Goal: Communication & Community: Answer question/provide support

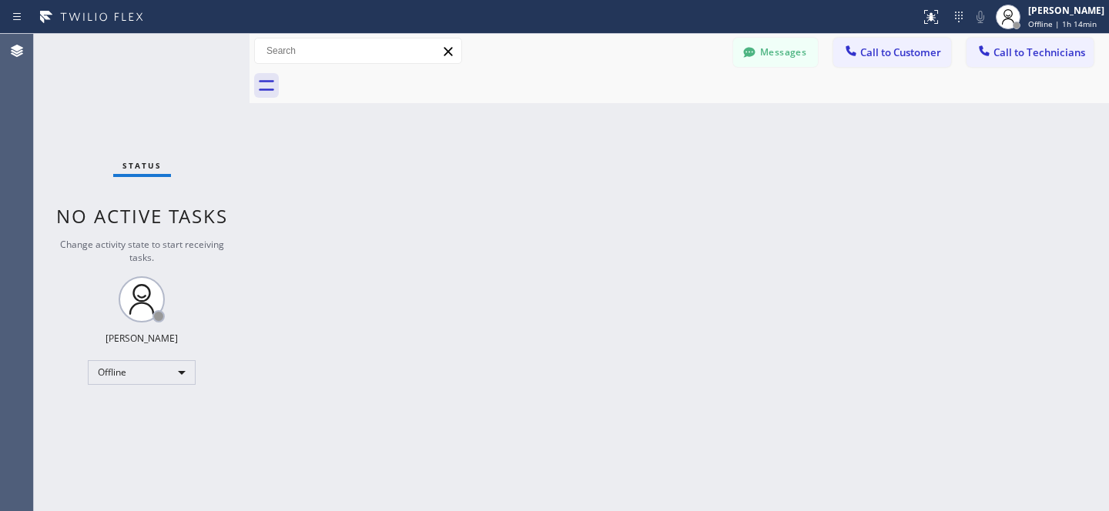
scroll to position [2925, 0]
click at [795, 52] on button "Messages" at bounding box center [775, 52] width 85 height 29
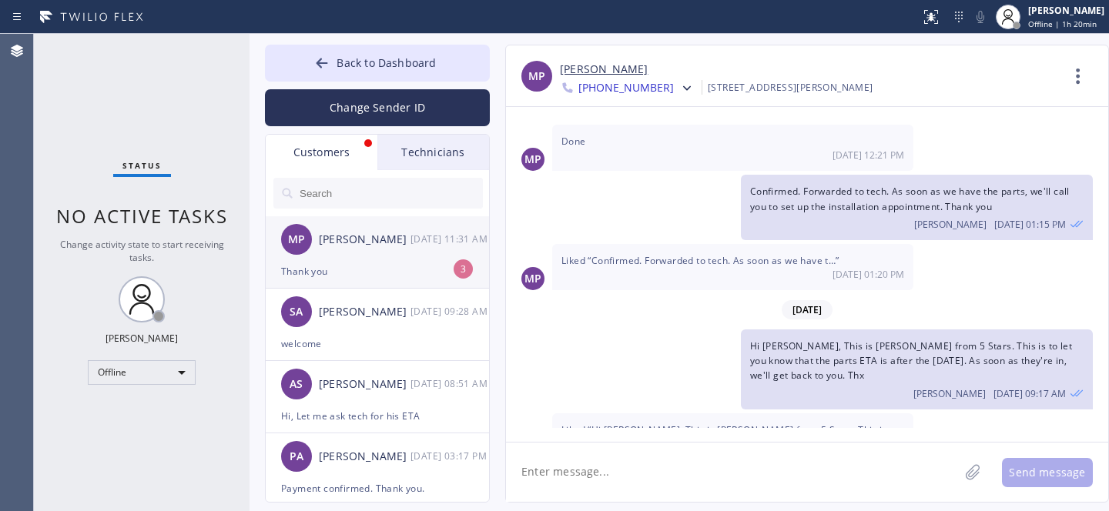
click at [362, 263] on div "Thank you" at bounding box center [377, 272] width 193 height 18
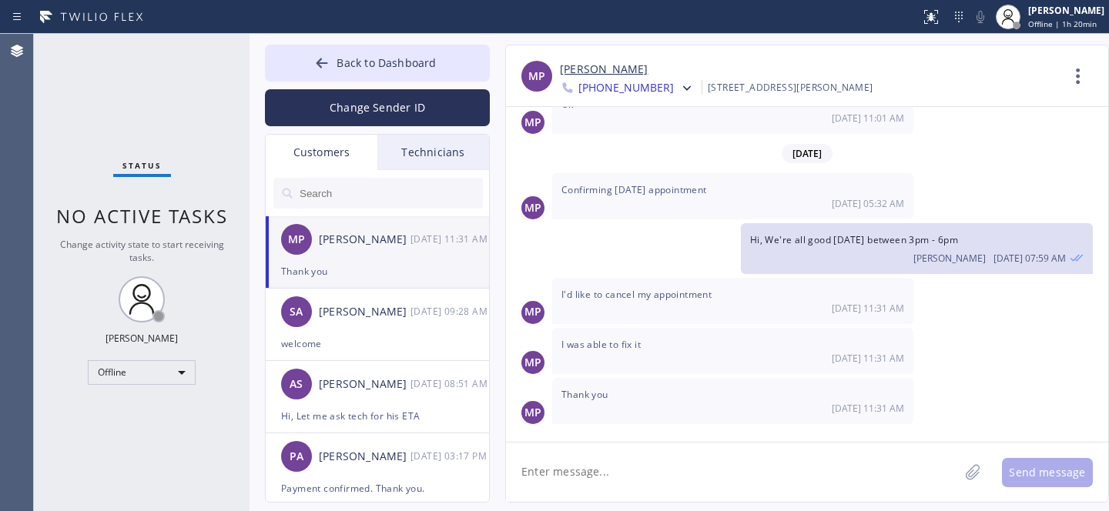
scroll to position [421, 0]
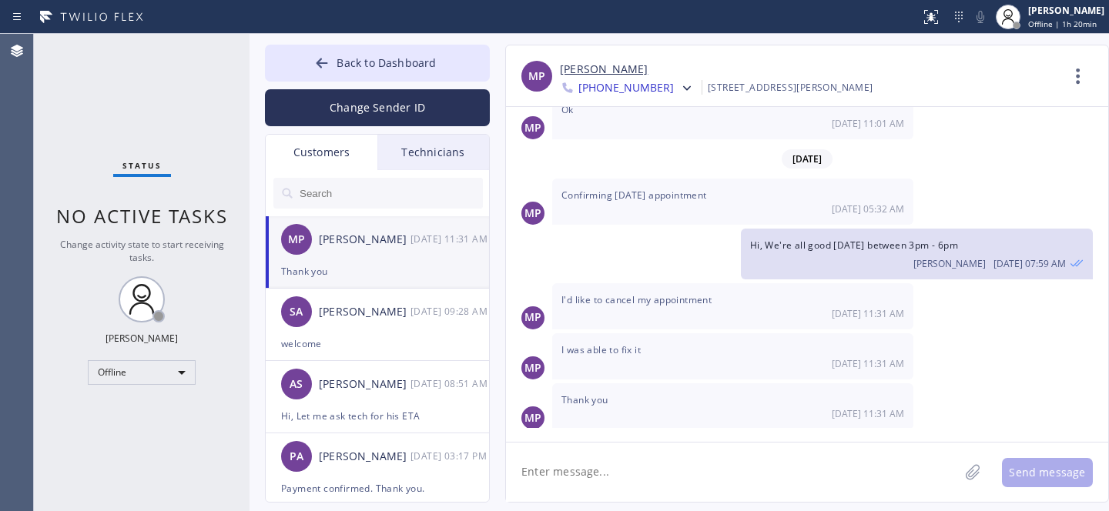
click at [597, 72] on link "[PERSON_NAME]" at bounding box center [604, 70] width 88 height 18
click at [622, 463] on textarea at bounding box center [732, 472] width 453 height 59
type textarea "Canceled"
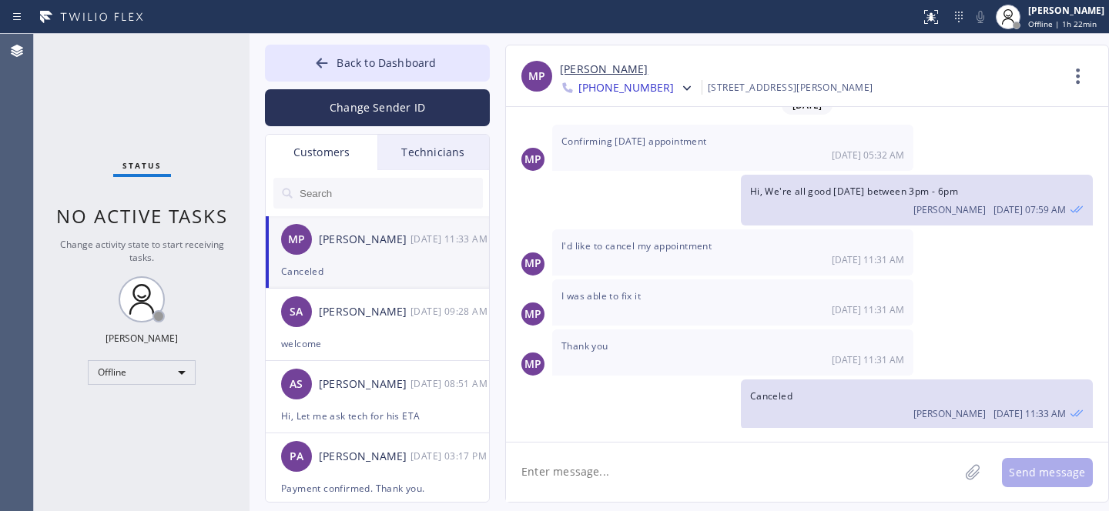
drag, startPoint x: 347, startPoint y: 72, endPoint x: 504, endPoint y: 238, distance: 229.4
click at [347, 72] on button "Back to Dashboard" at bounding box center [377, 63] width 225 height 37
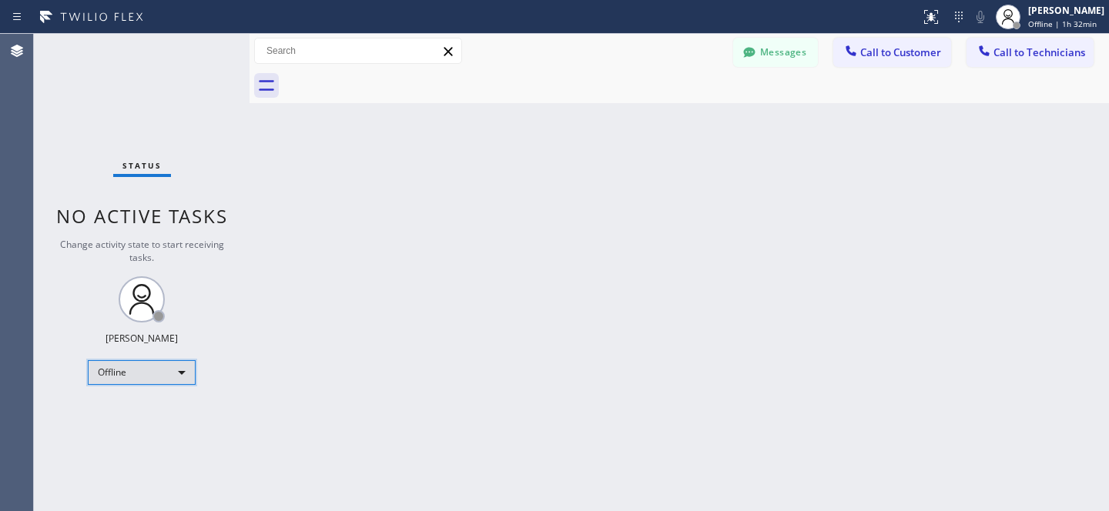
click at [133, 377] on div "Offline" at bounding box center [142, 372] width 108 height 25
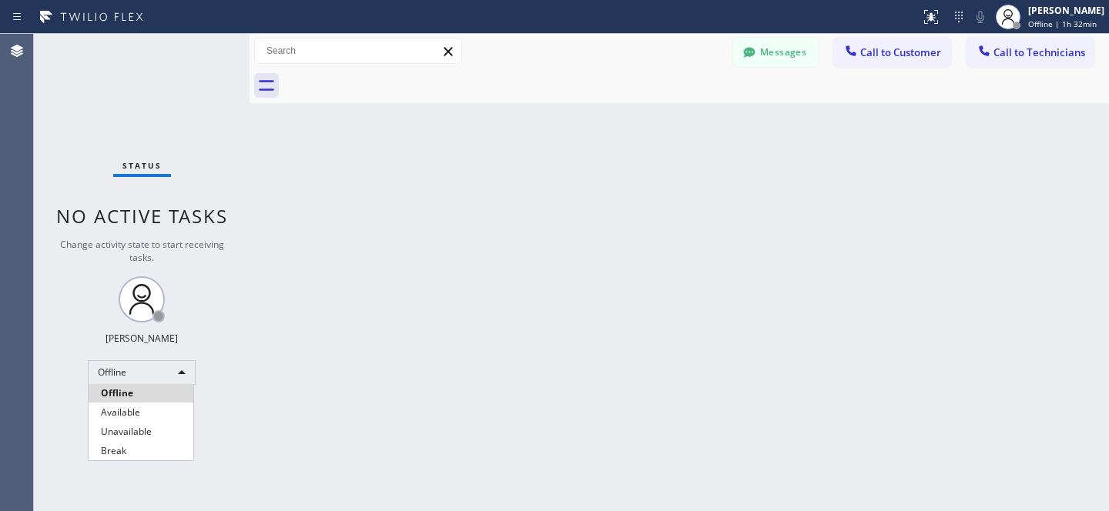
drag, startPoint x: 132, startPoint y: 407, endPoint x: 166, endPoint y: 380, distance: 42.2
click at [133, 407] on li "Available" at bounding box center [141, 413] width 105 height 18
click at [1020, 48] on span "Call to Technicians" at bounding box center [1040, 52] width 92 height 14
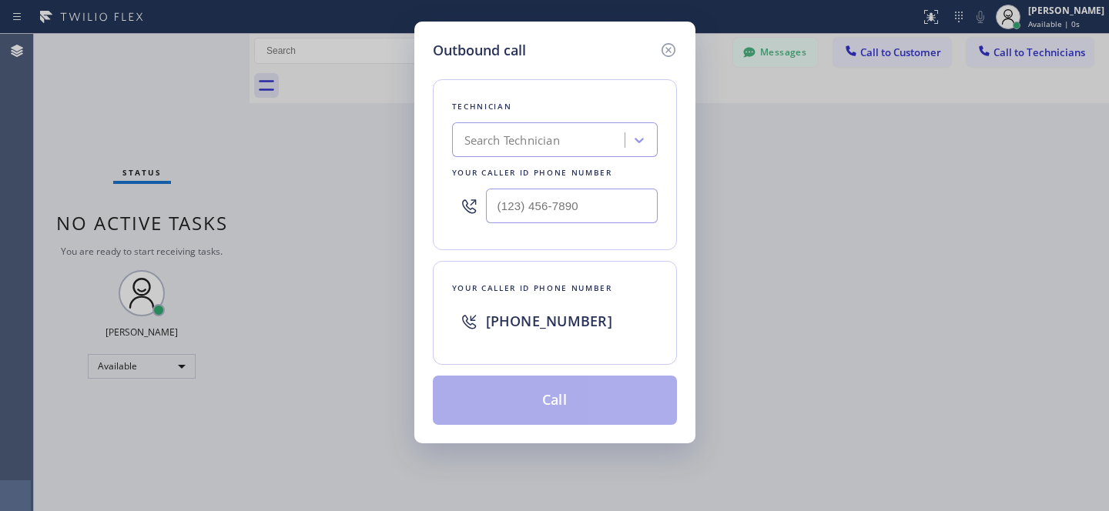
click at [516, 142] on div "Search Technician" at bounding box center [512, 141] width 96 height 18
type input "nj [PERSON_NAME]"
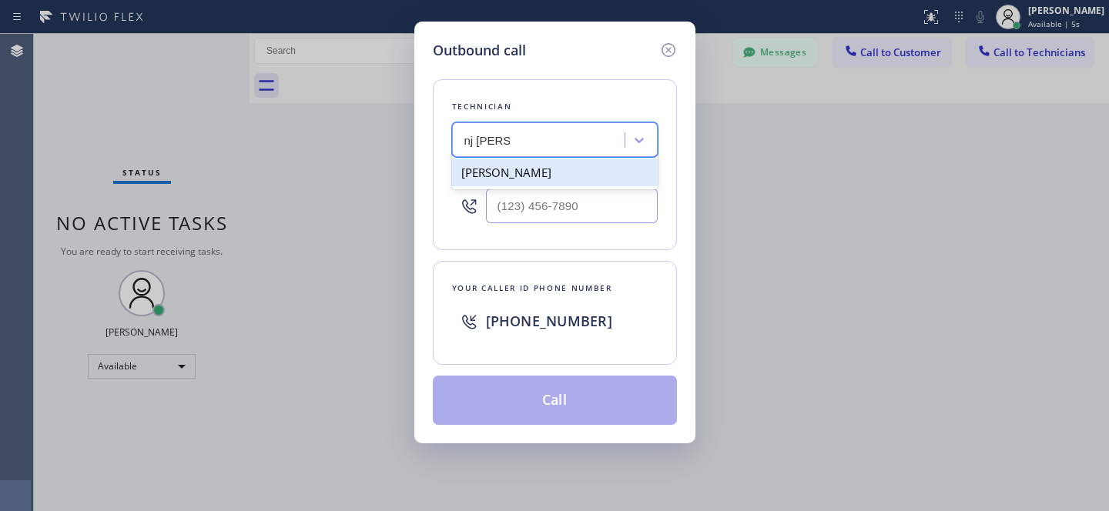
click at [507, 177] on div "[PERSON_NAME]" at bounding box center [555, 173] width 206 height 28
type input "[PHONE_NUMBER]"
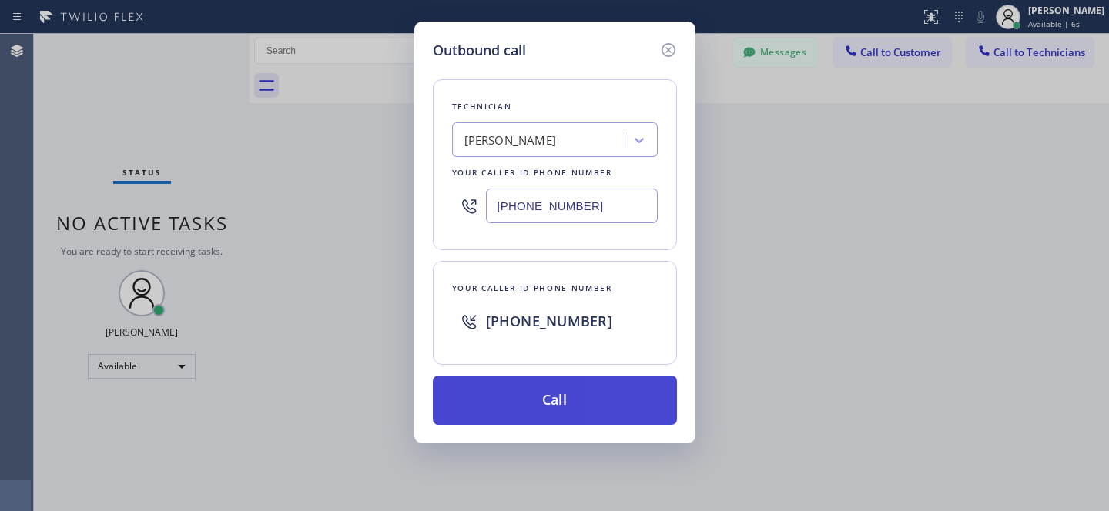
drag, startPoint x: 588, startPoint y: 427, endPoint x: 585, endPoint y: 420, distance: 8.6
click at [588, 426] on div "Outbound call Technician [PERSON_NAME] Your caller id phone number [PHONE_NUMBE…" at bounding box center [554, 233] width 281 height 422
click at [585, 419] on button "Call" at bounding box center [555, 400] width 244 height 49
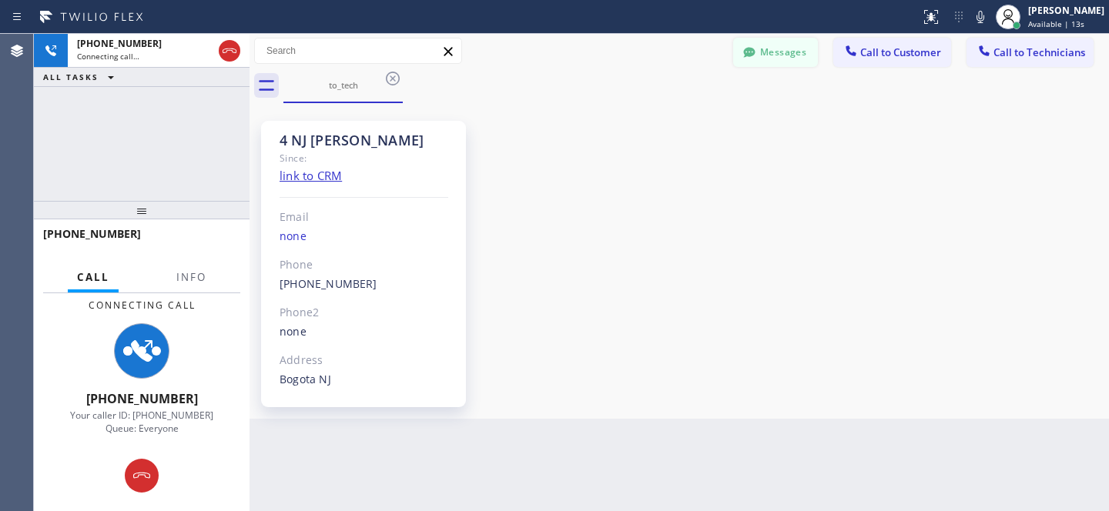
click at [785, 55] on button "Messages" at bounding box center [775, 52] width 85 height 29
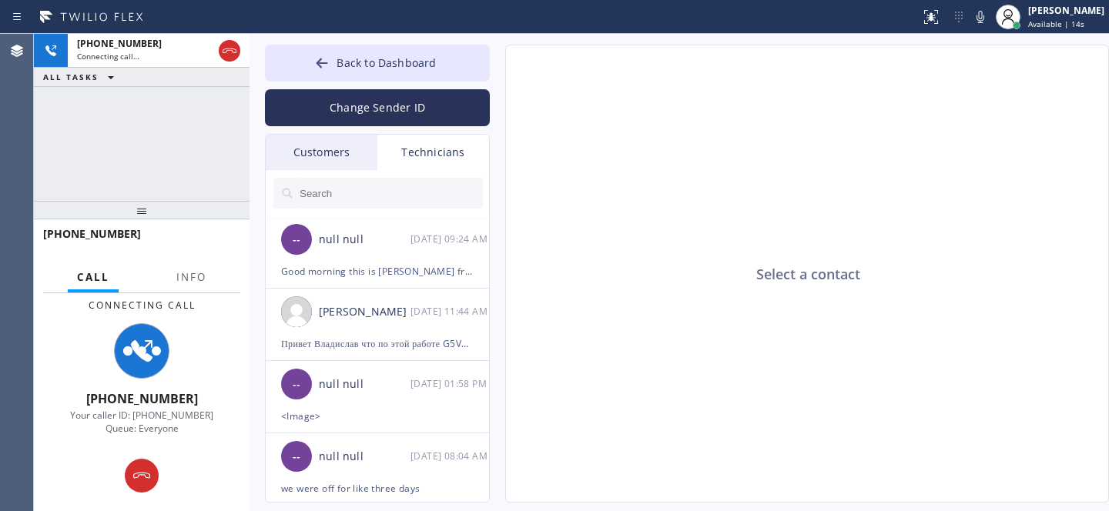
click at [374, 203] on input "text" at bounding box center [390, 193] width 185 height 31
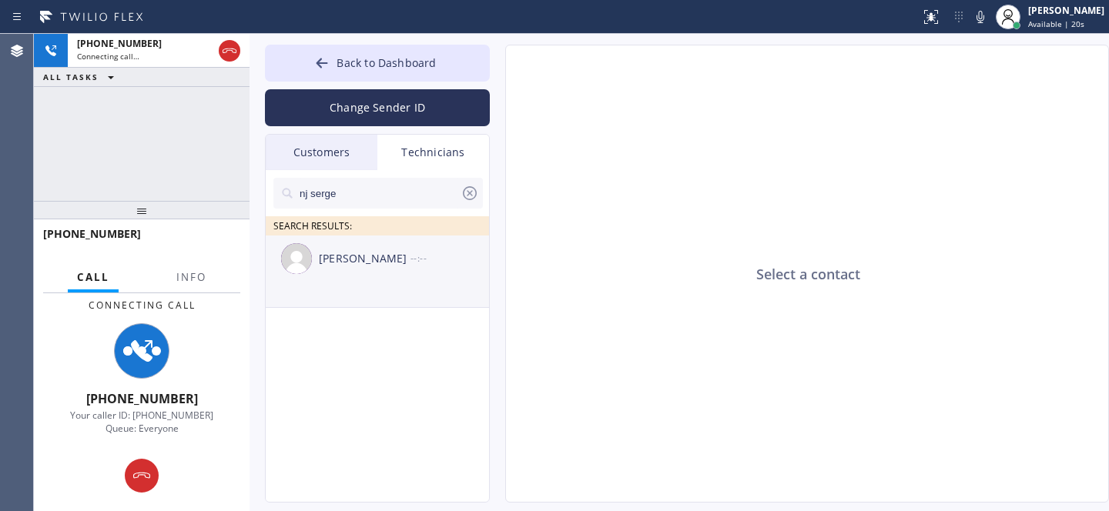
type input "nj serge"
click at [379, 260] on div "[PERSON_NAME]" at bounding box center [365, 259] width 92 height 18
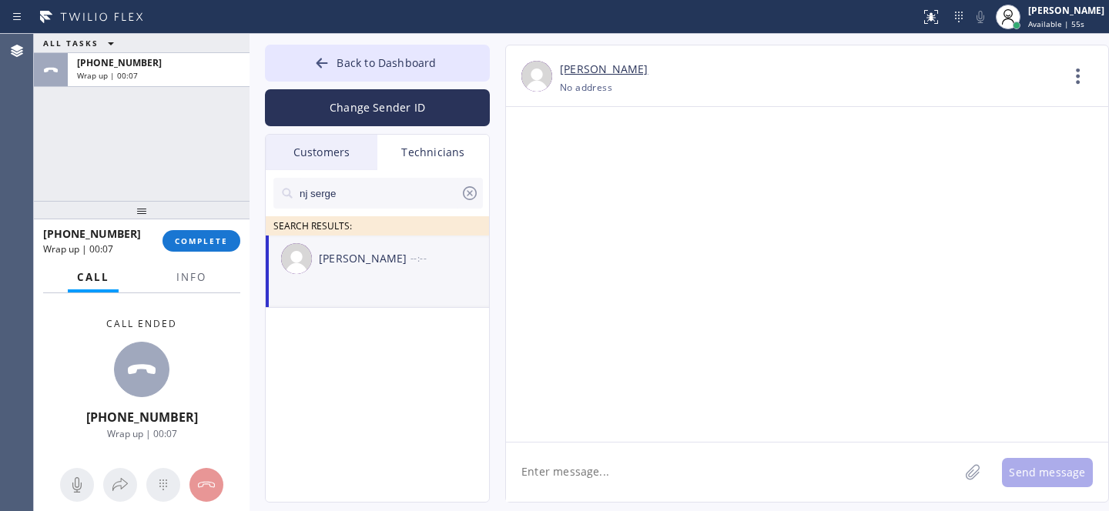
click at [387, 270] on div "[PERSON_NAME] --:--" at bounding box center [378, 259] width 225 height 46
click at [643, 471] on textarea at bounding box center [732, 472] width 453 height 59
type textarea "привет это [PERSON_NAME] диспетчер с 5 Stars"
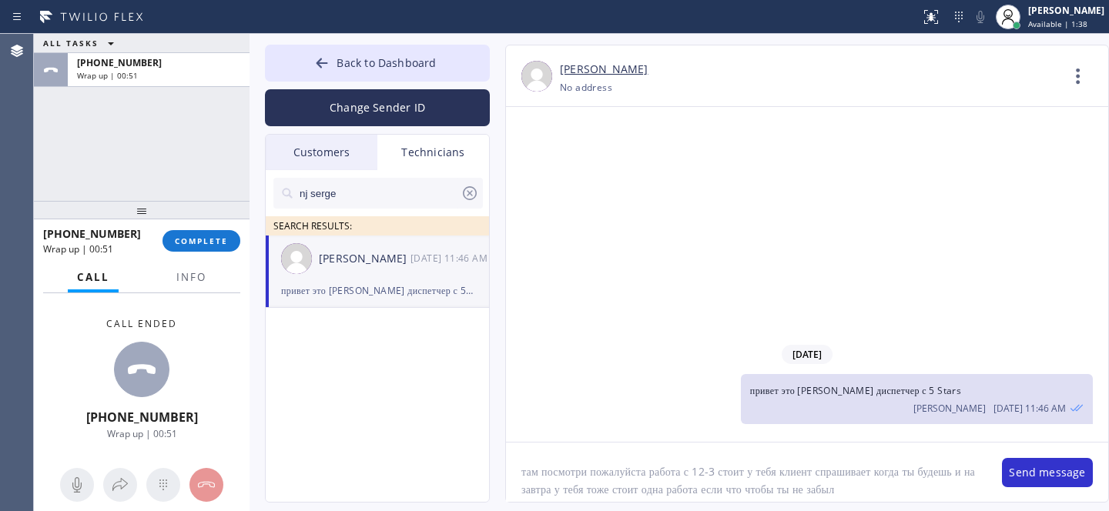
type textarea "там посмотри пожалуйста работа с 12-3 стоит у тебя клиент спрашивает когда ты б…"
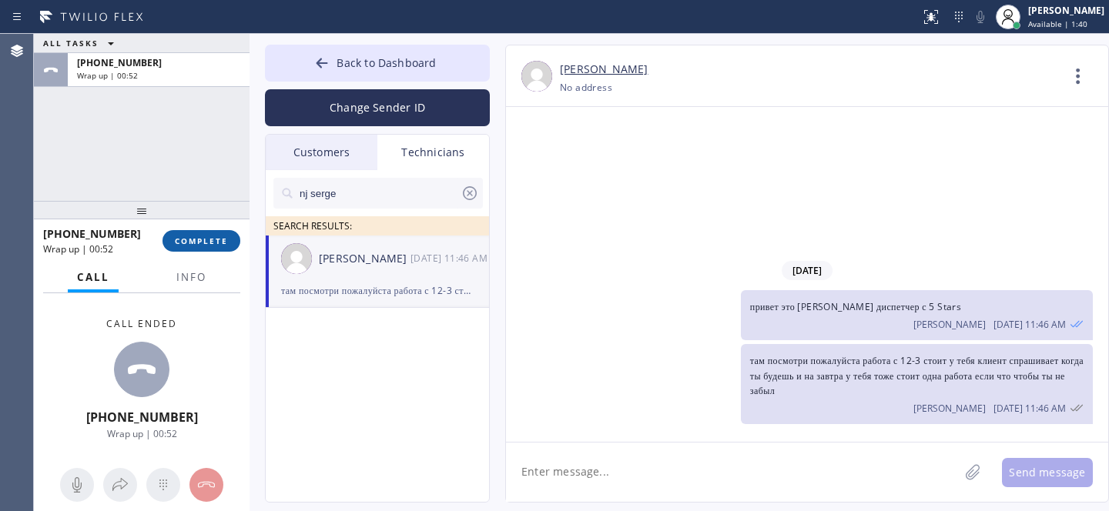
click at [199, 240] on span "COMPLETE" at bounding box center [201, 241] width 53 height 11
click at [315, 67] on icon at bounding box center [321, 62] width 15 height 15
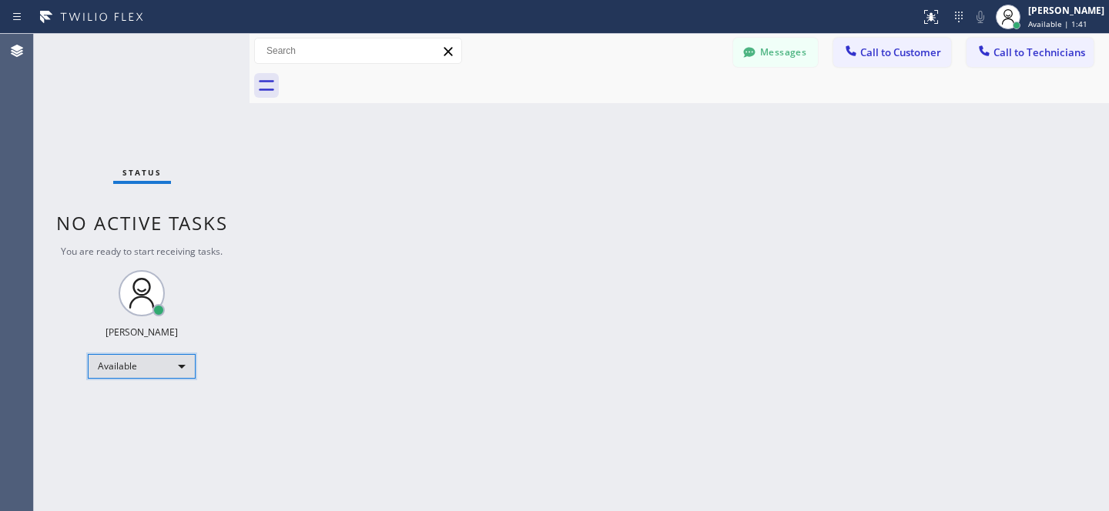
click at [159, 360] on div "Available" at bounding box center [142, 366] width 108 height 25
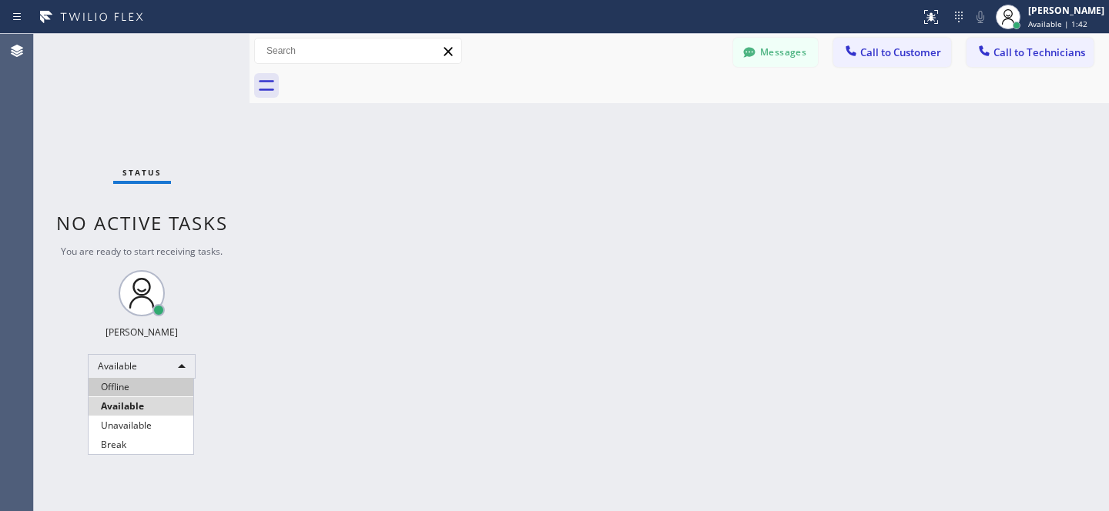
click at [127, 391] on li "Offline" at bounding box center [141, 387] width 105 height 18
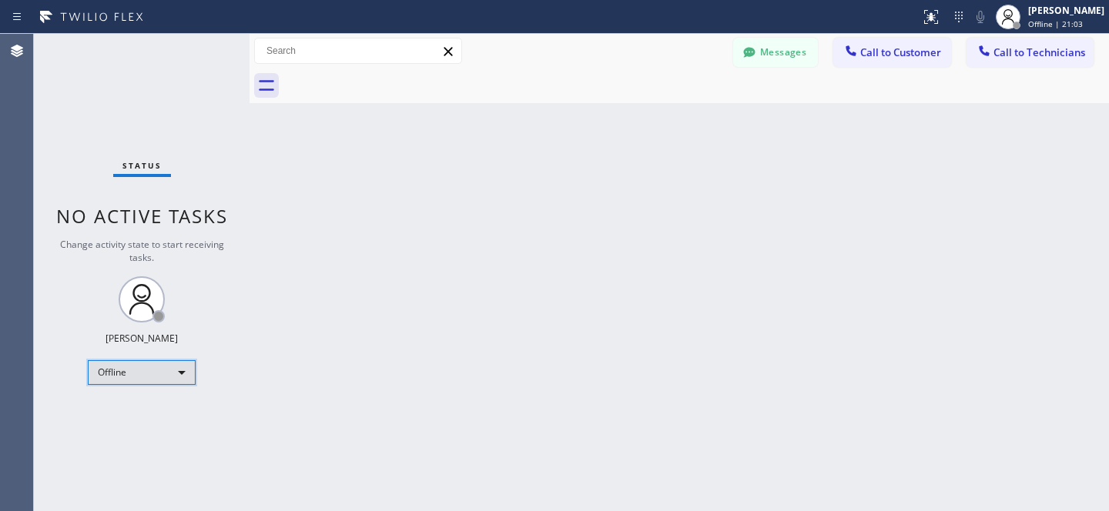
click at [163, 366] on div "Offline" at bounding box center [142, 372] width 108 height 25
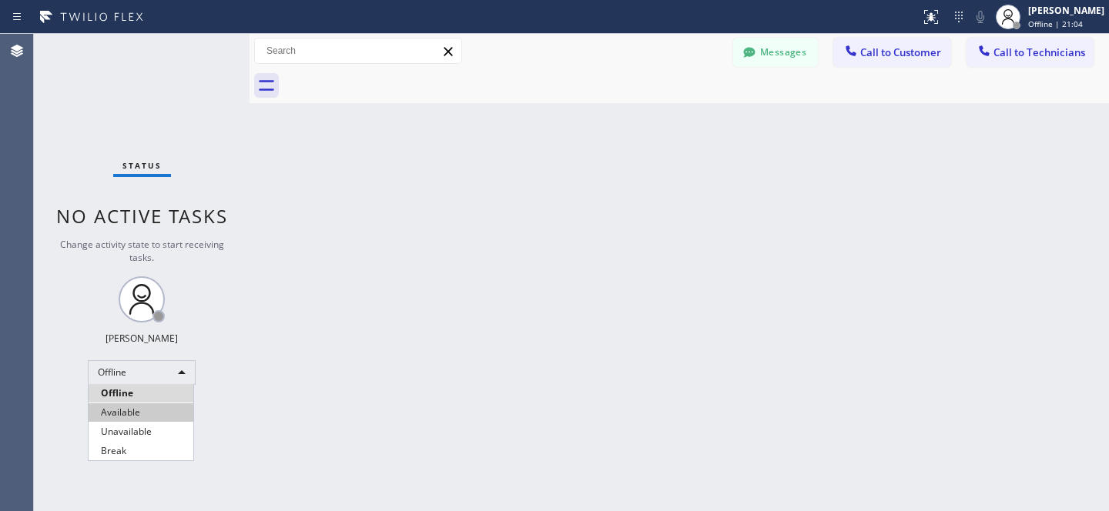
drag, startPoint x: 136, startPoint y: 407, endPoint x: 149, endPoint y: 400, distance: 15.5
click at [136, 407] on li "Available" at bounding box center [141, 413] width 105 height 18
click at [887, 59] on span "Call to Customer" at bounding box center [900, 52] width 81 height 14
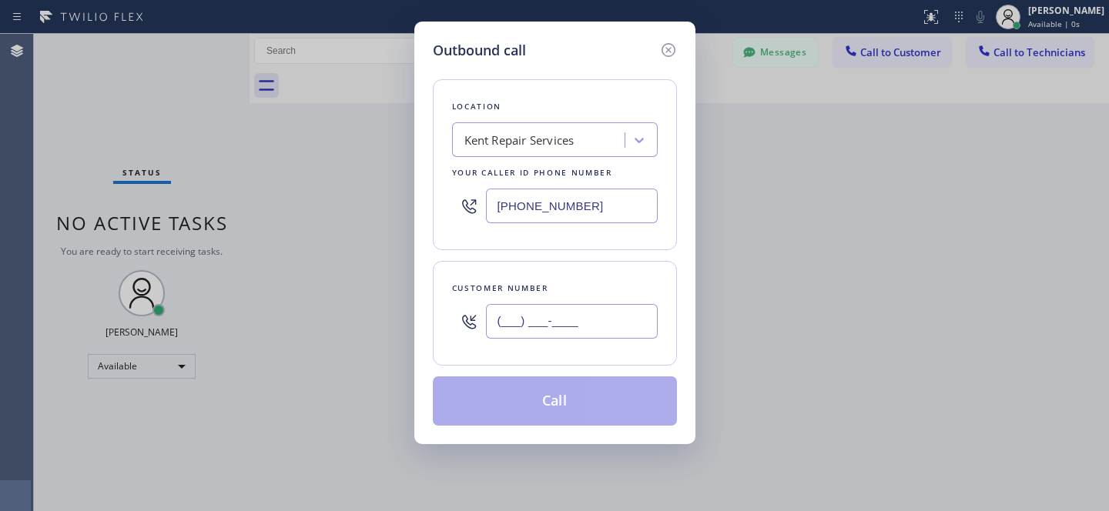
click at [582, 313] on input "(___) ___-____" at bounding box center [572, 321] width 172 height 35
paste input "562) 713-7822"
type input "[PHONE_NUMBER]"
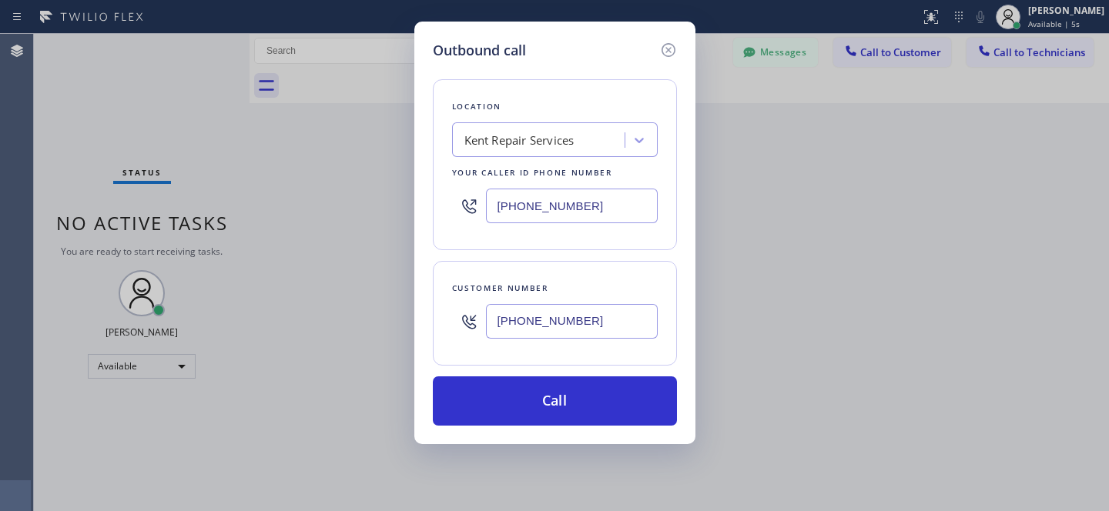
click at [497, 142] on div "Kent Repair Services" at bounding box center [519, 141] width 110 height 18
paste input "5 Star Appliance Repair"
type input "5 Star Appliance Repair"
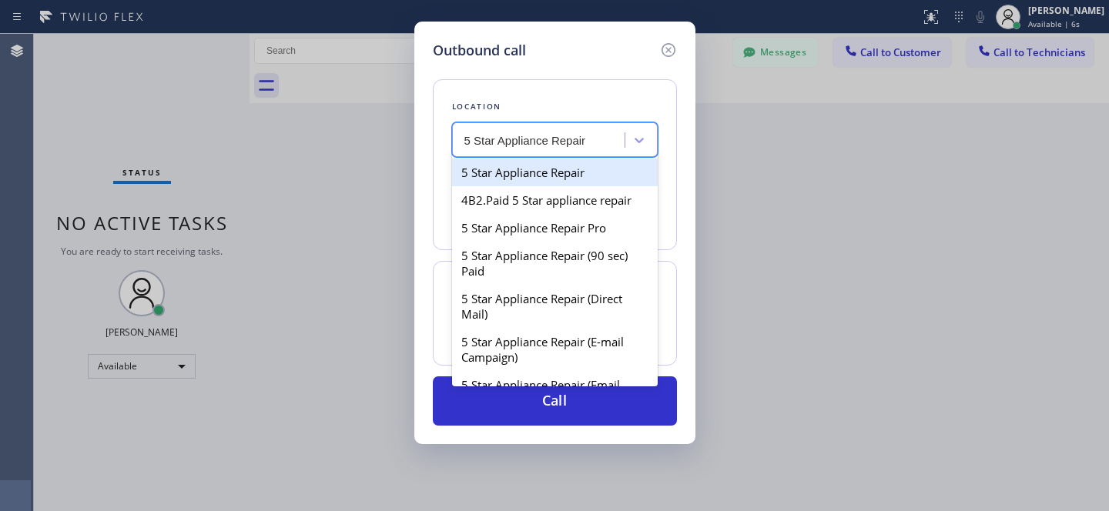
click at [505, 173] on div "5 Star Appliance Repair" at bounding box center [555, 173] width 206 height 28
type input "[PHONE_NUMBER]"
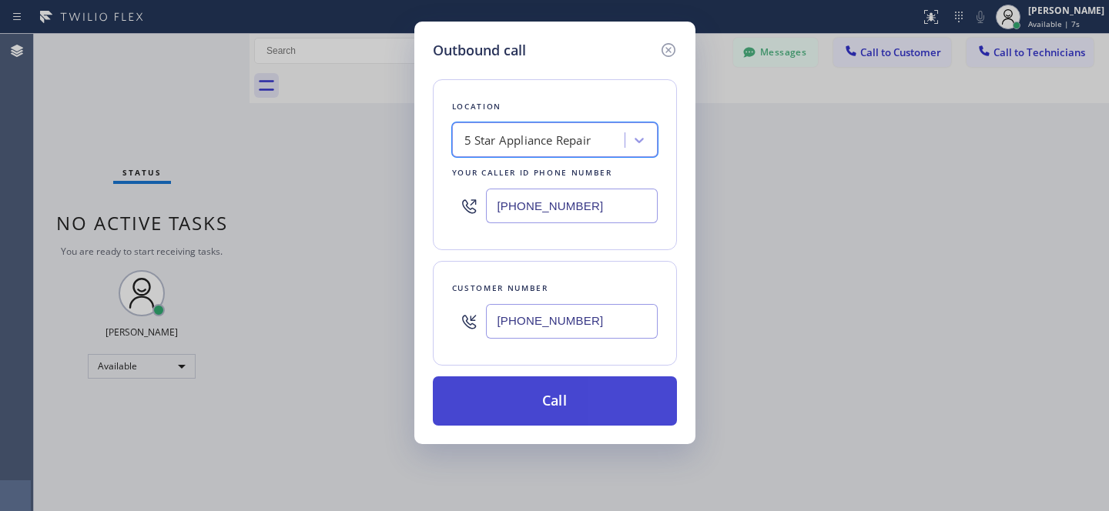
click at [612, 419] on button "Call" at bounding box center [555, 401] width 244 height 49
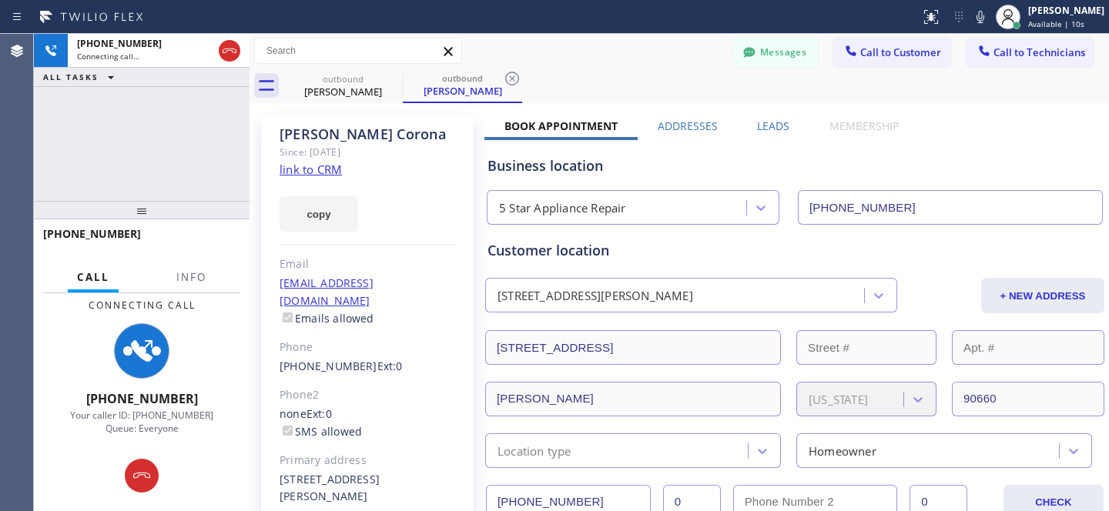
type input "[PHONE_NUMBER]"
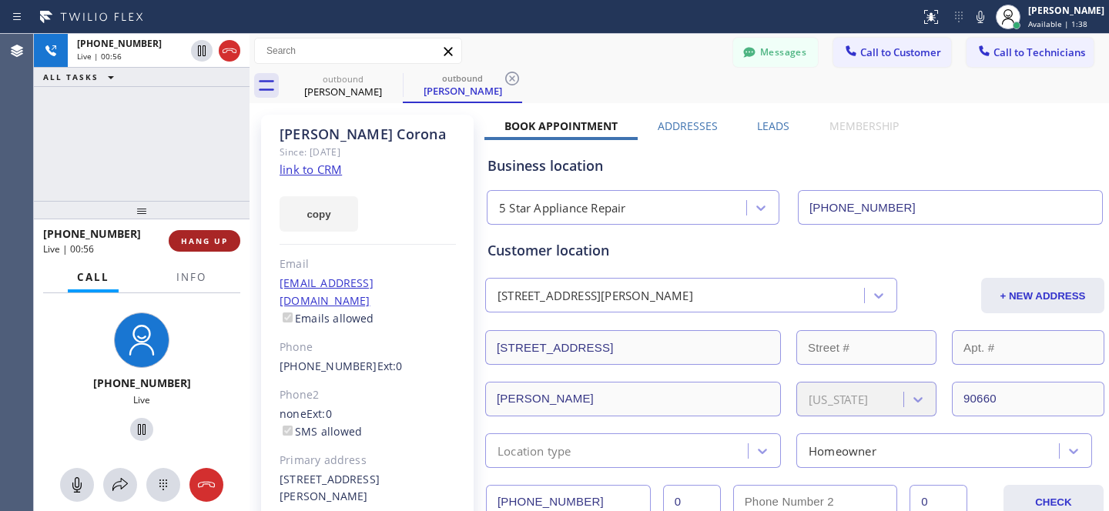
click at [215, 250] on button "HANG UP" at bounding box center [205, 241] width 72 height 22
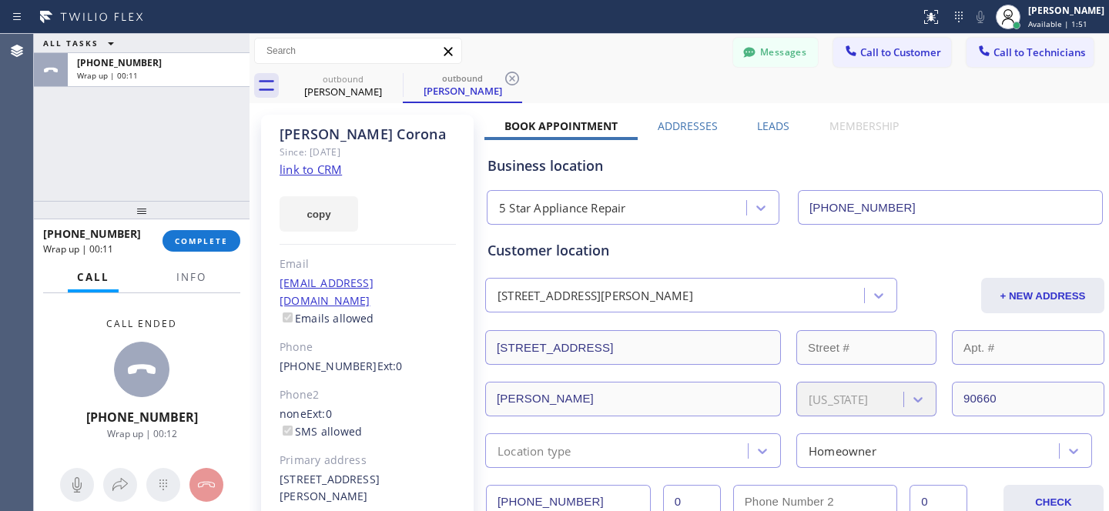
drag, startPoint x: 512, startPoint y: 73, endPoint x: 404, endPoint y: 82, distance: 109.0
click at [511, 73] on icon at bounding box center [512, 78] width 18 height 18
drag, startPoint x: 395, startPoint y: 82, endPoint x: 349, endPoint y: 96, distance: 48.2
click at [394, 82] on icon at bounding box center [393, 78] width 18 height 18
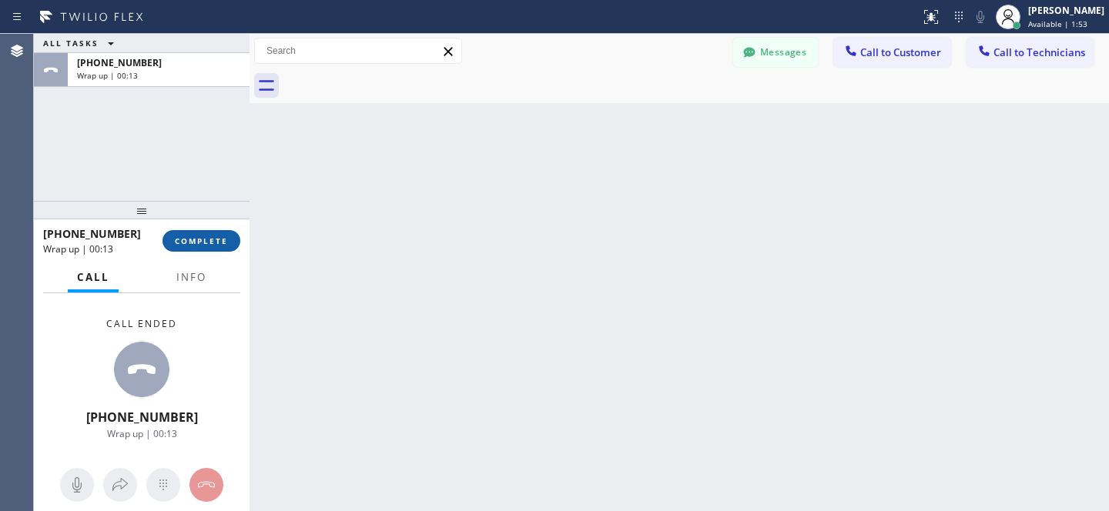
click at [193, 244] on span "COMPLETE" at bounding box center [201, 241] width 53 height 11
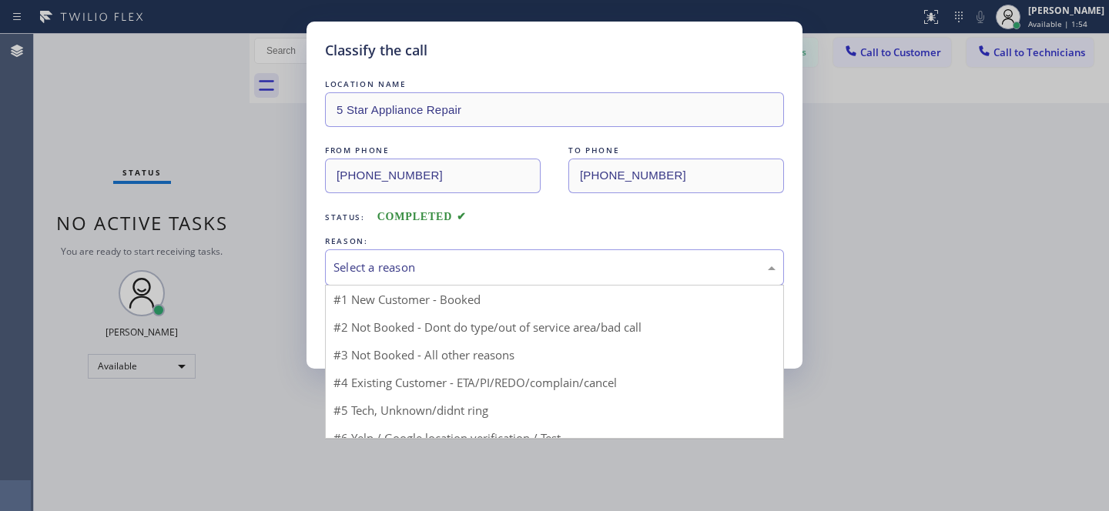
click at [484, 269] on div "Select a reason" at bounding box center [555, 268] width 442 height 18
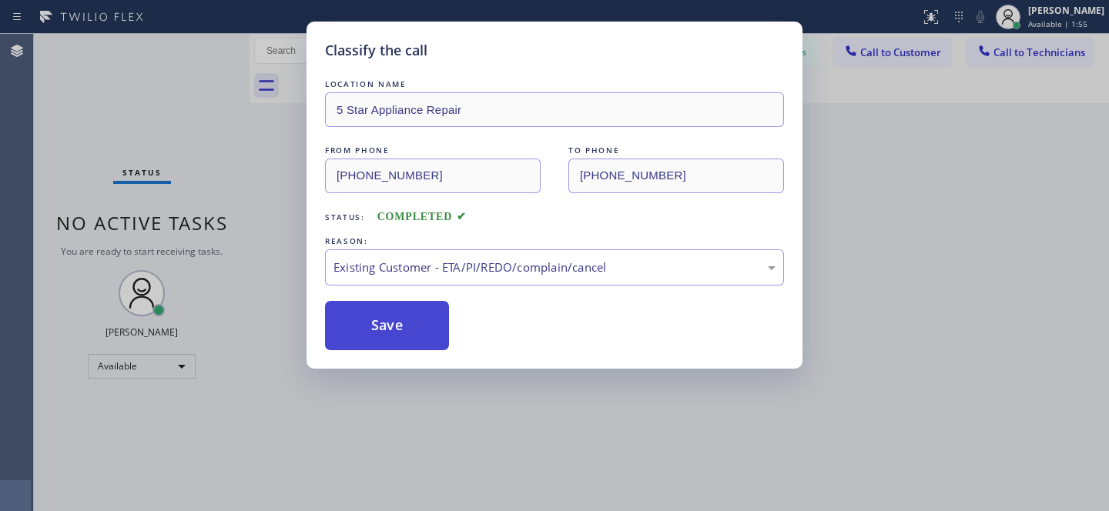
click at [424, 328] on button "Save" at bounding box center [387, 325] width 124 height 49
click at [900, 50] on div "Classify the call LOCATION NAME 5 Star Appliance Repair FROM PHONE [PHONE_NUMBE…" at bounding box center [554, 255] width 1109 height 511
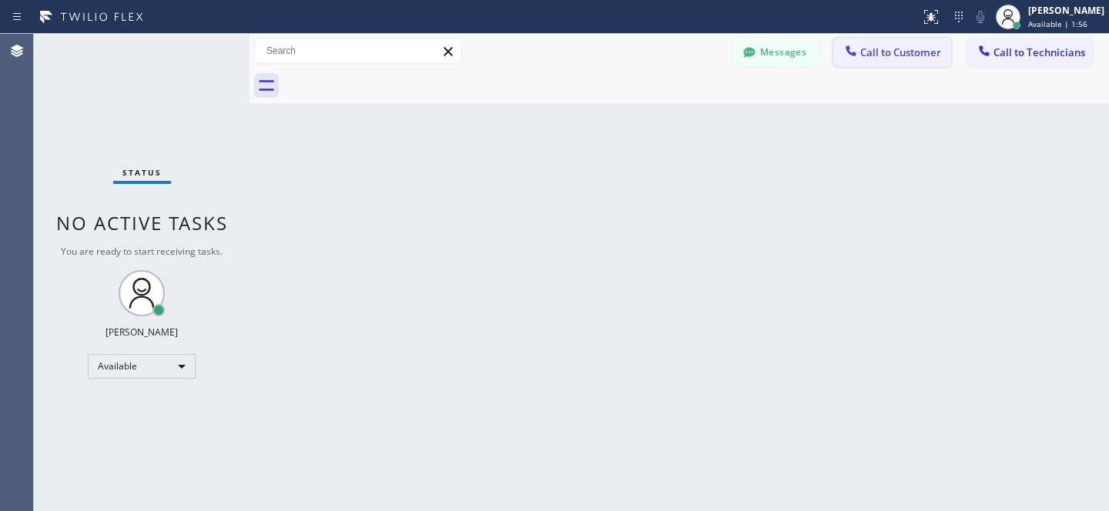
click at [880, 59] on button "Call to Customer" at bounding box center [892, 52] width 118 height 29
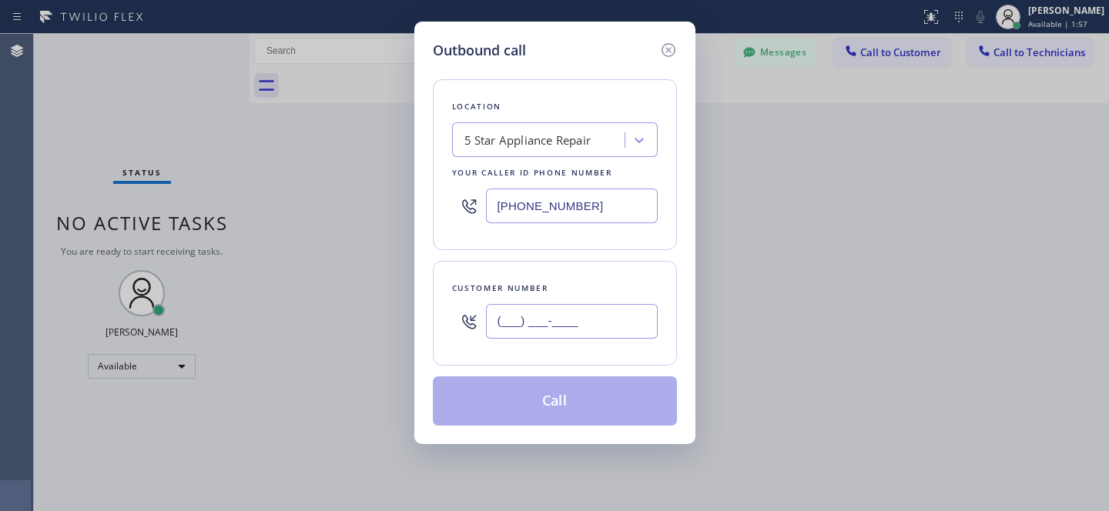
click at [576, 315] on input "(___) ___-____" at bounding box center [572, 321] width 172 height 35
paste input "562) 715-9945"
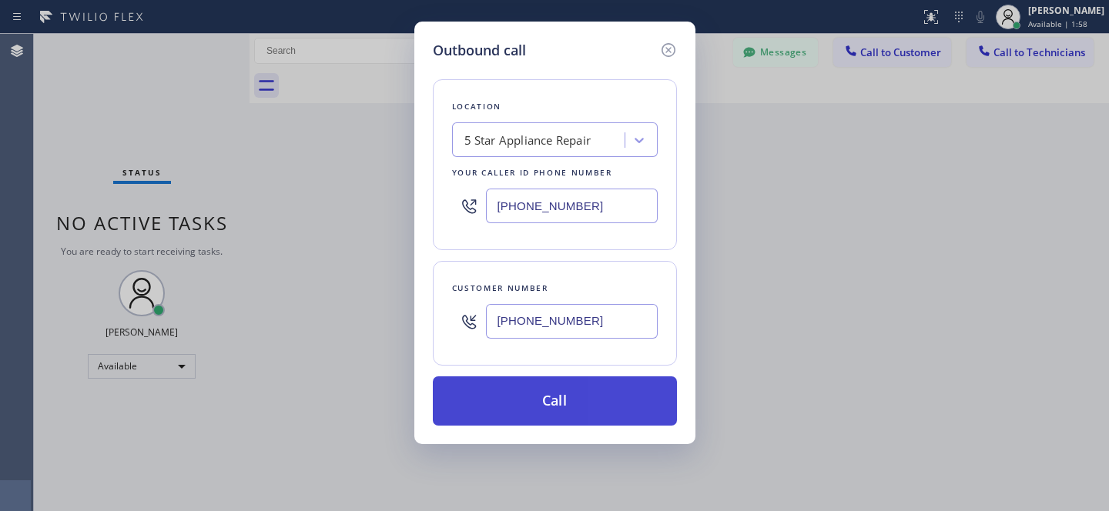
type input "[PHONE_NUMBER]"
click at [586, 401] on button "Call" at bounding box center [555, 401] width 244 height 49
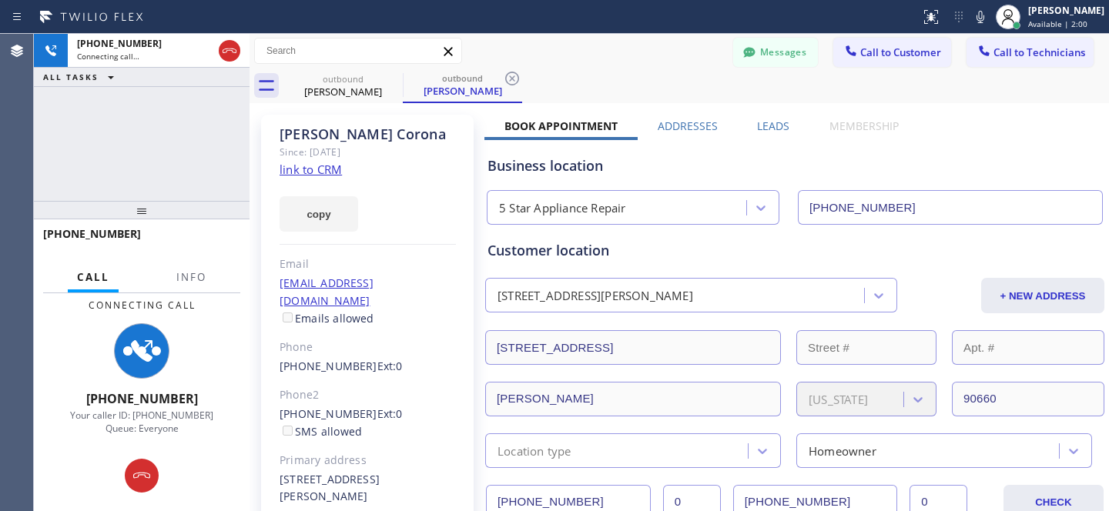
type input "[PHONE_NUMBER]"
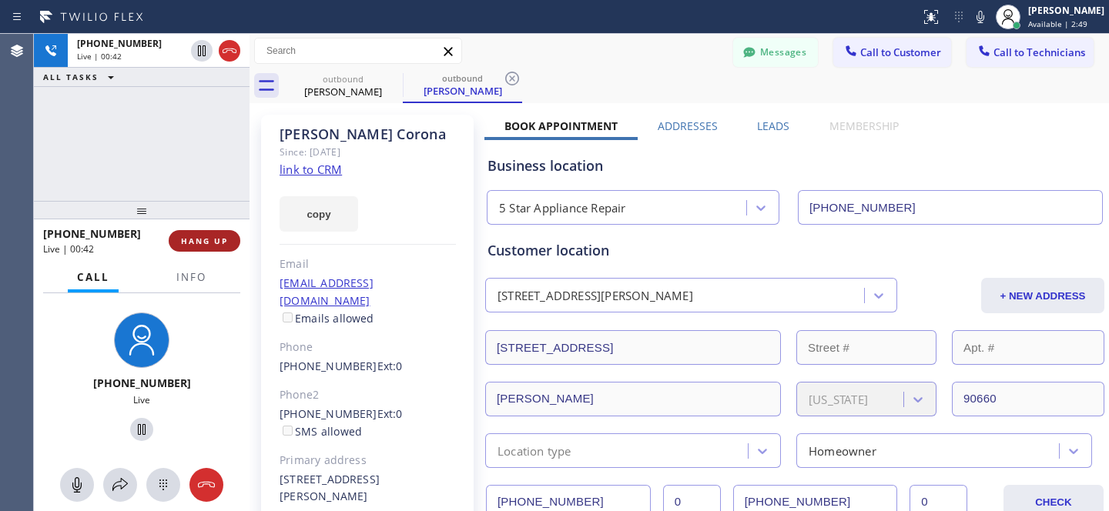
click at [210, 232] on button "HANG UP" at bounding box center [205, 241] width 72 height 22
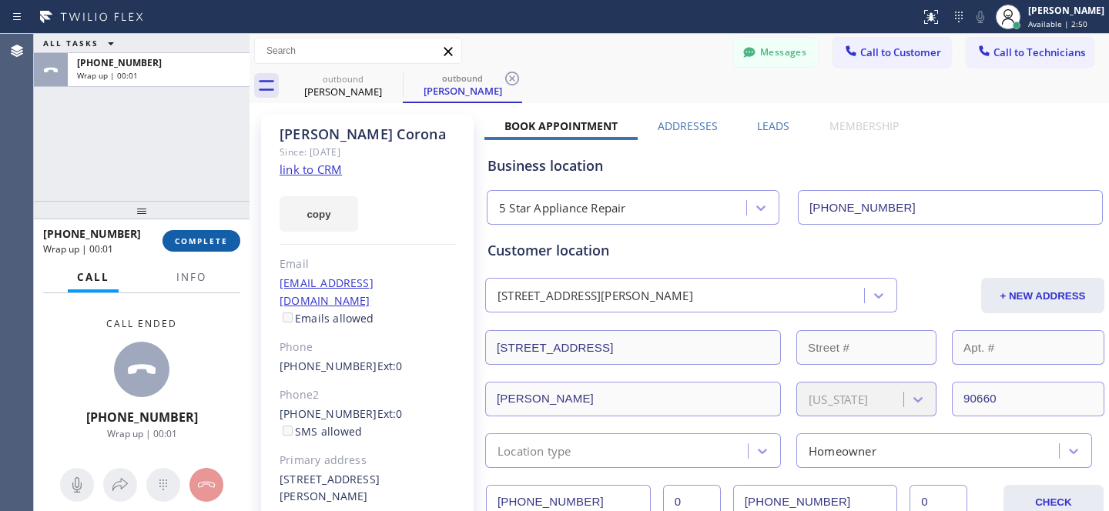
click at [230, 246] on button "COMPLETE" at bounding box center [202, 241] width 78 height 22
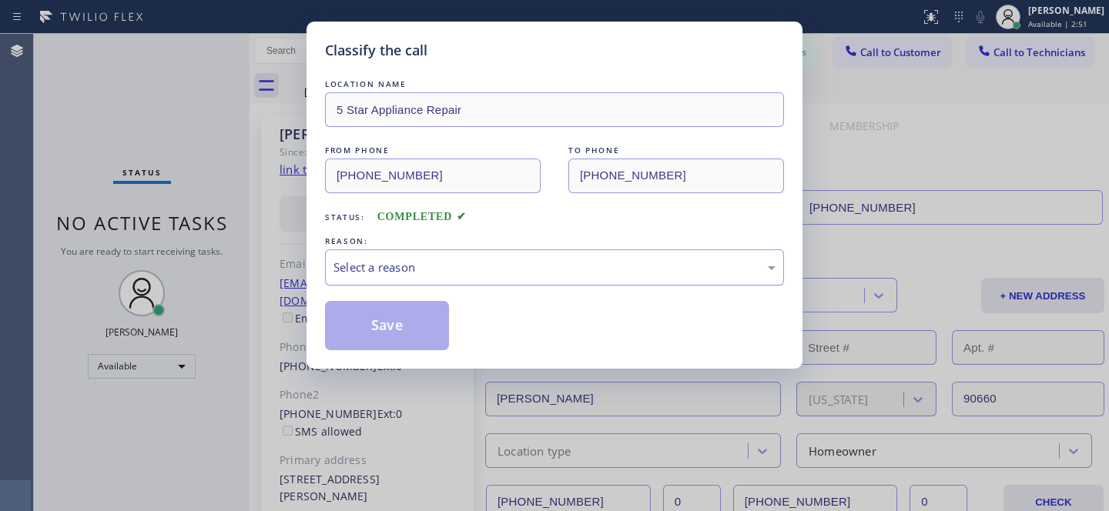
click at [451, 264] on div "Select a reason" at bounding box center [555, 268] width 442 height 18
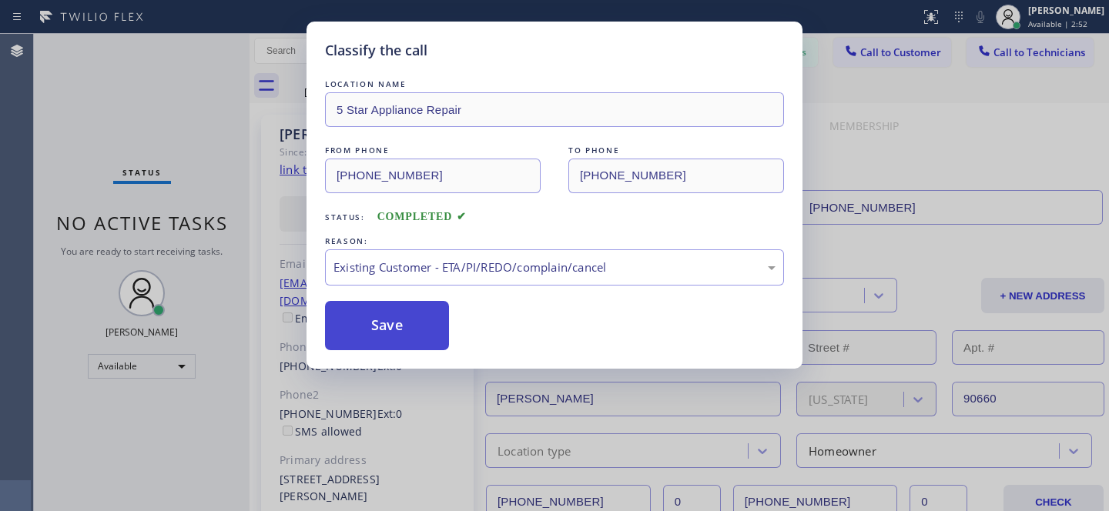
click at [430, 330] on button "Save" at bounding box center [387, 325] width 124 height 49
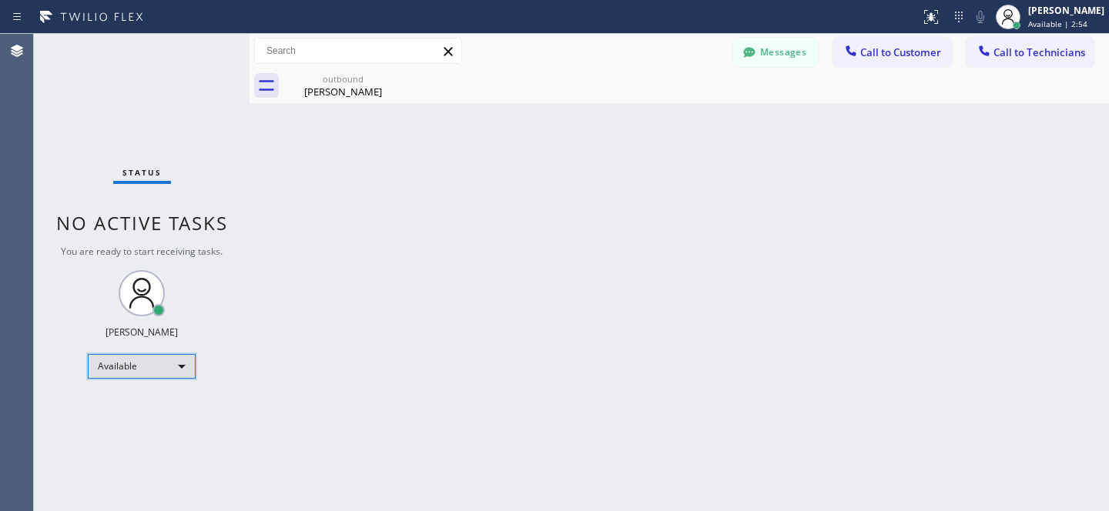
click at [150, 364] on div "Available" at bounding box center [142, 366] width 108 height 25
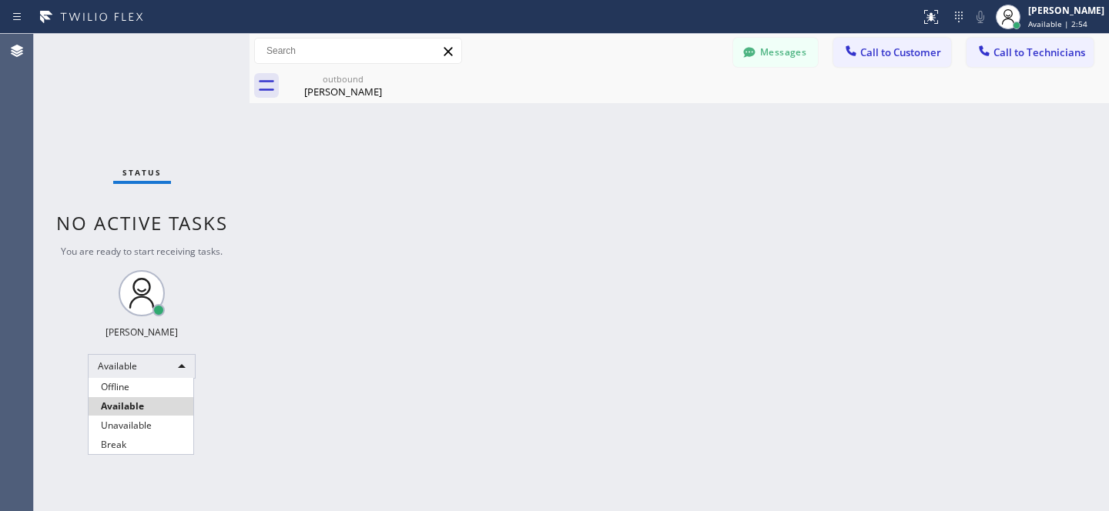
drag, startPoint x: 130, startPoint y: 381, endPoint x: 276, endPoint y: 272, distance: 182.1
click at [129, 381] on li "Offline" at bounding box center [141, 387] width 105 height 18
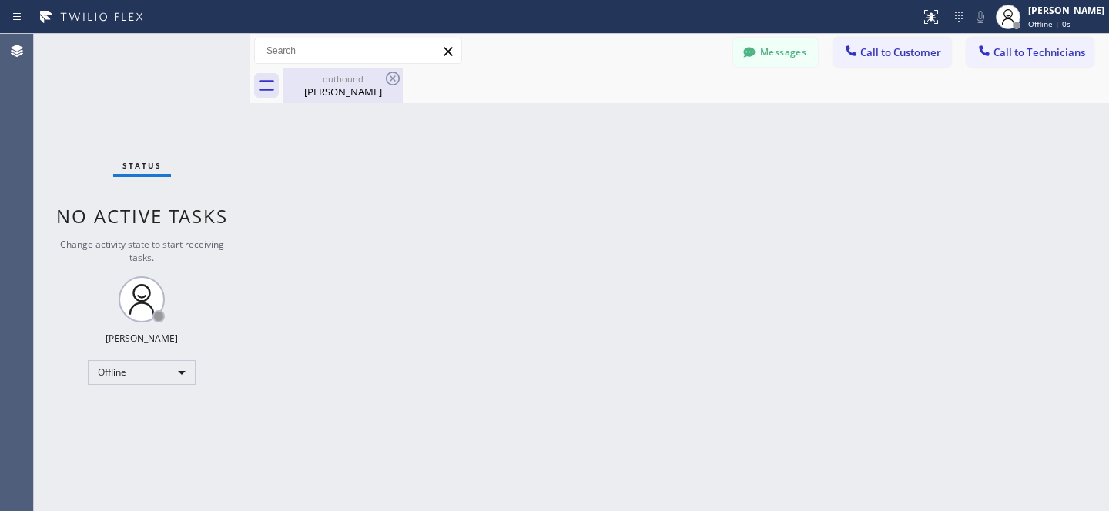
drag, startPoint x: 310, startPoint y: 84, endPoint x: 374, endPoint y: 82, distance: 63.9
click at [310, 84] on div "outbound [PERSON_NAME]" at bounding box center [343, 86] width 116 height 35
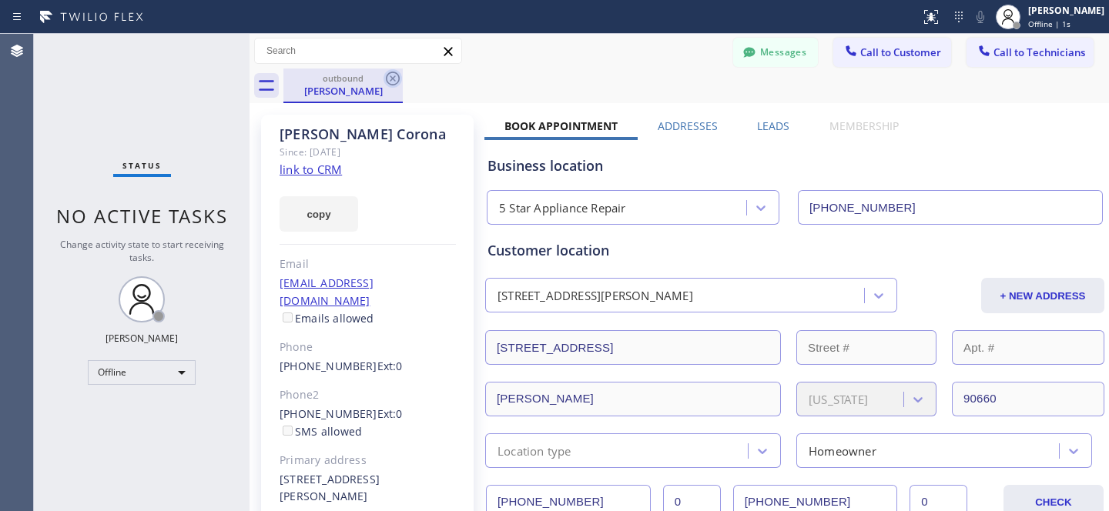
click at [391, 82] on icon at bounding box center [393, 78] width 18 height 18
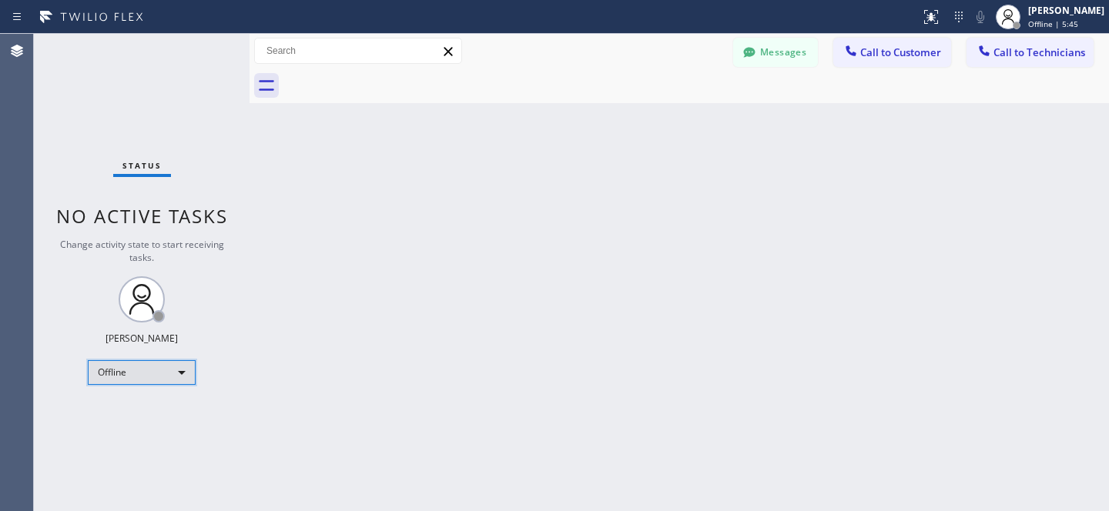
click at [129, 368] on div "Offline" at bounding box center [142, 372] width 108 height 25
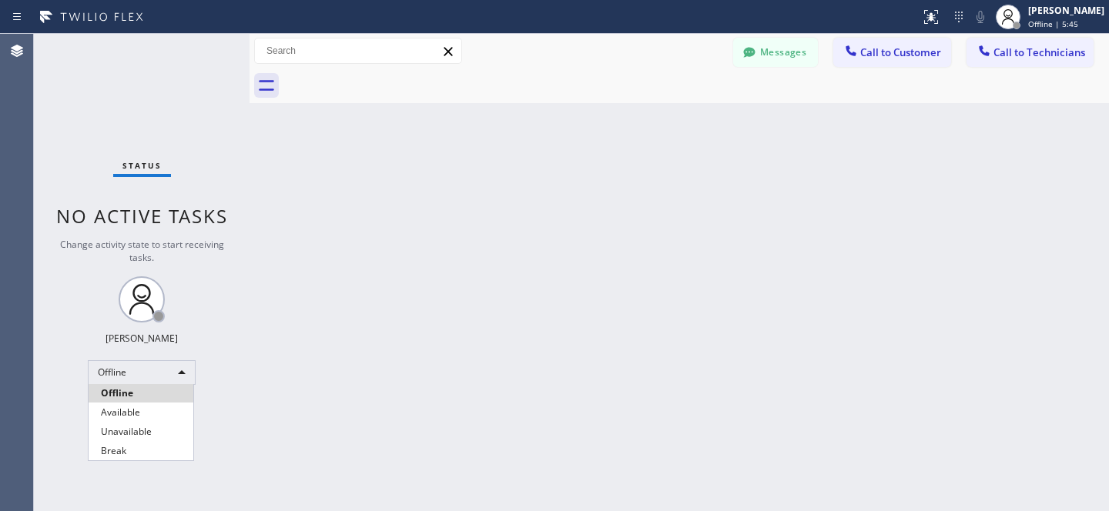
click at [131, 412] on li "Available" at bounding box center [141, 413] width 105 height 18
click at [1019, 59] on span "Call to Technicians" at bounding box center [1040, 52] width 92 height 14
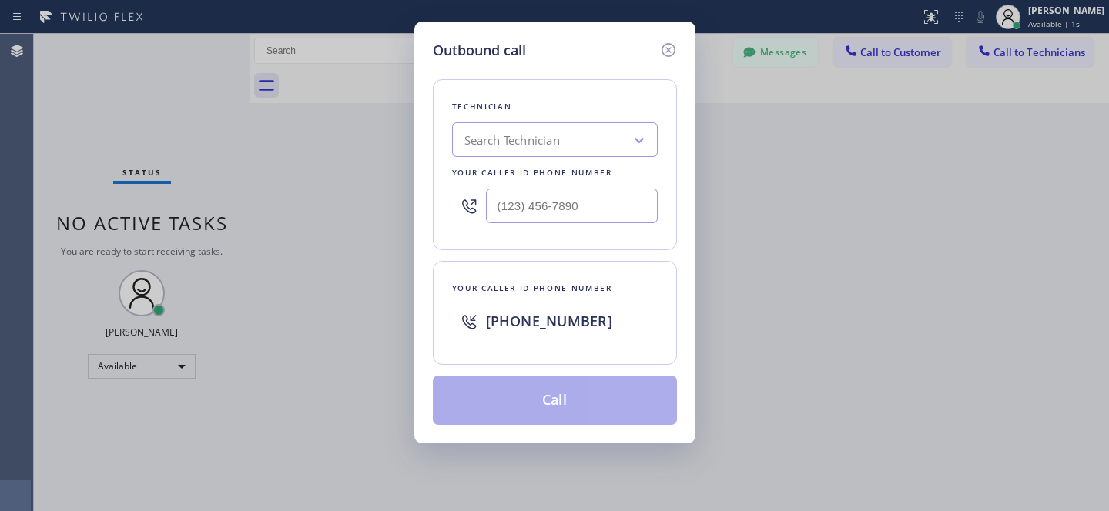
drag, startPoint x: 544, startPoint y: 151, endPoint x: 552, endPoint y: 147, distance: 9.3
click at [544, 151] on div "Search Technician" at bounding box center [541, 140] width 168 height 27
type input "ny magomed"
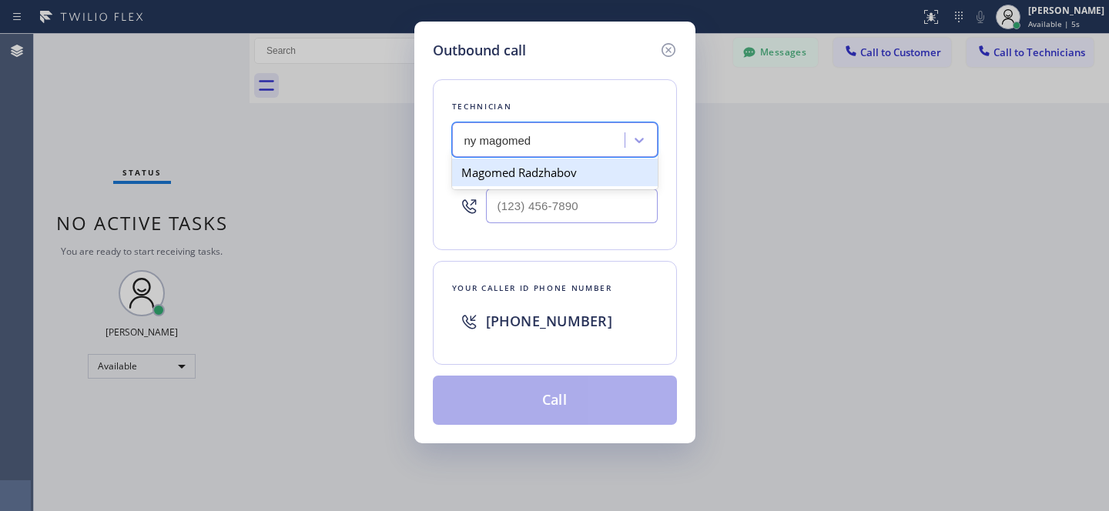
click at [538, 171] on div "Magomed Radzhabov" at bounding box center [555, 173] width 206 height 28
type input "[PHONE_NUMBER]"
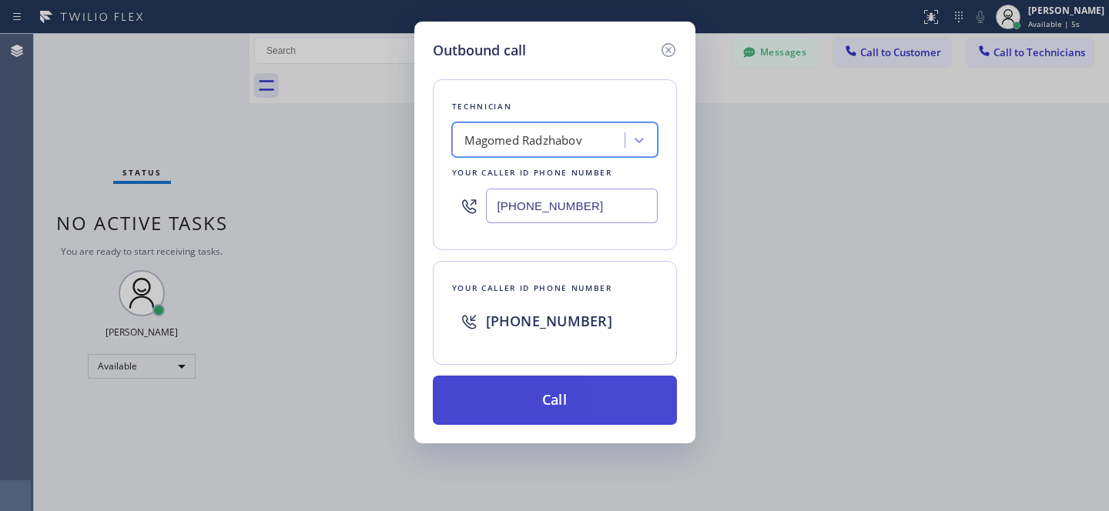
click at [556, 413] on button "Call" at bounding box center [555, 400] width 244 height 49
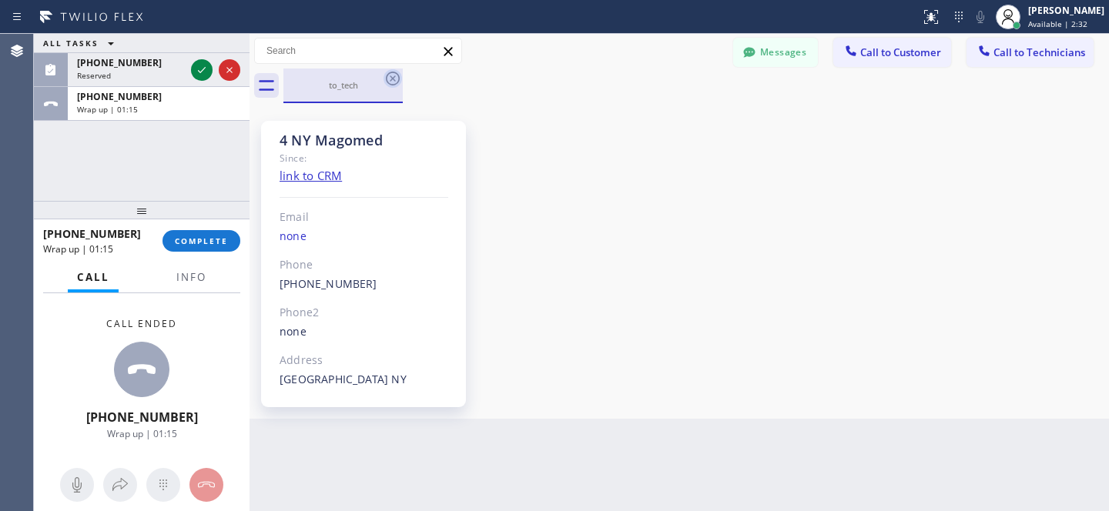
click at [401, 79] on icon at bounding box center [393, 78] width 18 height 18
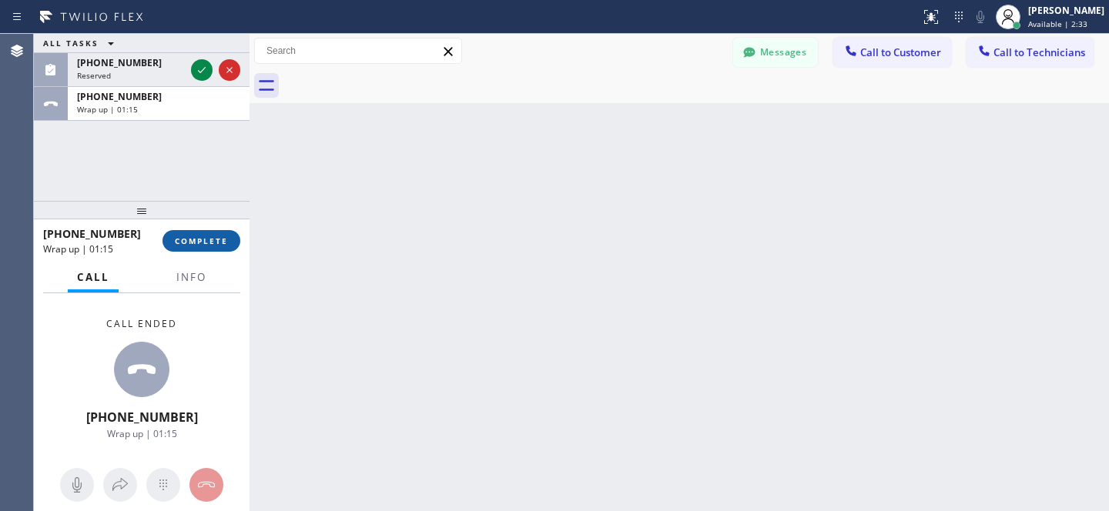
click at [220, 242] on span "COMPLETE" at bounding box center [201, 241] width 53 height 11
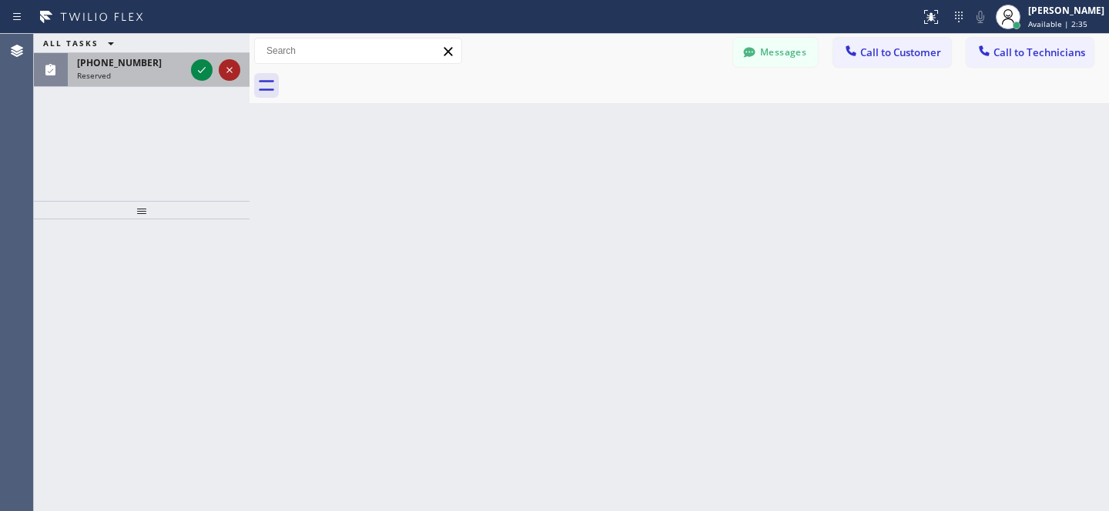
click at [231, 72] on icon at bounding box center [229, 70] width 18 height 18
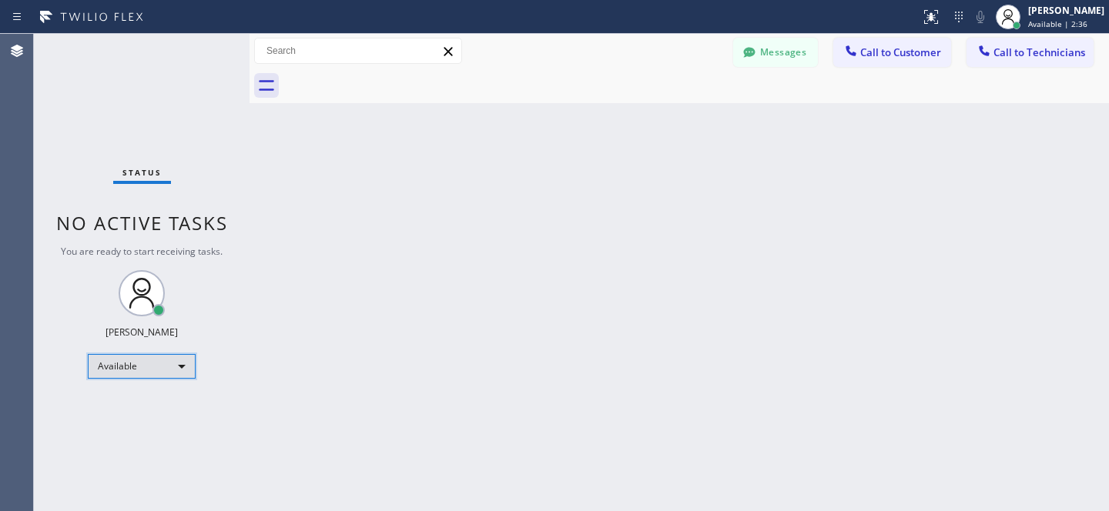
click at [142, 367] on div "Available" at bounding box center [142, 366] width 108 height 25
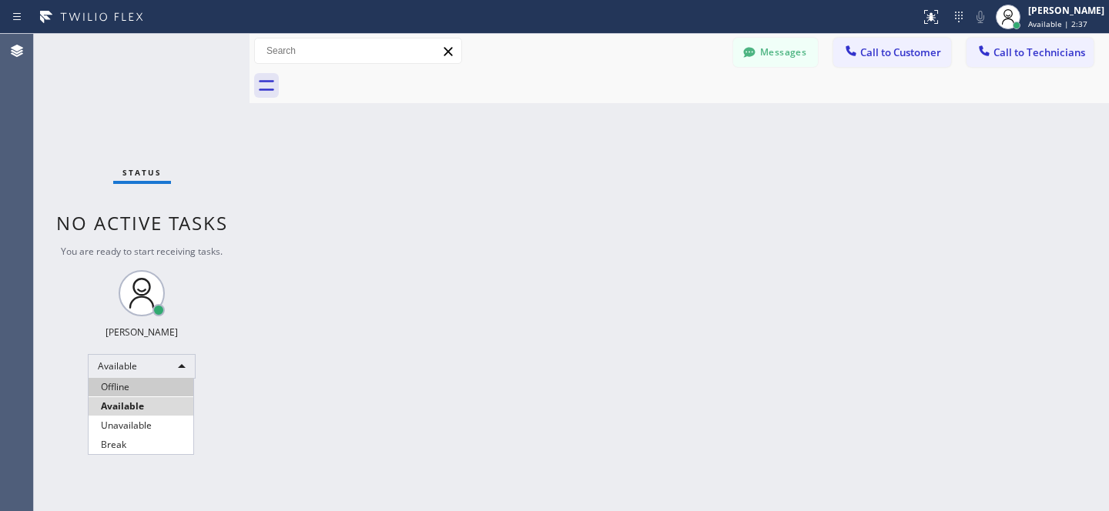
click at [129, 380] on li "Offline" at bounding box center [141, 387] width 105 height 18
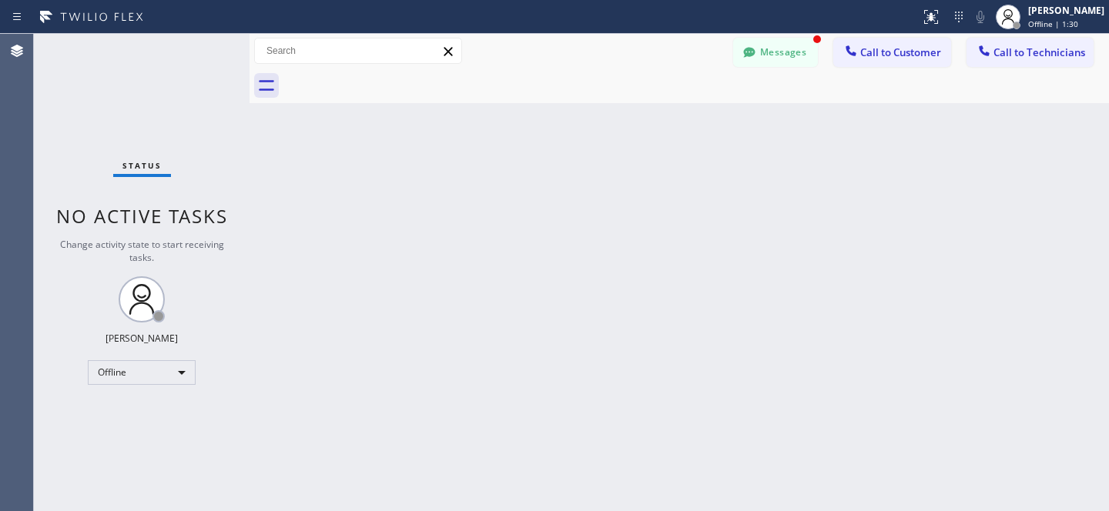
click at [782, 52] on button "Messages" at bounding box center [775, 52] width 85 height 29
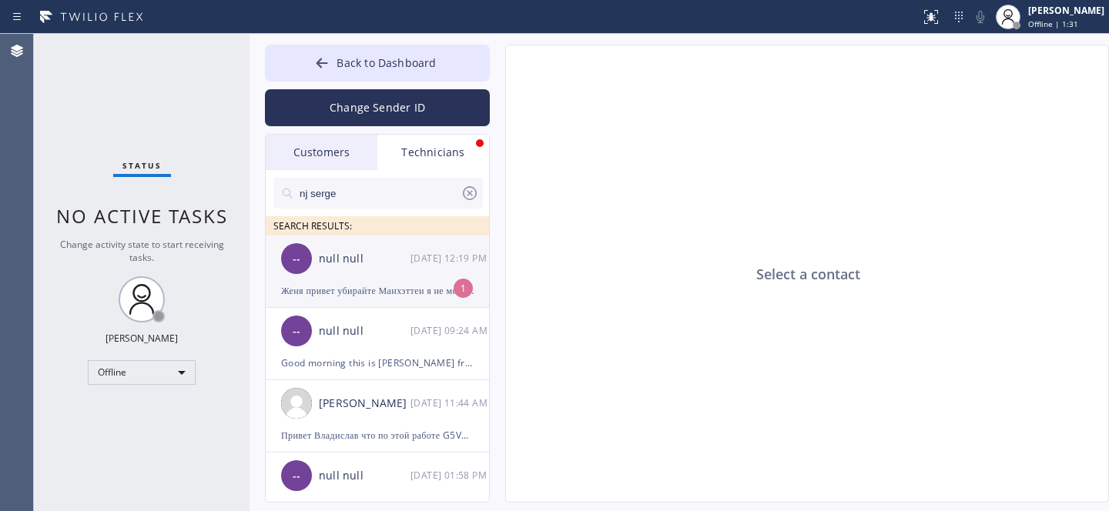
click at [384, 285] on div "Женя привет убирайте Манхэттен я не могу там работать я живу в [GEOGRAPHIC_DATA…" at bounding box center [377, 291] width 193 height 18
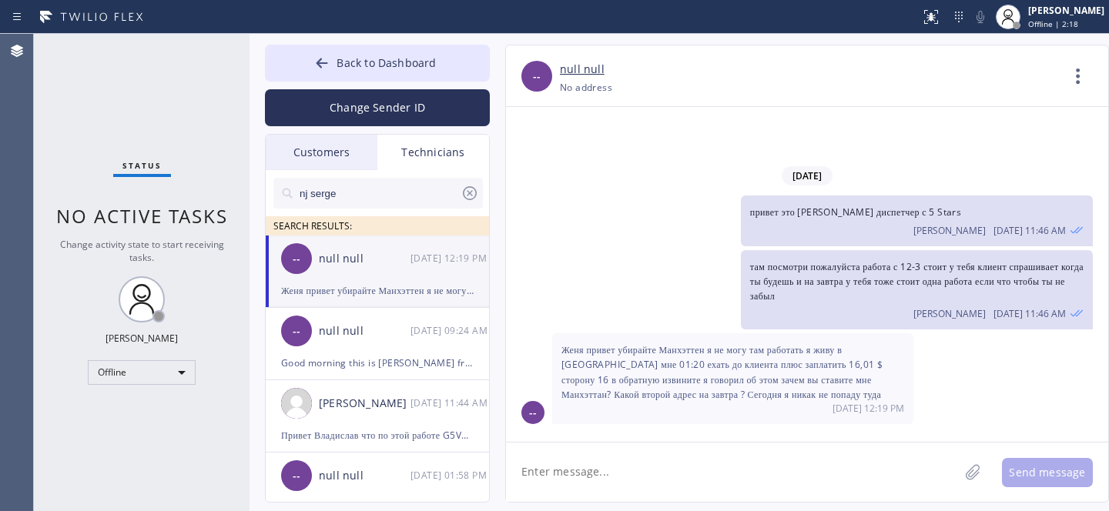
click at [629, 451] on textarea at bounding box center [732, 472] width 453 height 59
type textarea "е"
type textarea "сегодняшнюю работу другому давать технику?"
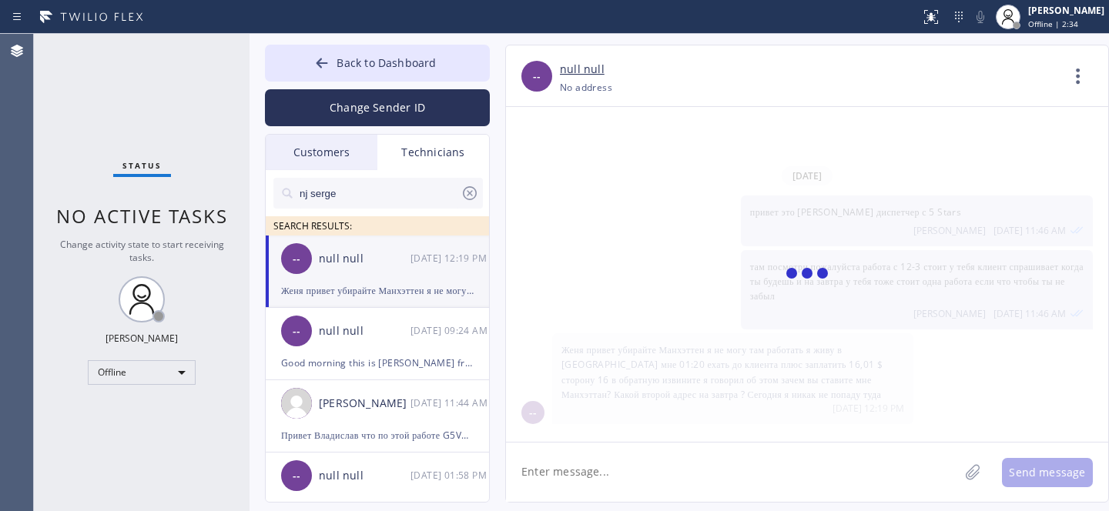
scroll to position [13, 0]
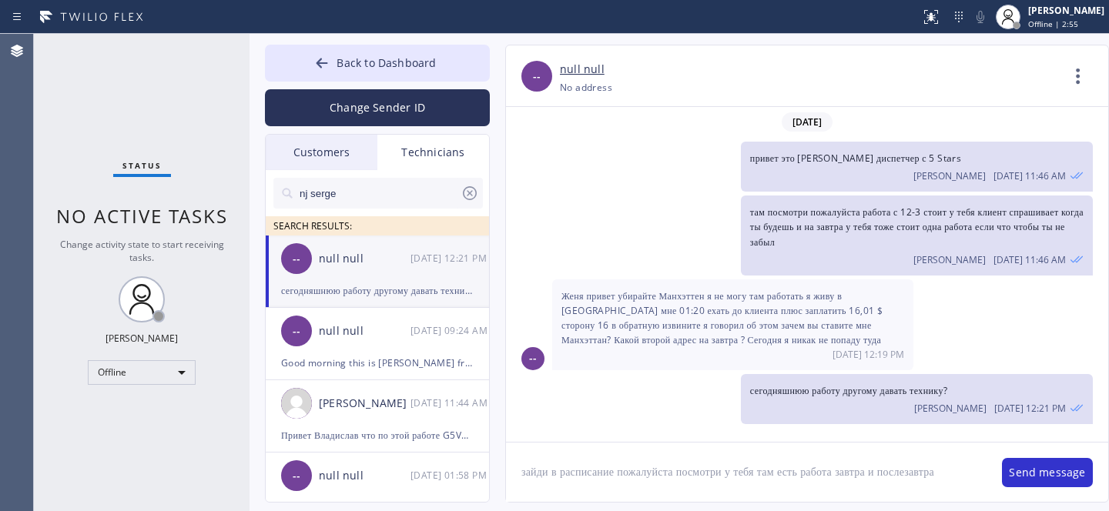
type textarea "зайди в расписание пожалуйста посмотри у тебя там есть работа завтра и послезав…"
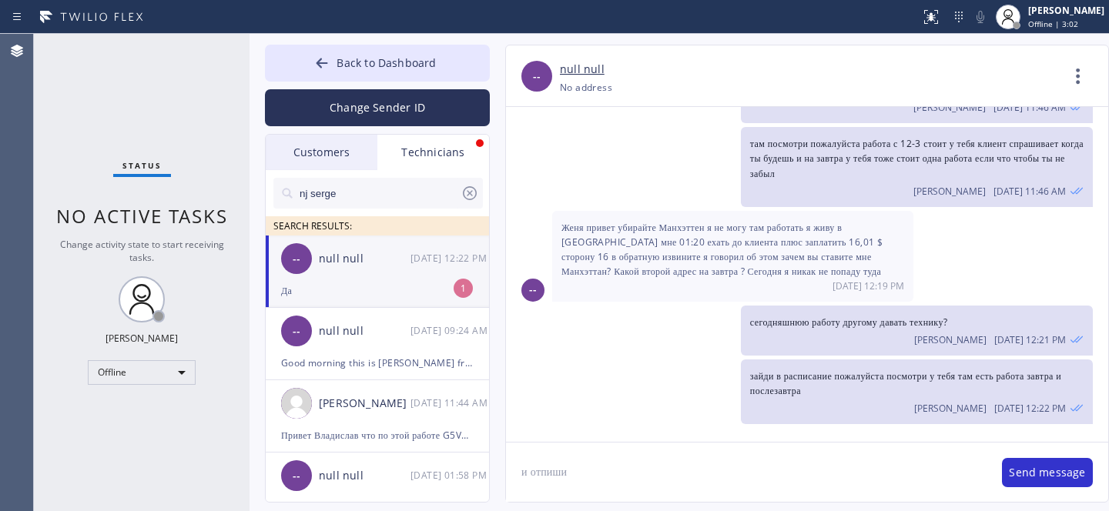
scroll to position [132, 0]
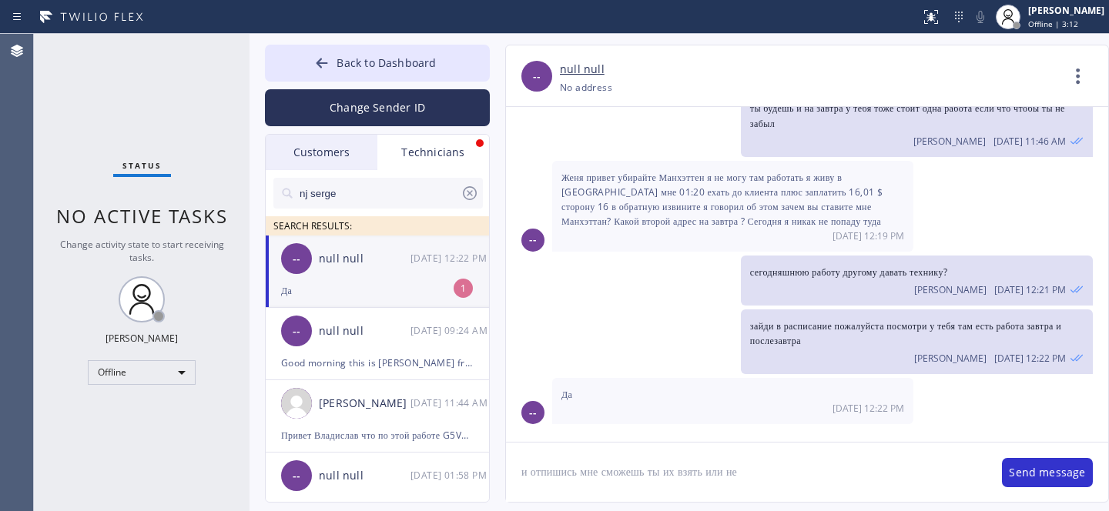
type textarea "и отпишись мне сможешь ты их взять или нет"
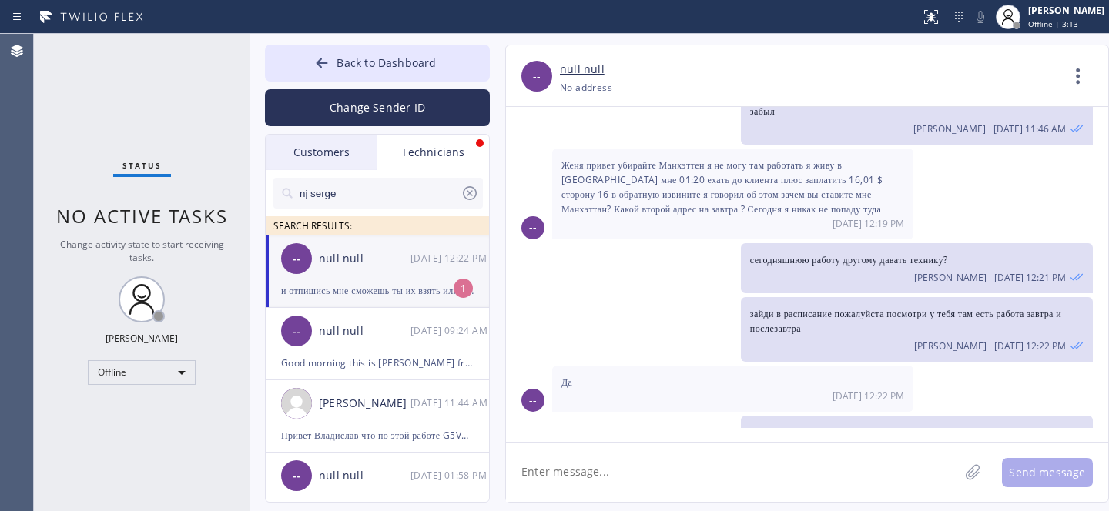
scroll to position [186, 0]
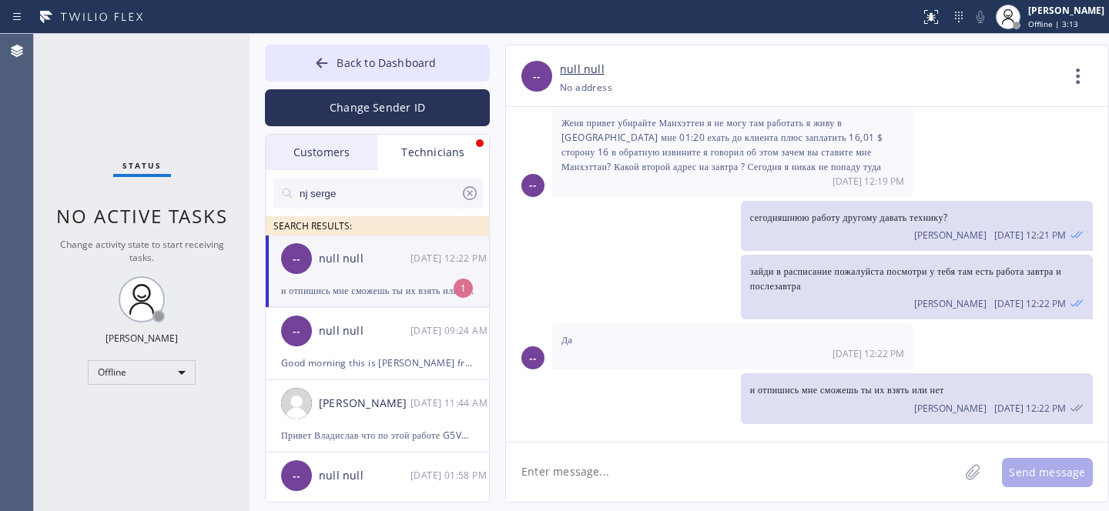
click at [400, 280] on div "-- null null [DATE] 12:22 PM" at bounding box center [378, 259] width 225 height 46
click at [621, 451] on textarea at bounding box center [732, 472] width 453 height 59
type textarea "d"
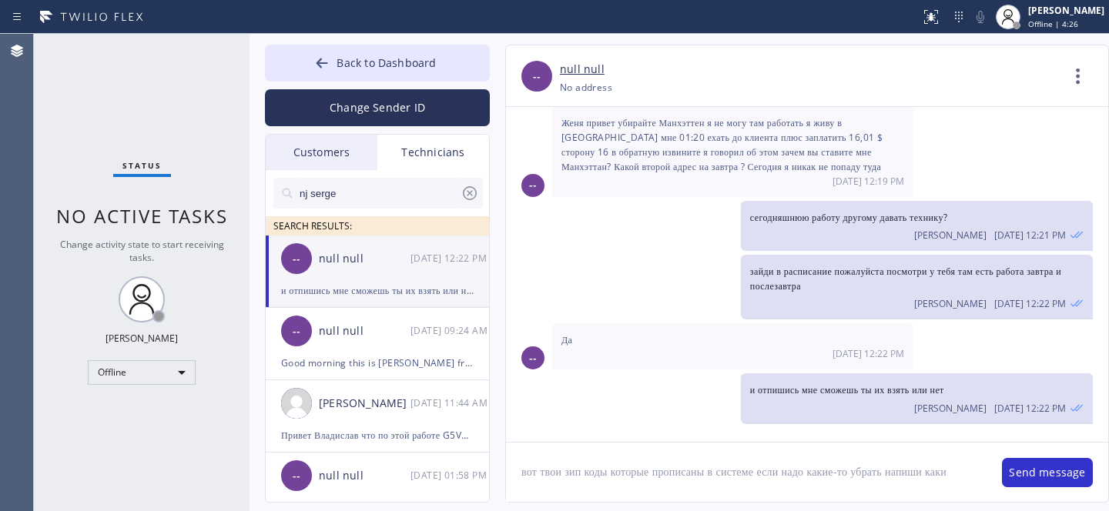
type textarea "вот твои зип коды которые прописаны в системе если надо какие-то убрать напиши …"
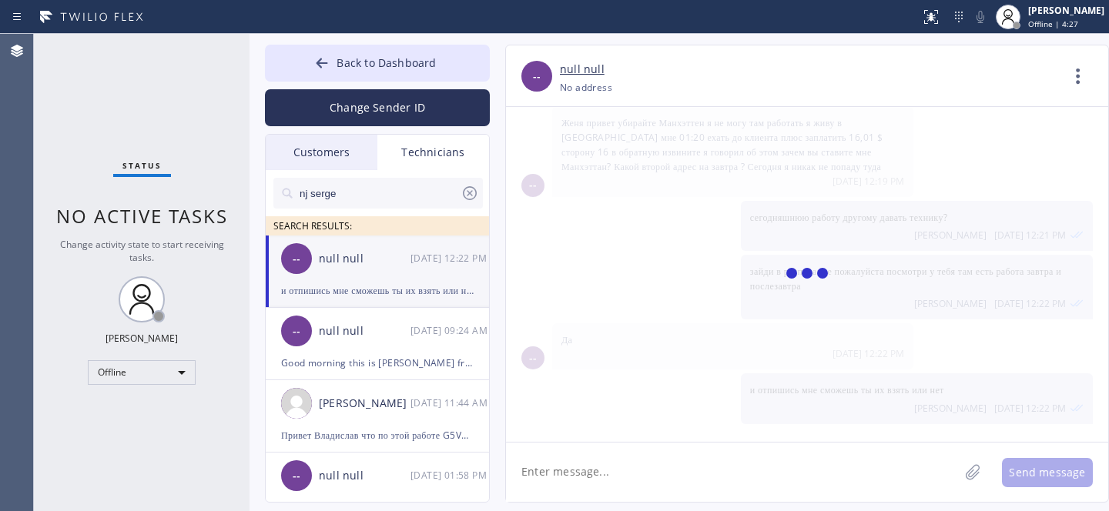
paste textarea "07041,07088,07040,07083,07204,07052,07203,07079,07044,07050,07051,07111,07205,0…"
type textarea "07041,07088,07040,07083,07204,07052,07203,07079,07044,07050,07051,07111,07205,0…"
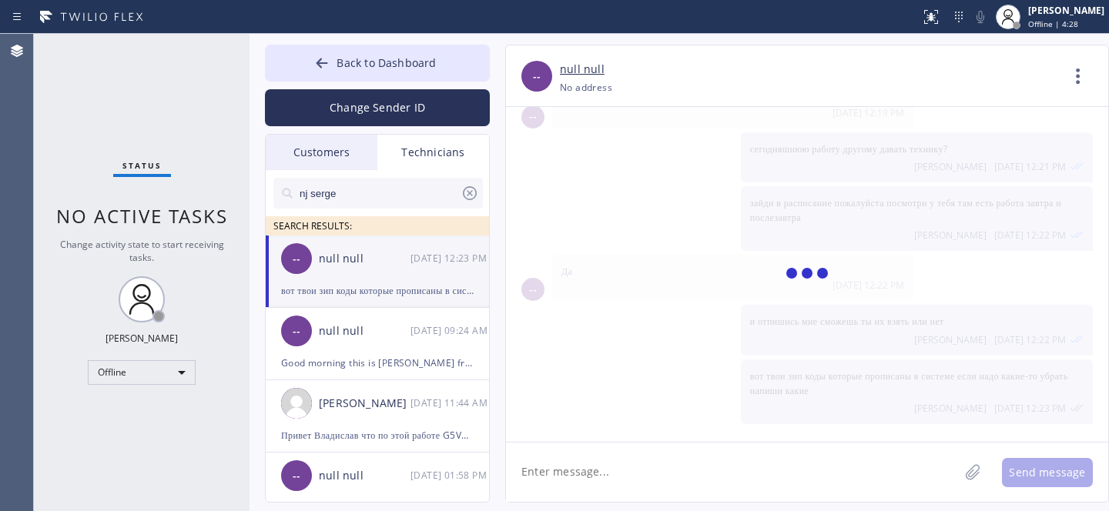
scroll to position [0, 0]
drag, startPoint x: 357, startPoint y: 331, endPoint x: 352, endPoint y: 303, distance: 28.2
click at [357, 330] on div "null null" at bounding box center [365, 332] width 92 height 18
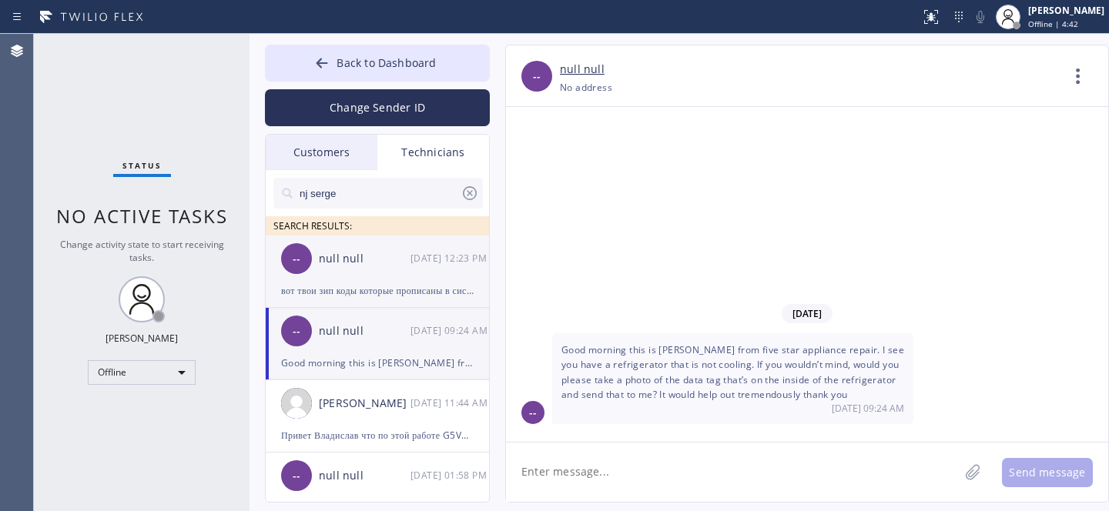
click at [347, 263] on div "null null" at bounding box center [365, 259] width 92 height 18
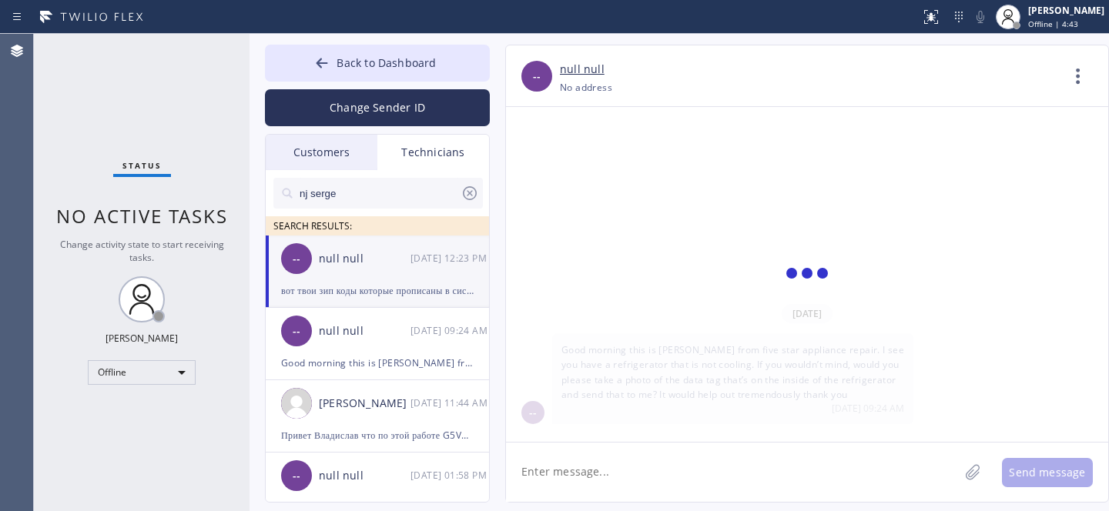
scroll to position [254, 0]
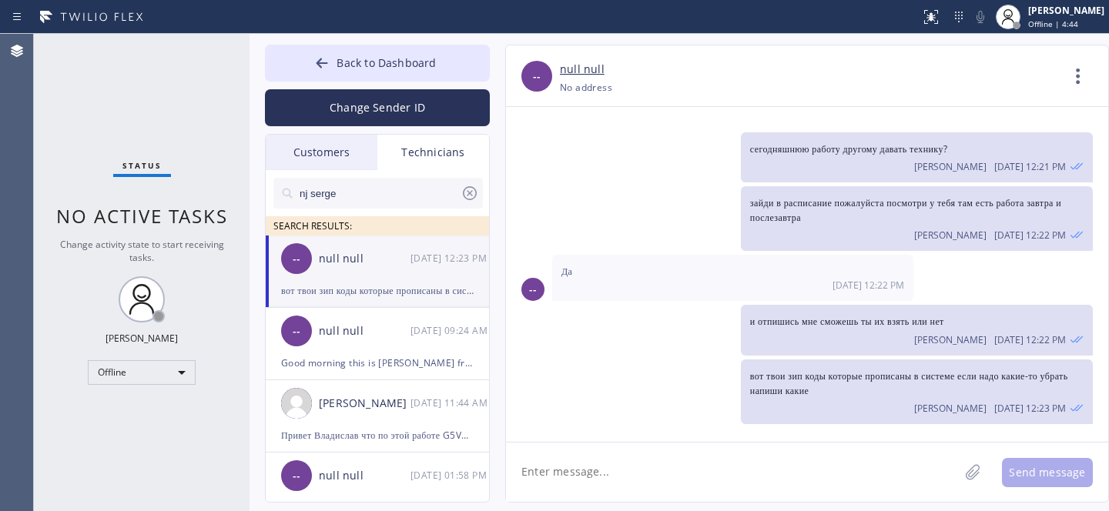
click at [619, 458] on textarea at bounding box center [732, 472] width 453 height 59
paste textarea "07041,07088,07040,07083,07204,07052,07203,07079,07044,07050,07051,07111,07205,0…"
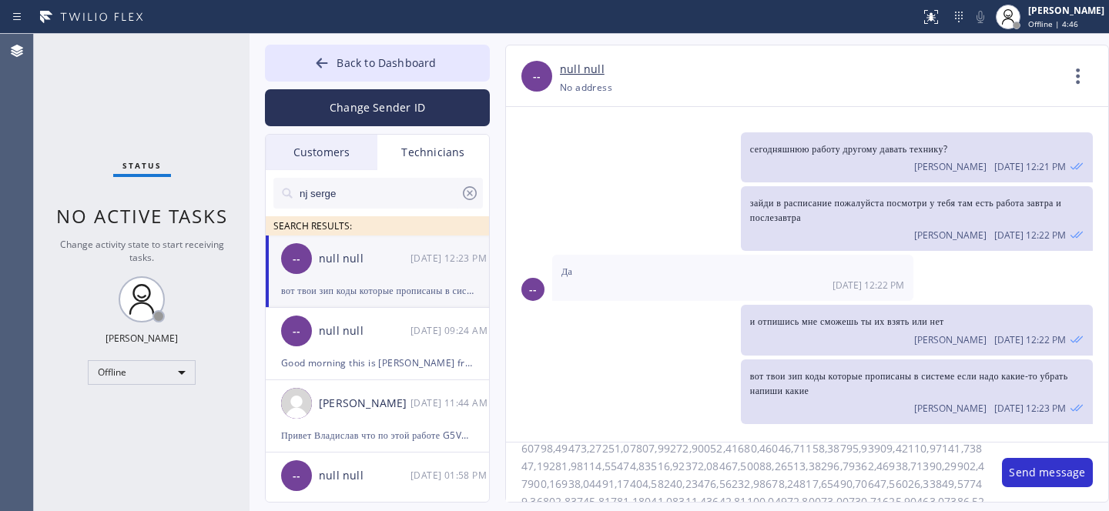
scroll to position [0, 0]
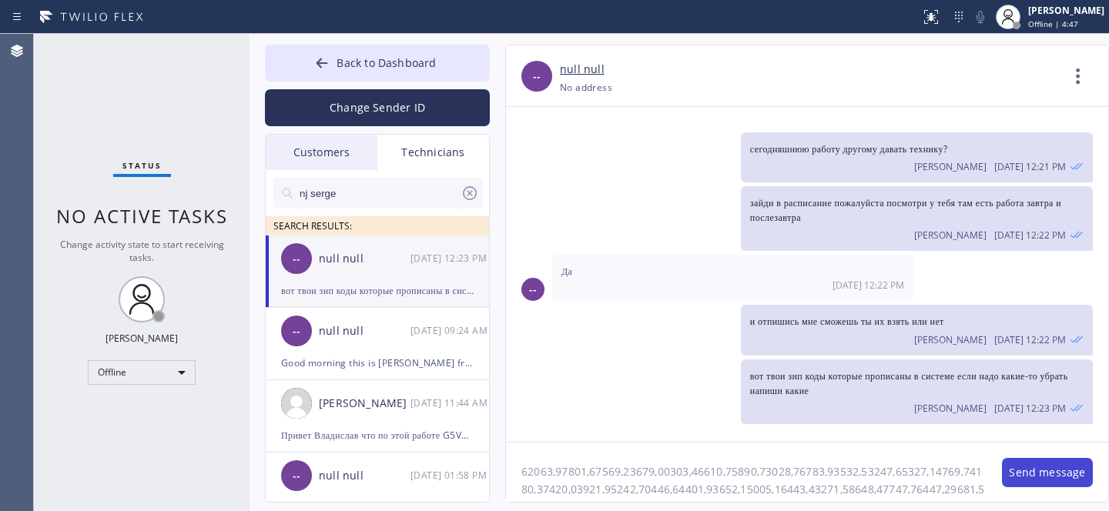
type textarea "07041,07088,07040,07083,07204,07052,07203,07079,07044,07050,07051,07111,07205,0…"
click at [1016, 475] on button "Send message" at bounding box center [1047, 472] width 91 height 29
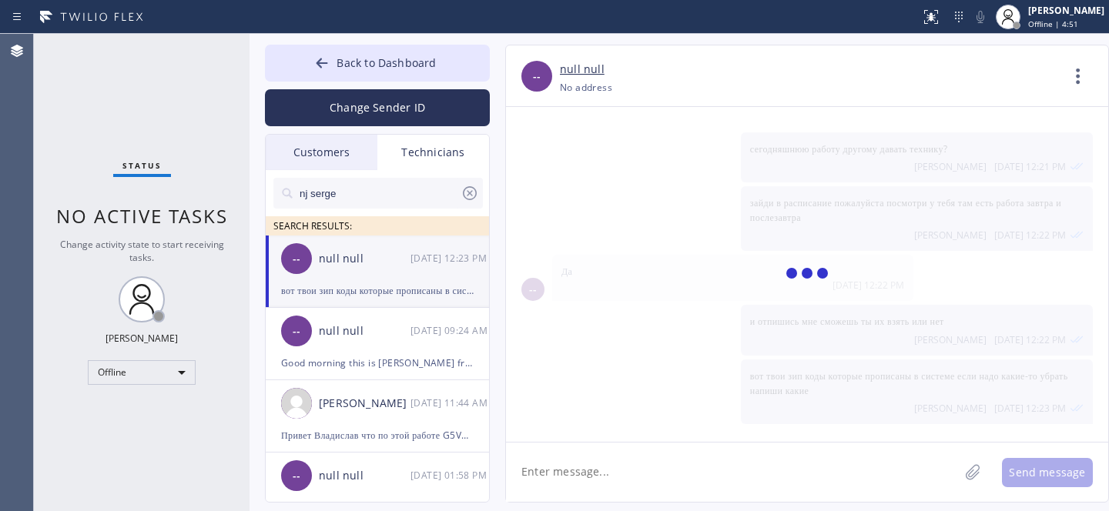
click at [467, 196] on icon at bounding box center [470, 193] width 18 height 18
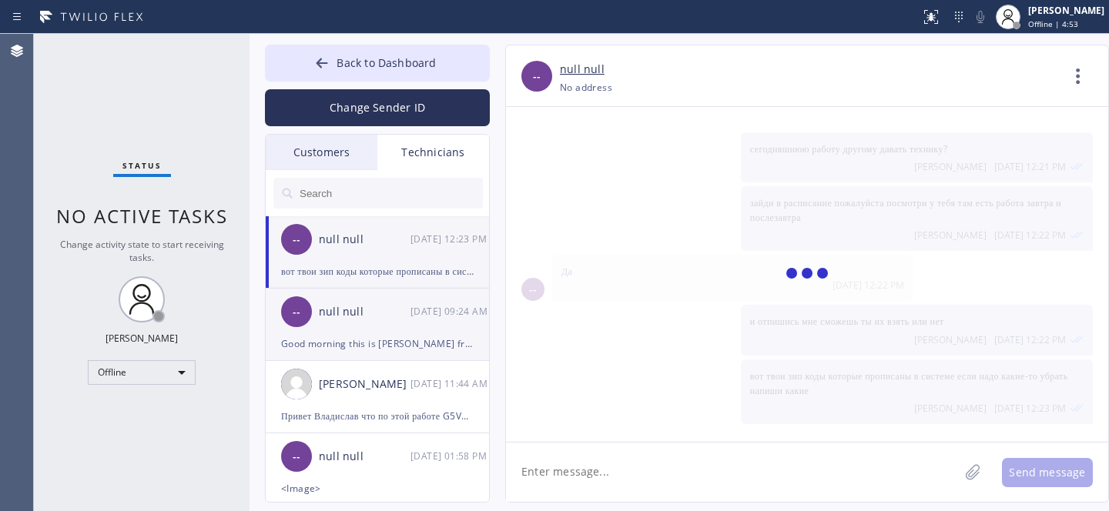
drag, startPoint x: 391, startPoint y: 344, endPoint x: 372, endPoint y: 303, distance: 44.1
click at [391, 342] on div "Good morning this is [PERSON_NAME] from five star appliance repair. I see you h…" at bounding box center [377, 344] width 193 height 18
click at [340, 234] on div "null null" at bounding box center [365, 240] width 92 height 18
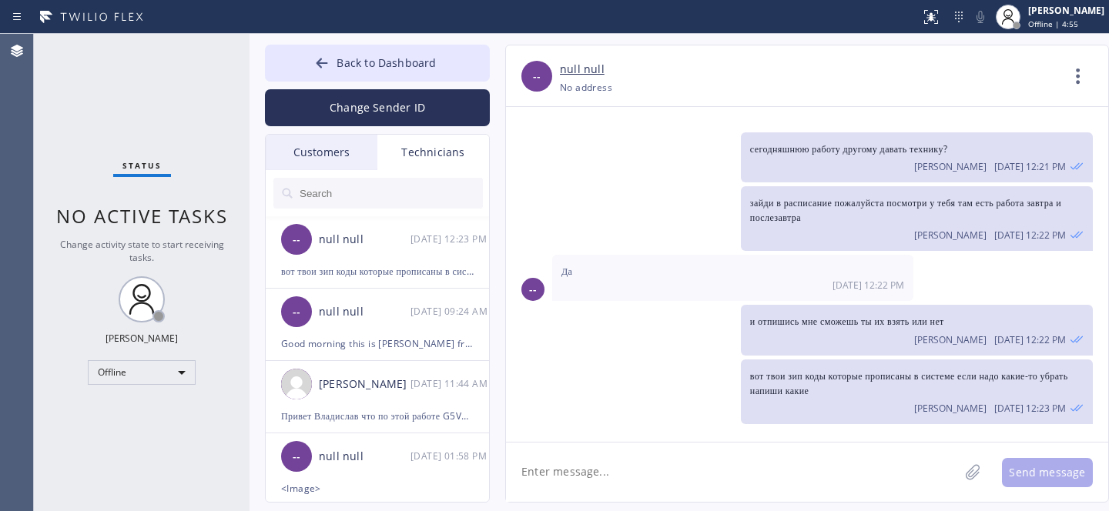
click at [682, 476] on textarea at bounding box center [732, 472] width 453 height 59
type textarea "сюда не могу их сбросить"
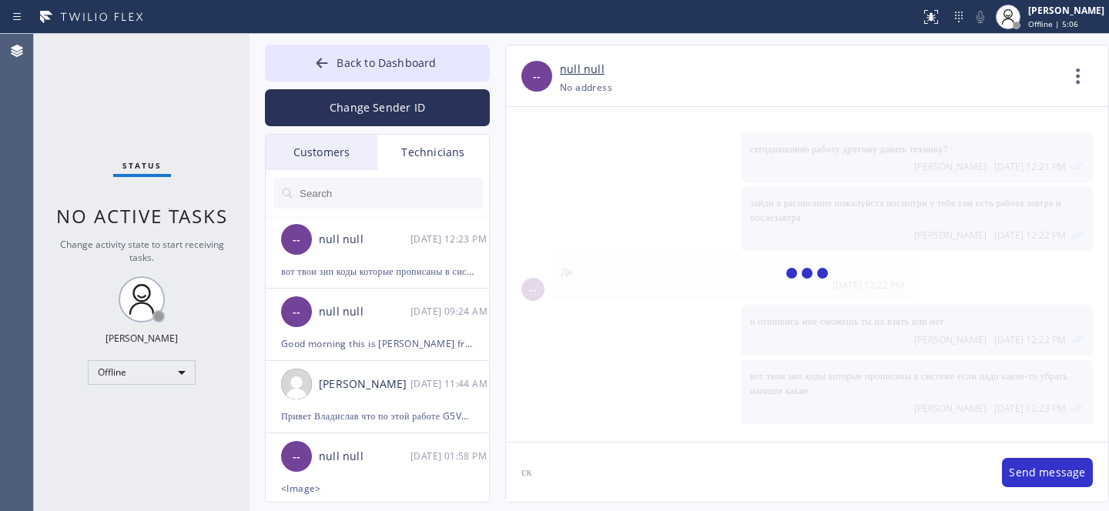
scroll to position [307, 0]
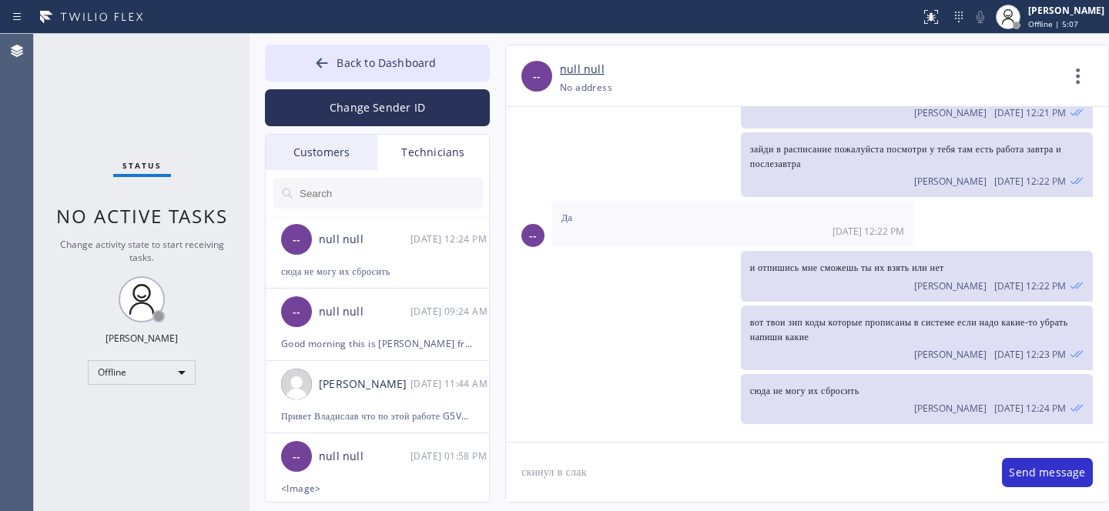
type textarea "скинул в слак"
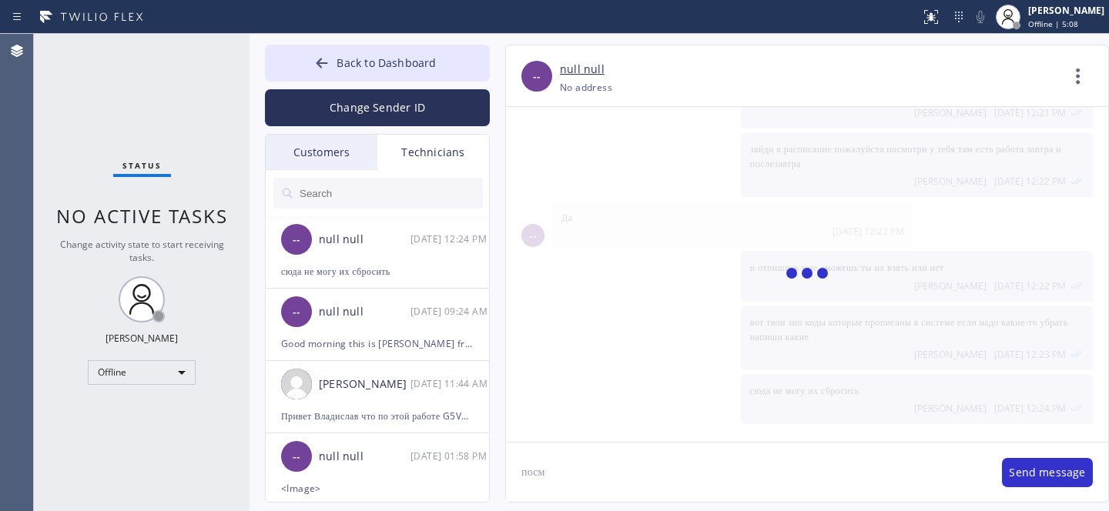
scroll to position [361, 0]
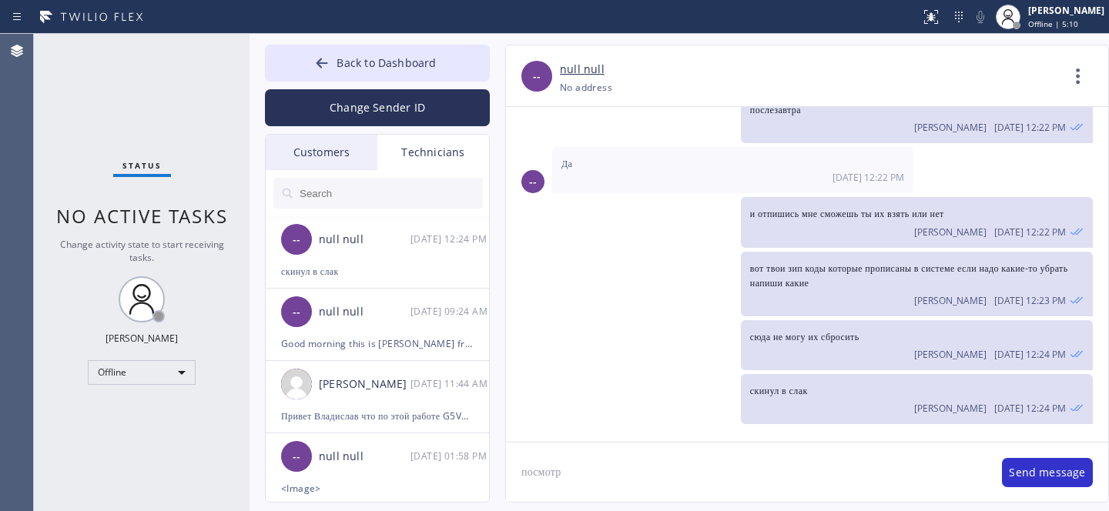
type textarea "посмотри"
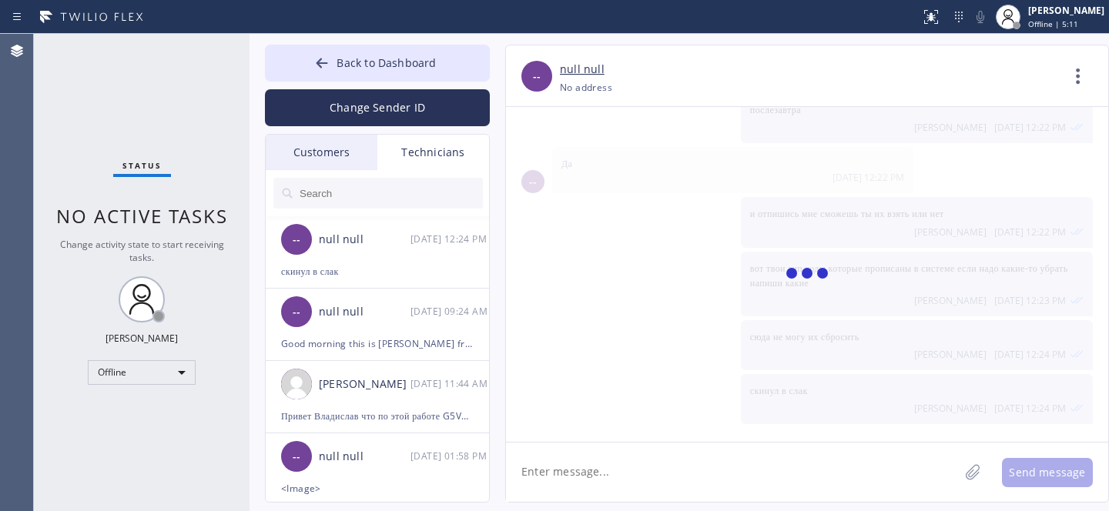
scroll to position [415, 0]
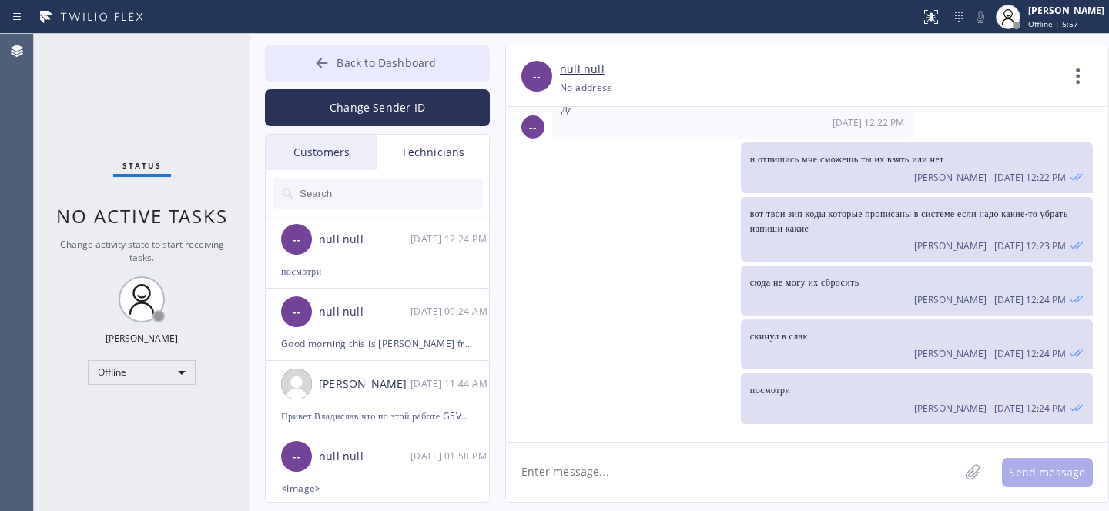
click at [330, 58] on icon at bounding box center [321, 62] width 15 height 15
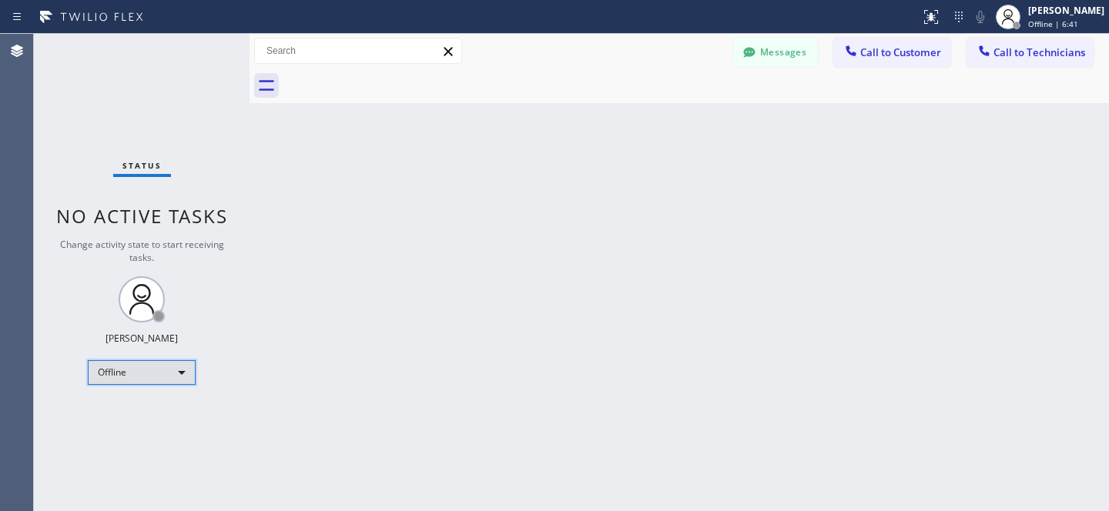
click at [144, 370] on div "Offline" at bounding box center [142, 372] width 108 height 25
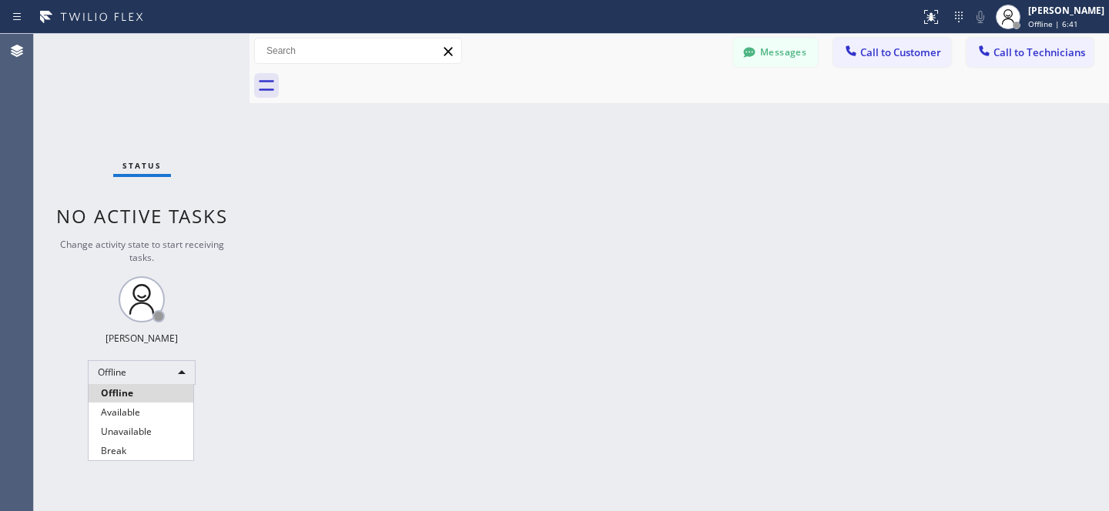
drag, startPoint x: 128, startPoint y: 410, endPoint x: 286, endPoint y: 360, distance: 165.4
click at [127, 409] on li "Available" at bounding box center [141, 413] width 105 height 18
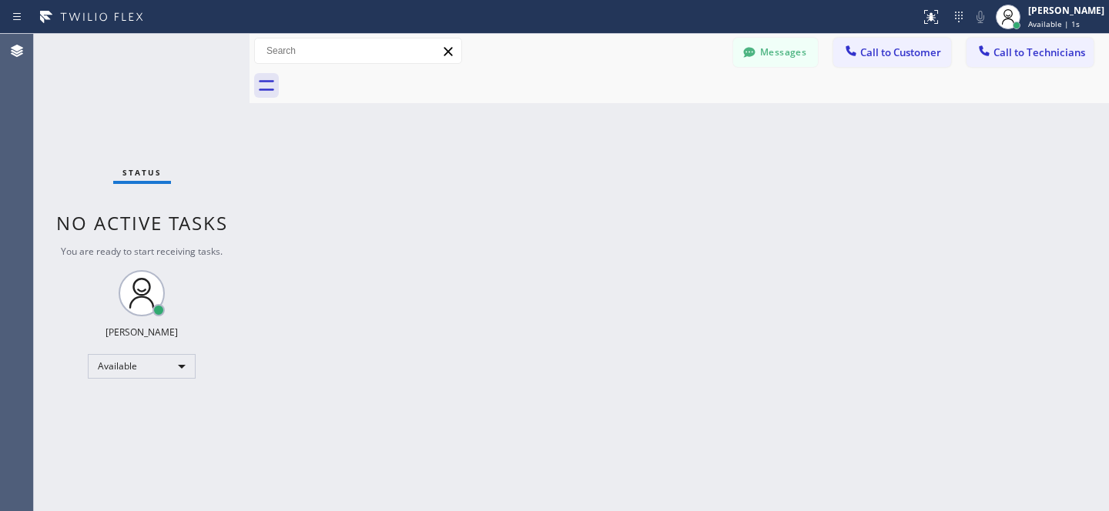
click at [900, 55] on span "Call to Customer" at bounding box center [900, 52] width 81 height 14
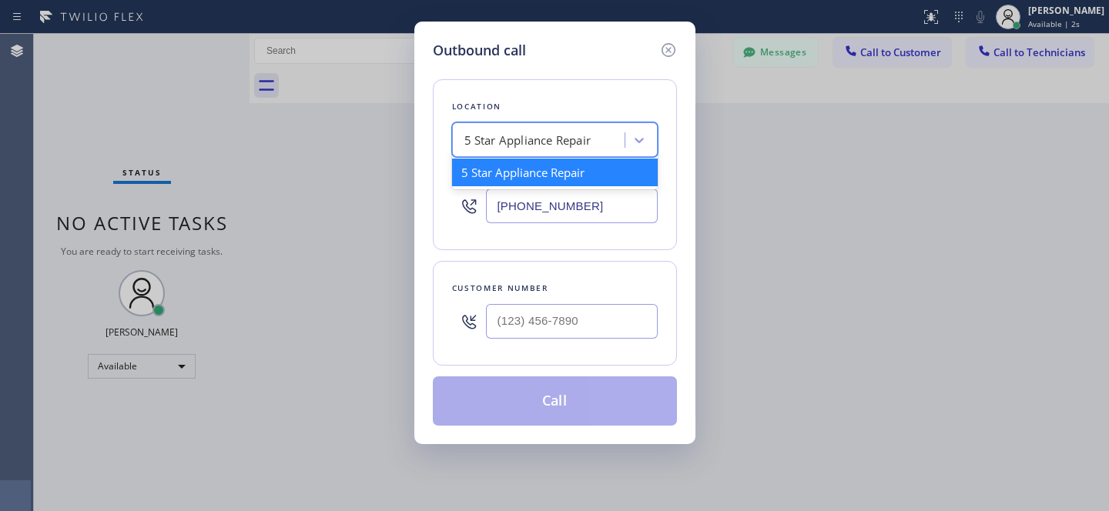
click at [557, 153] on div "5 Star Appliance Repair" at bounding box center [541, 140] width 168 height 27
paste input "Whirlpool Appliance Repair"
type input "Whirlpool Appliance Repair"
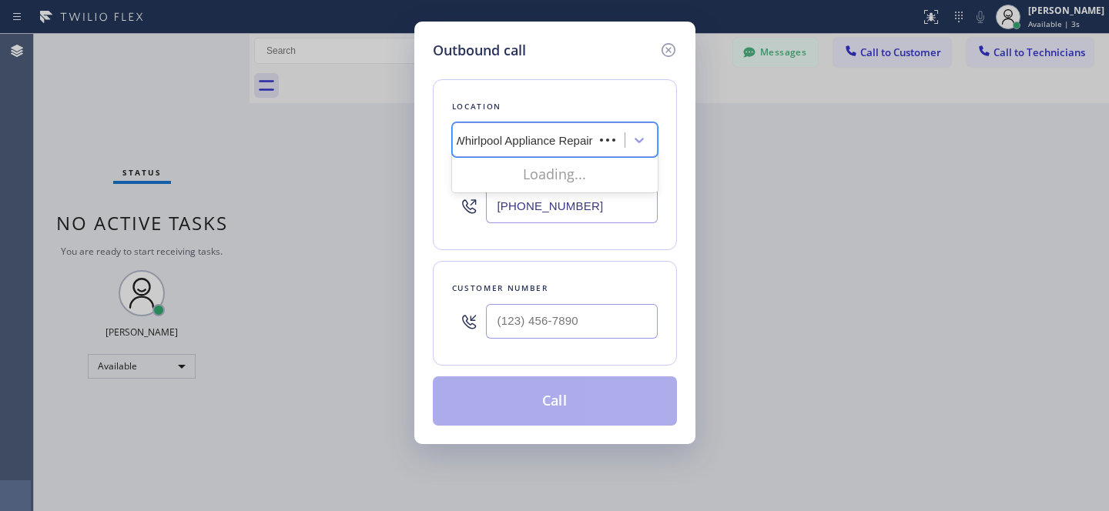
scroll to position [0, 0]
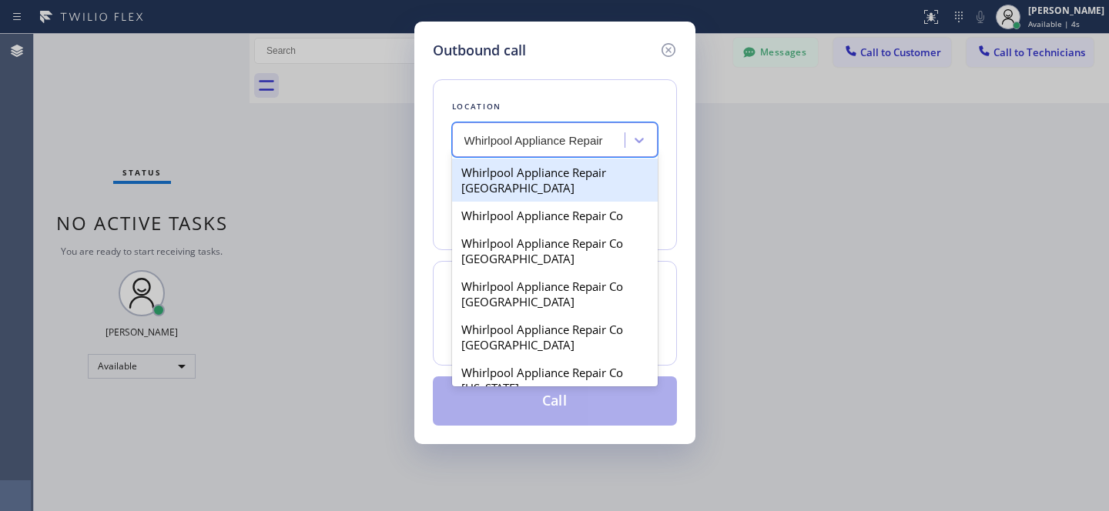
click at [508, 174] on div "Whirlpool Appliance Repair [GEOGRAPHIC_DATA]" at bounding box center [555, 180] width 206 height 43
type input "[PHONE_NUMBER]"
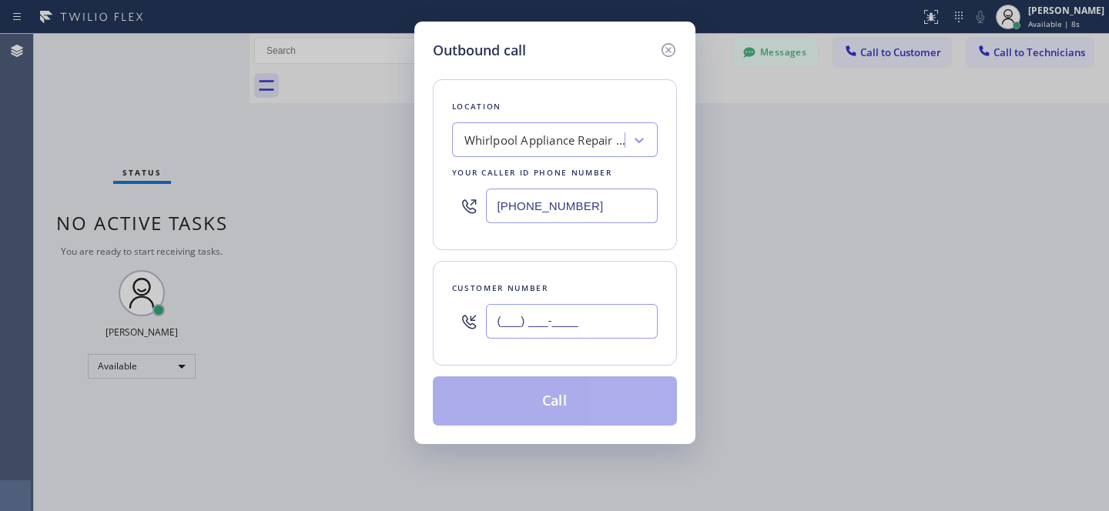
drag, startPoint x: 581, startPoint y: 335, endPoint x: 605, endPoint y: 339, distance: 24.9
click at [581, 334] on input "(___) ___-____" at bounding box center [572, 321] width 172 height 35
paste input "917) 478-7253"
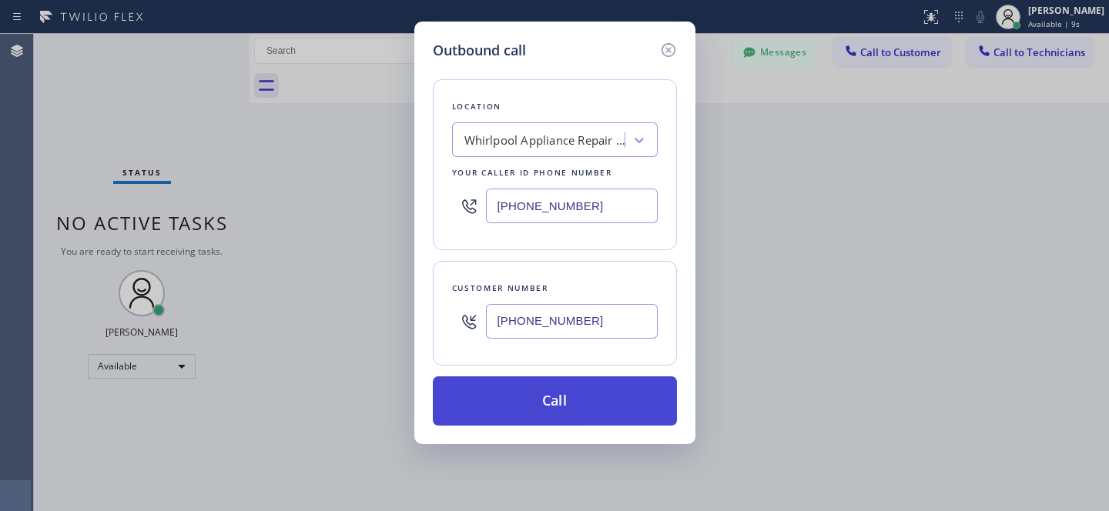
type input "[PHONE_NUMBER]"
click at [608, 403] on button "Call" at bounding box center [555, 401] width 244 height 49
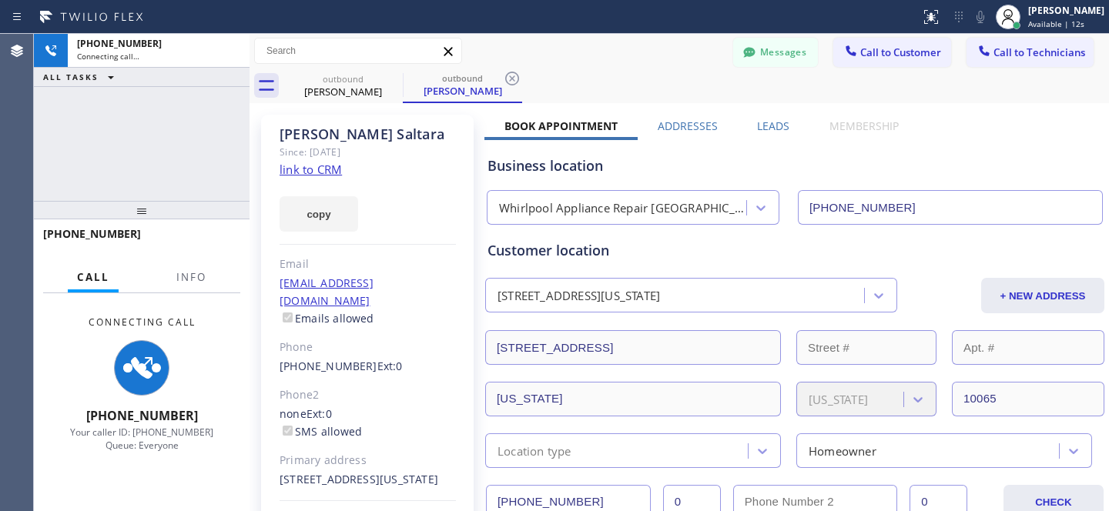
type input "[PHONE_NUMBER]"
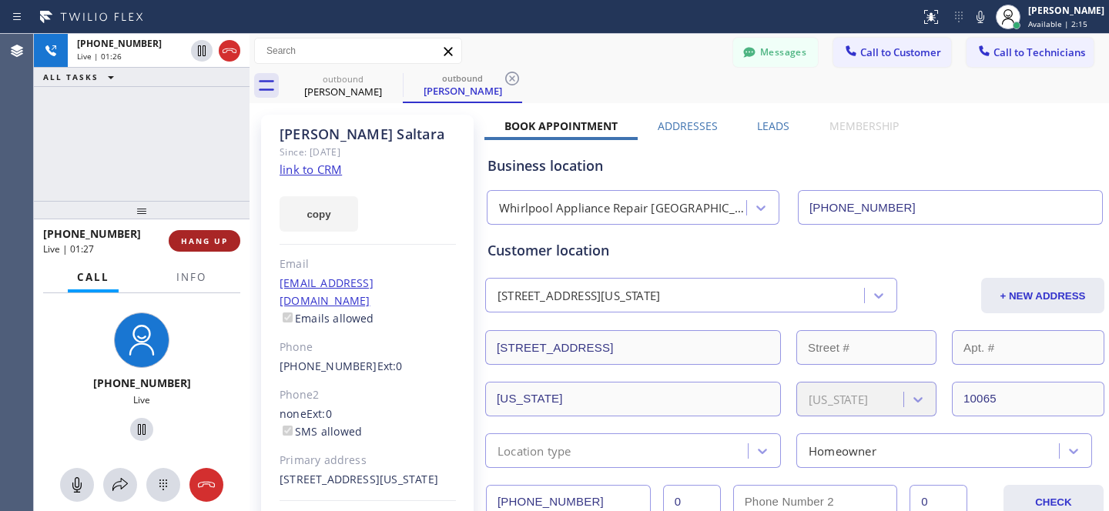
click at [210, 236] on span "HANG UP" at bounding box center [204, 241] width 47 height 11
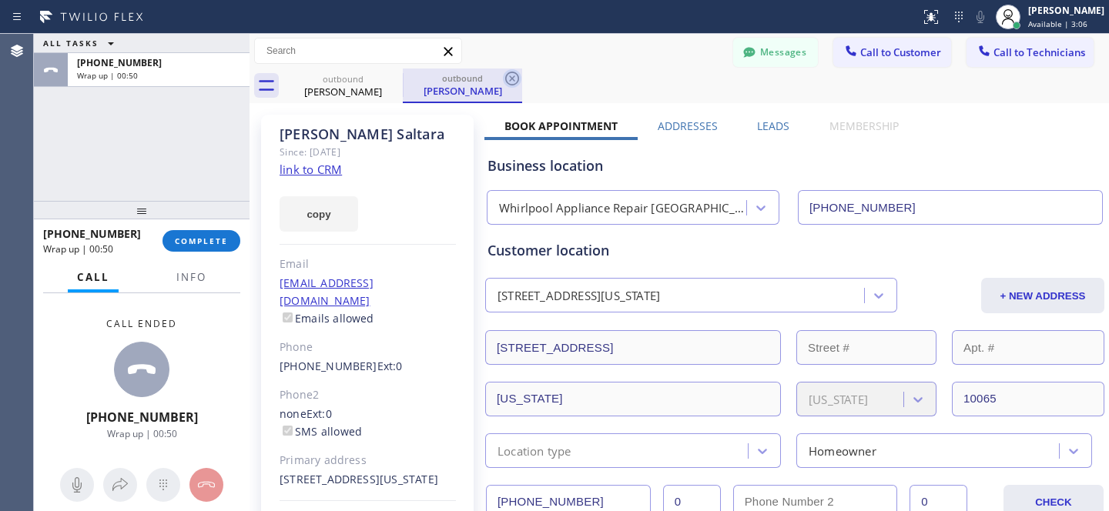
click at [508, 73] on icon at bounding box center [512, 79] width 14 height 14
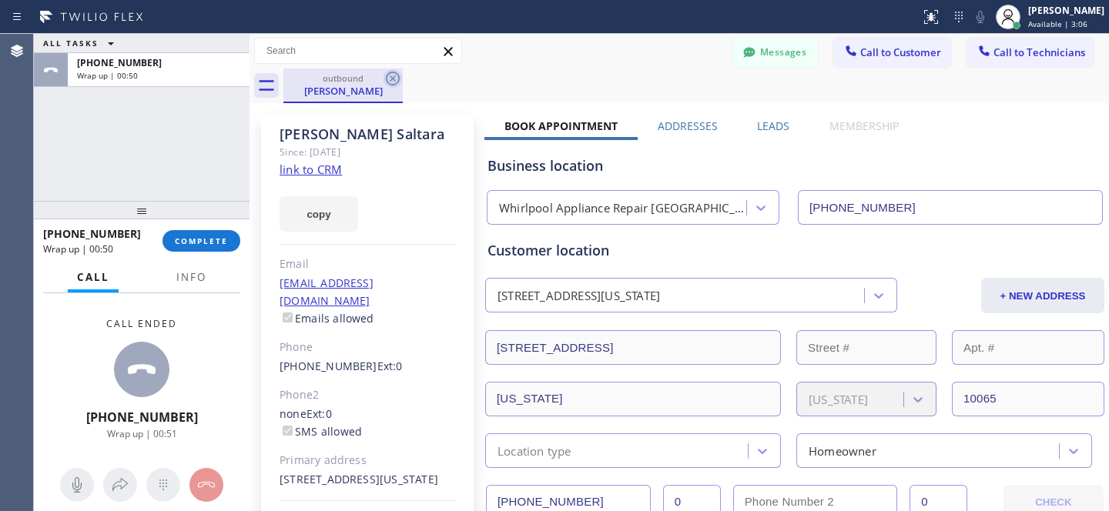
click at [398, 76] on icon at bounding box center [393, 79] width 14 height 14
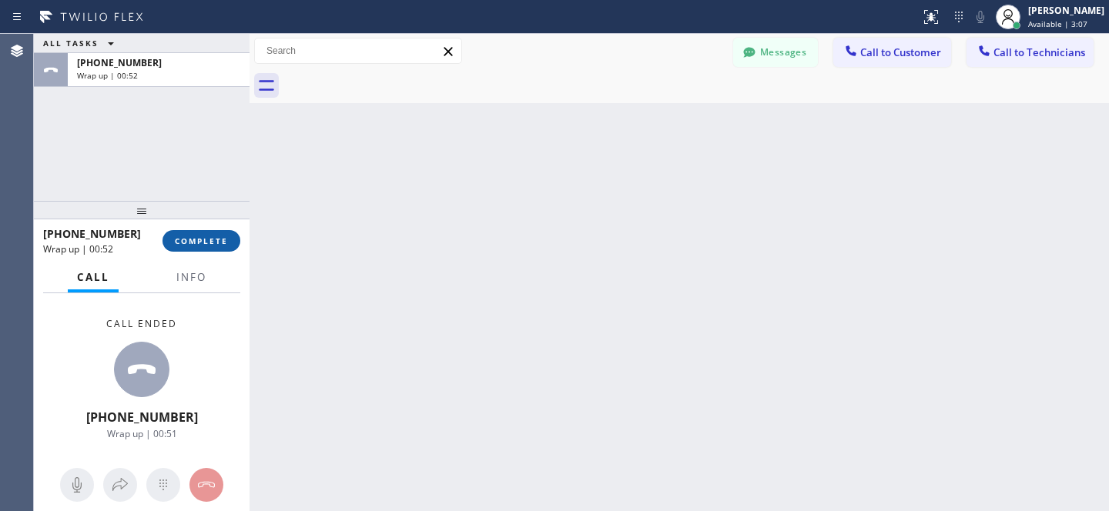
drag, startPoint x: 204, startPoint y: 243, endPoint x: 254, endPoint y: 248, distance: 50.4
click at [205, 243] on span "COMPLETE" at bounding box center [201, 241] width 53 height 11
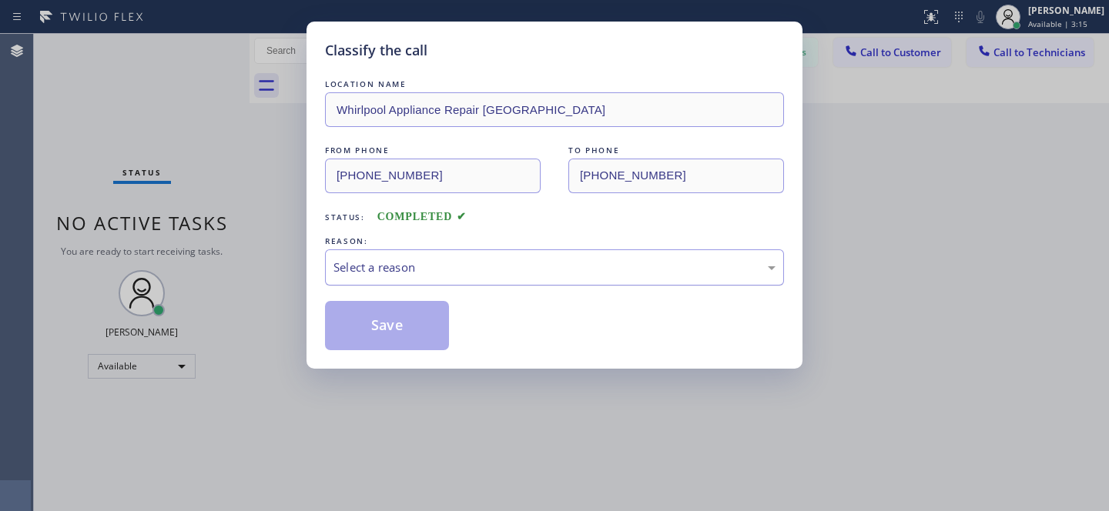
click at [433, 269] on div "Select a reason" at bounding box center [555, 268] width 442 height 18
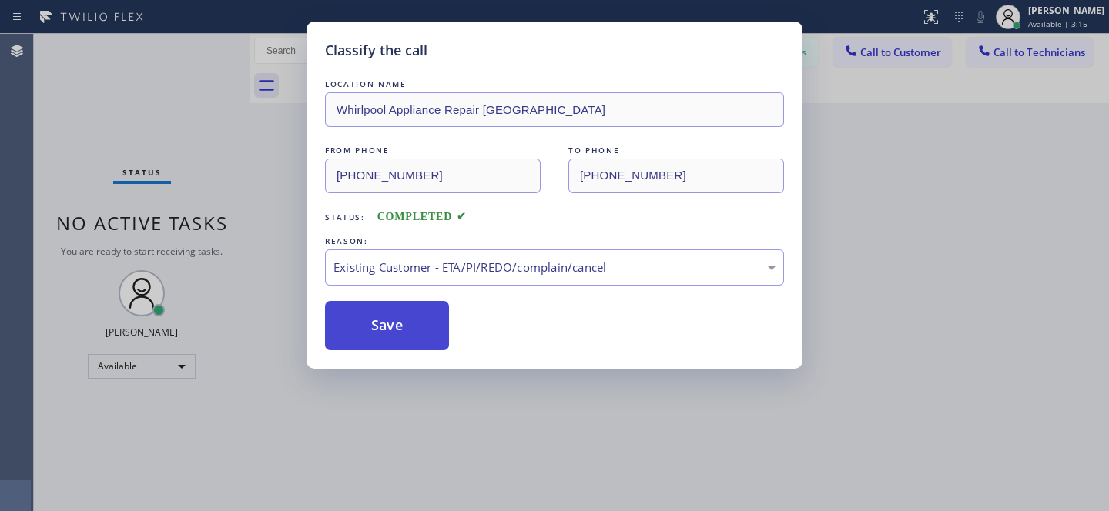
drag, startPoint x: 458, startPoint y: 356, endPoint x: 395, endPoint y: 326, distance: 69.2
click at [390, 324] on button "Save" at bounding box center [387, 325] width 124 height 49
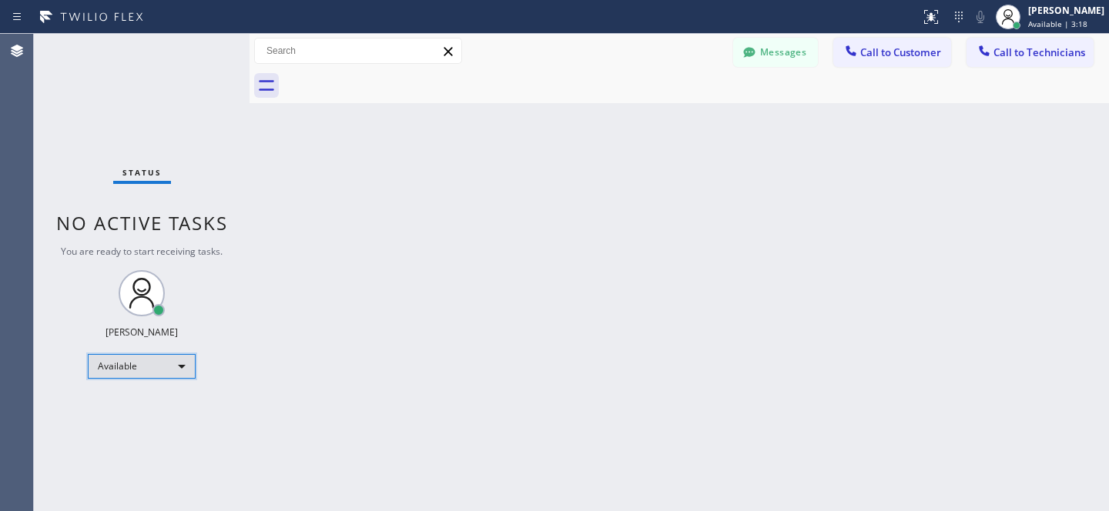
click at [129, 370] on div "Available" at bounding box center [142, 366] width 108 height 25
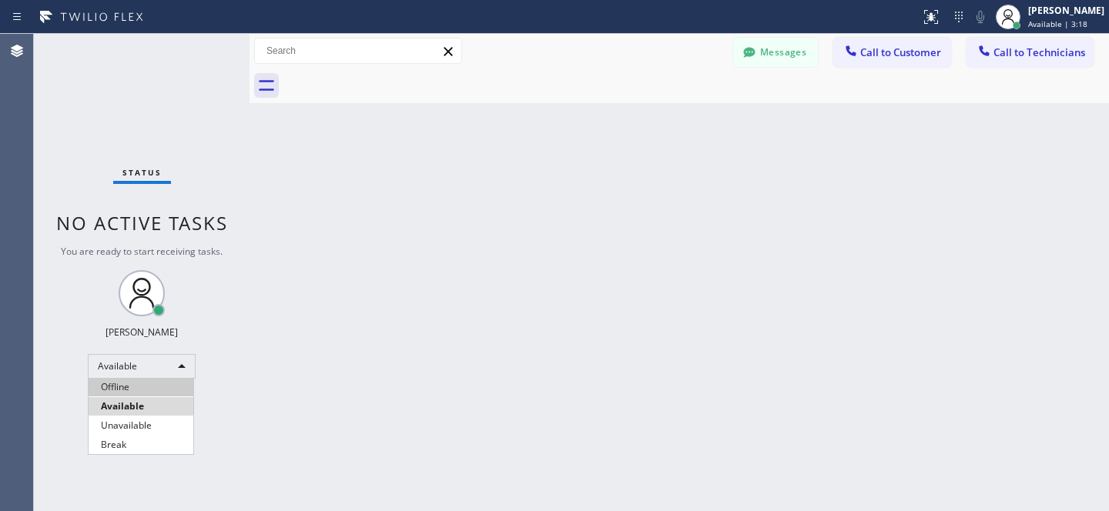
click at [139, 380] on li "Offline" at bounding box center [141, 387] width 105 height 18
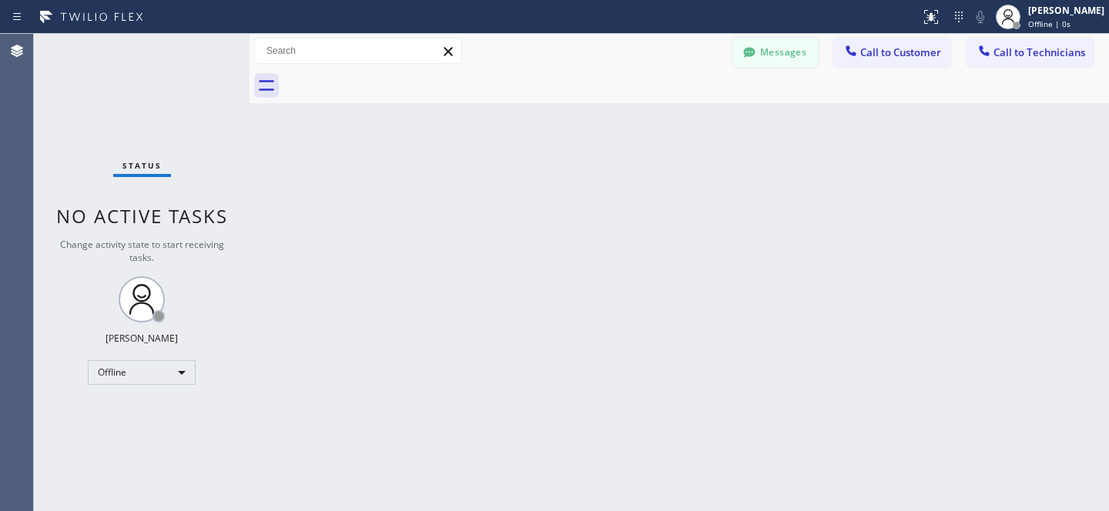
click at [783, 59] on button "Messages" at bounding box center [775, 52] width 85 height 29
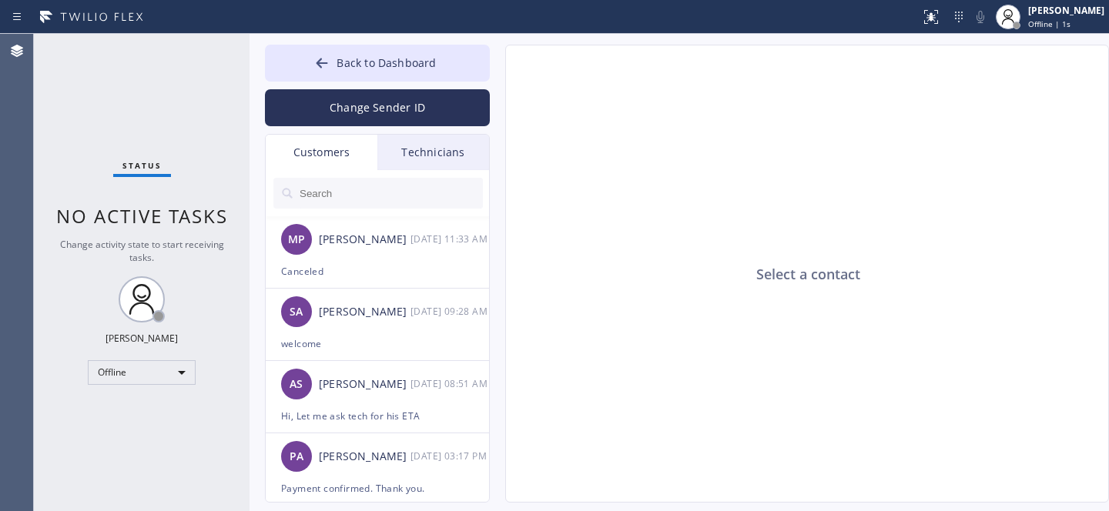
click at [330, 190] on input "text" at bounding box center [390, 193] width 185 height 31
drag, startPoint x: 334, startPoint y: 245, endPoint x: 384, endPoint y: 250, distance: 50.3
click at [334, 244] on div "[PERSON_NAME]" at bounding box center [365, 240] width 92 height 18
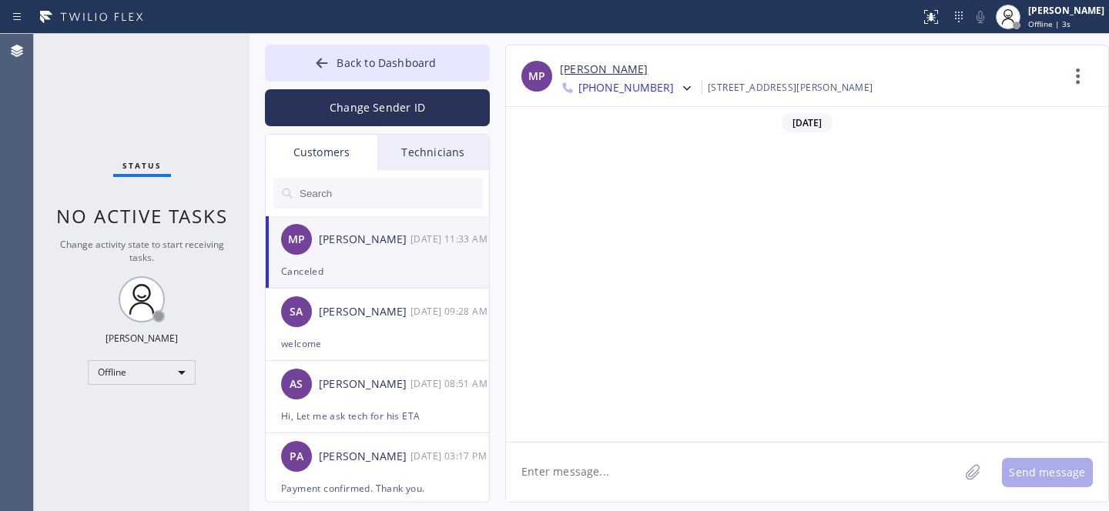
scroll to position [475, 0]
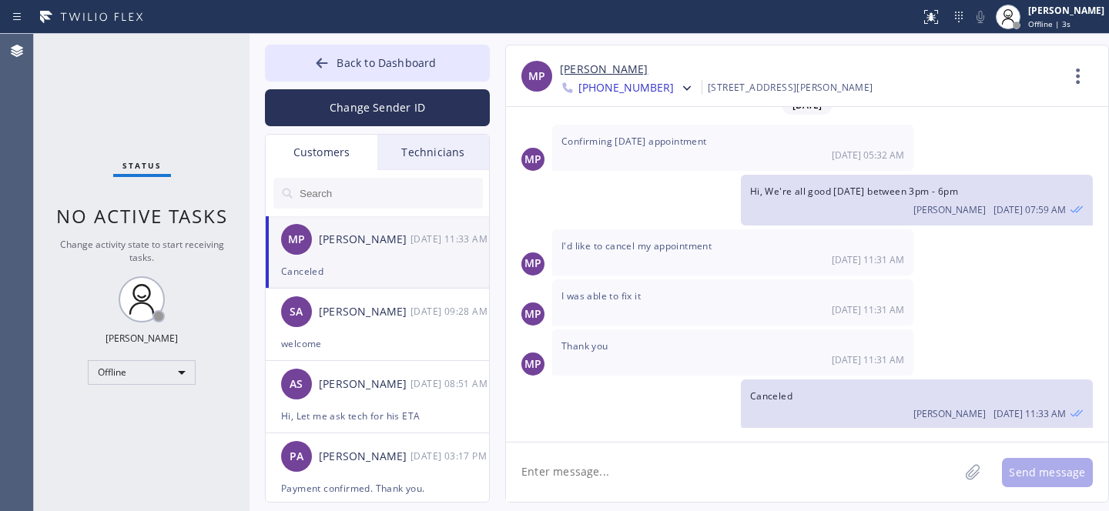
click at [354, 193] on input "text" at bounding box center [390, 193] width 185 height 31
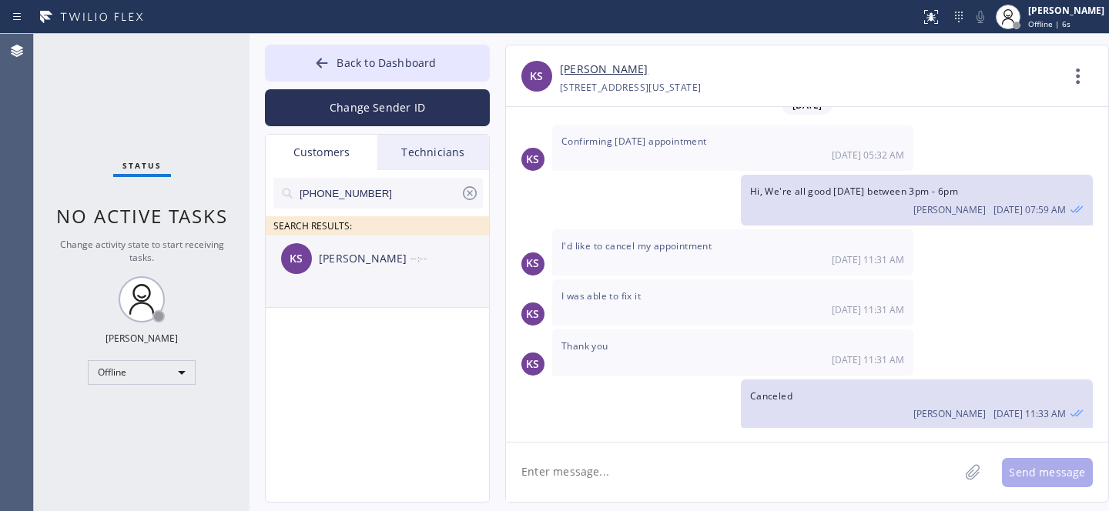
click at [344, 280] on div "KS [PERSON_NAME] --:--" at bounding box center [378, 259] width 225 height 46
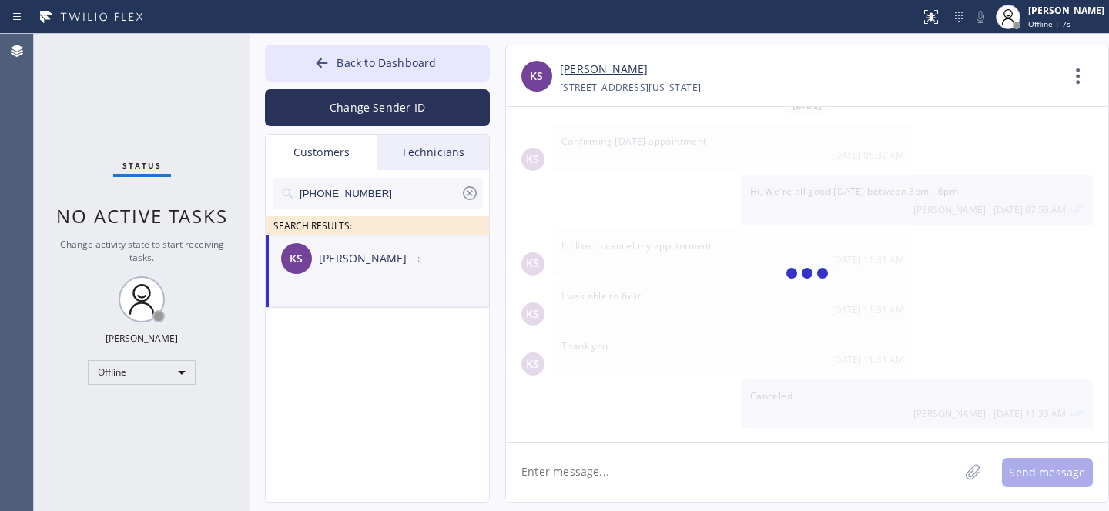
scroll to position [0, 0]
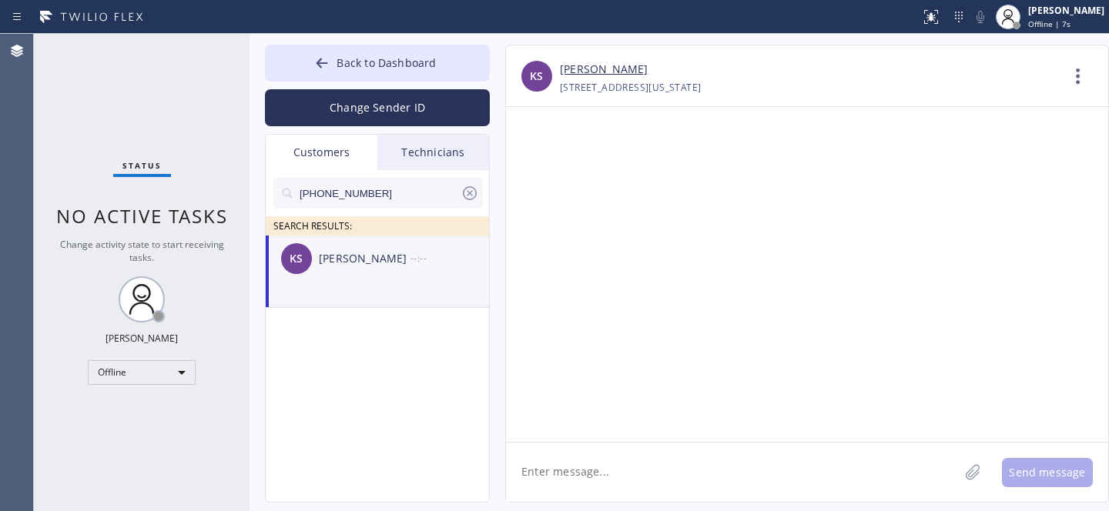
drag, startPoint x: 595, startPoint y: 464, endPoint x: 641, endPoint y: 428, distance: 57.6
click at [600, 462] on textarea at bounding box center [732, 472] width 453 height 59
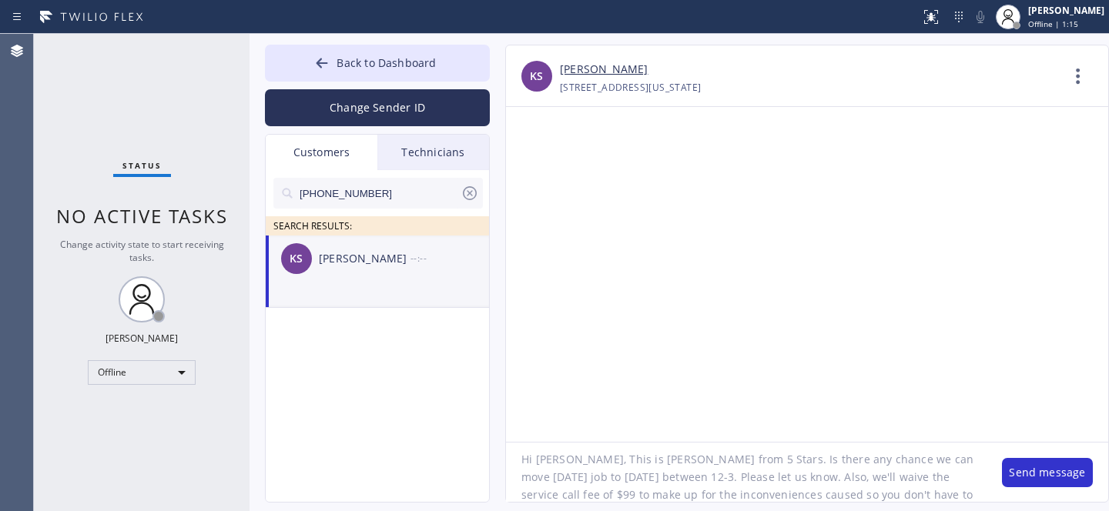
scroll to position [30, 0]
type textarea "Hi [PERSON_NAME], This is [PERSON_NAME] from 5 Stars. Is there any chance we ca…"
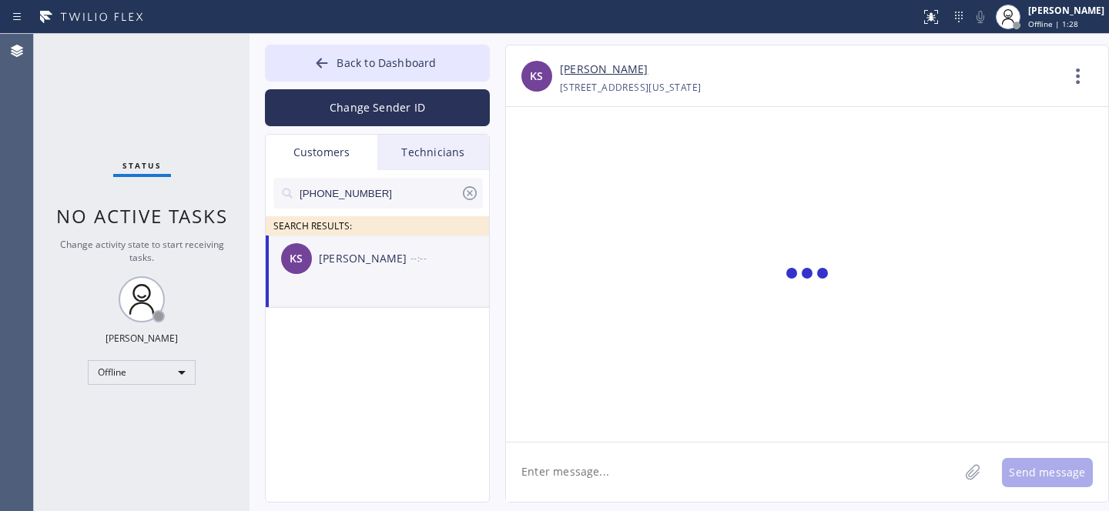
scroll to position [0, 0]
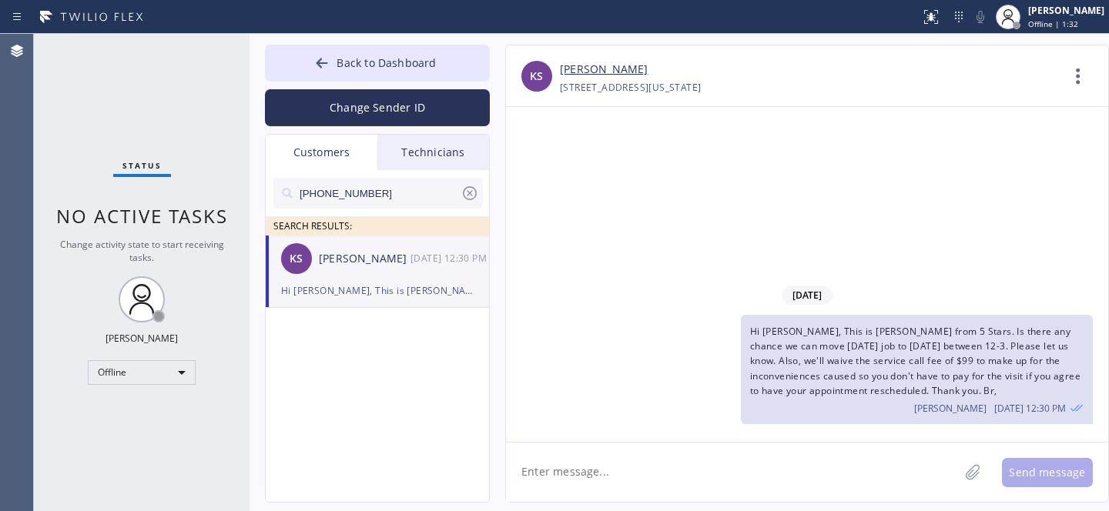
click at [472, 196] on icon at bounding box center [470, 193] width 18 height 18
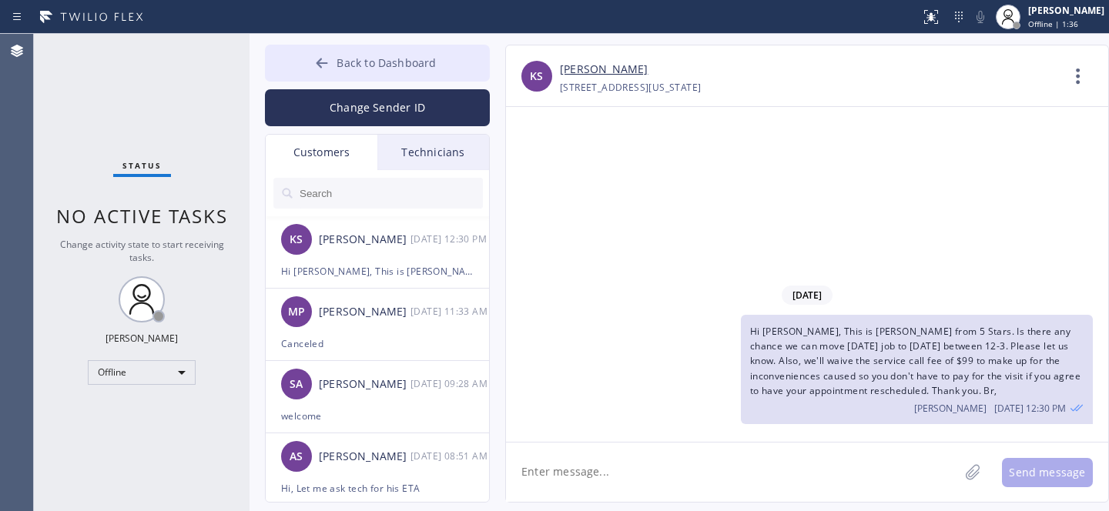
click at [334, 63] on button "Back to Dashboard" at bounding box center [377, 63] width 225 height 37
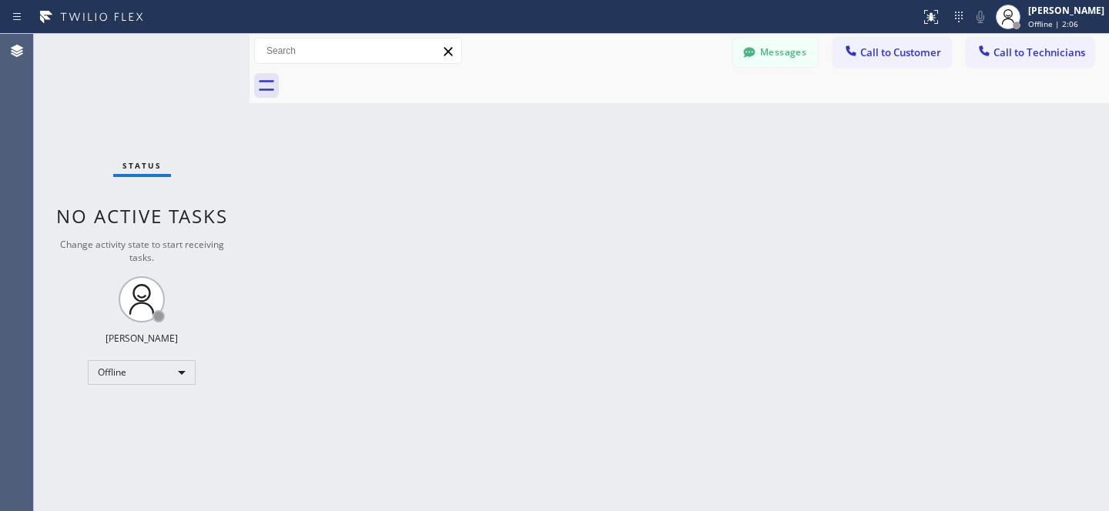
click at [482, 226] on div "Back to Dashboard Change Sender ID Customers Technicians KS [PERSON_NAME] [DATE…" at bounding box center [680, 273] width 860 height 478
drag, startPoint x: 787, startPoint y: 54, endPoint x: 434, endPoint y: 185, distance: 376.3
click at [787, 54] on button "Messages" at bounding box center [775, 52] width 85 height 29
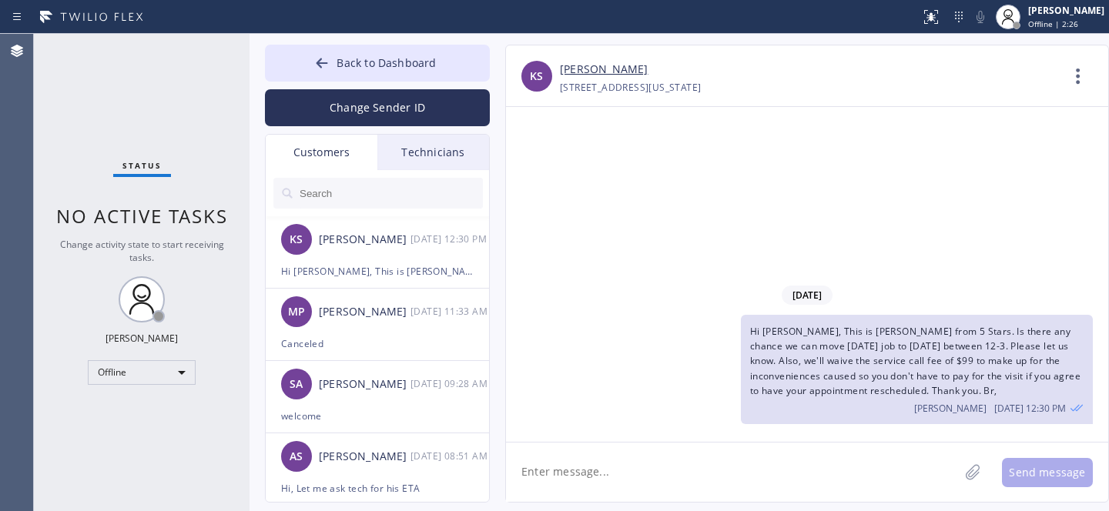
click at [437, 151] on div "Technicians" at bounding box center [433, 152] width 112 height 35
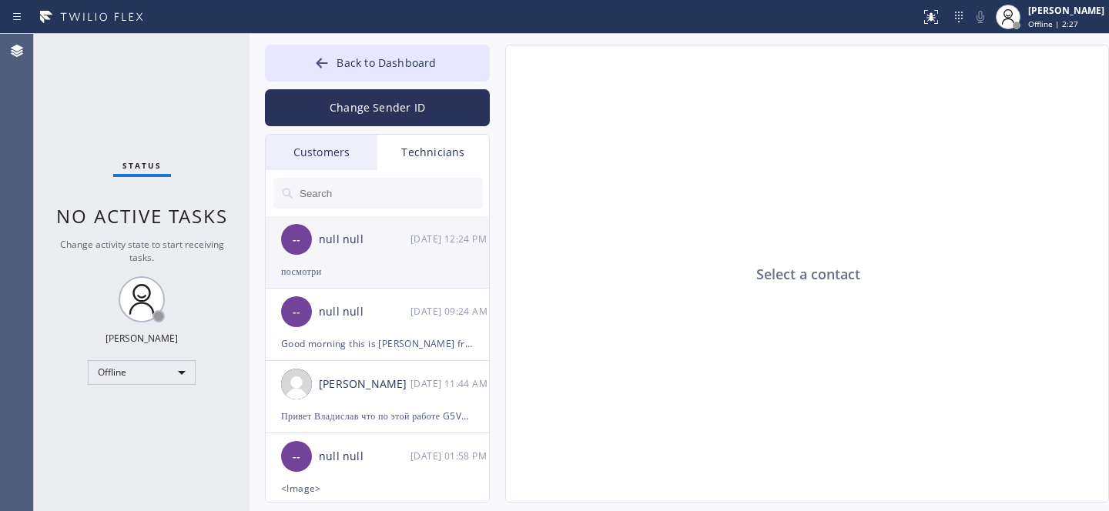
click at [381, 273] on div "посмотри" at bounding box center [377, 272] width 193 height 18
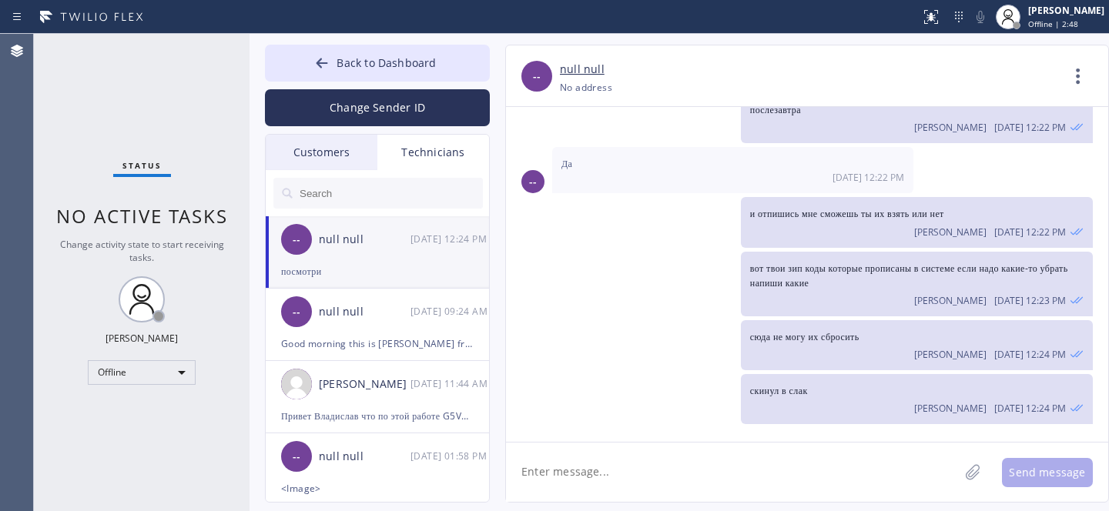
scroll to position [362, 0]
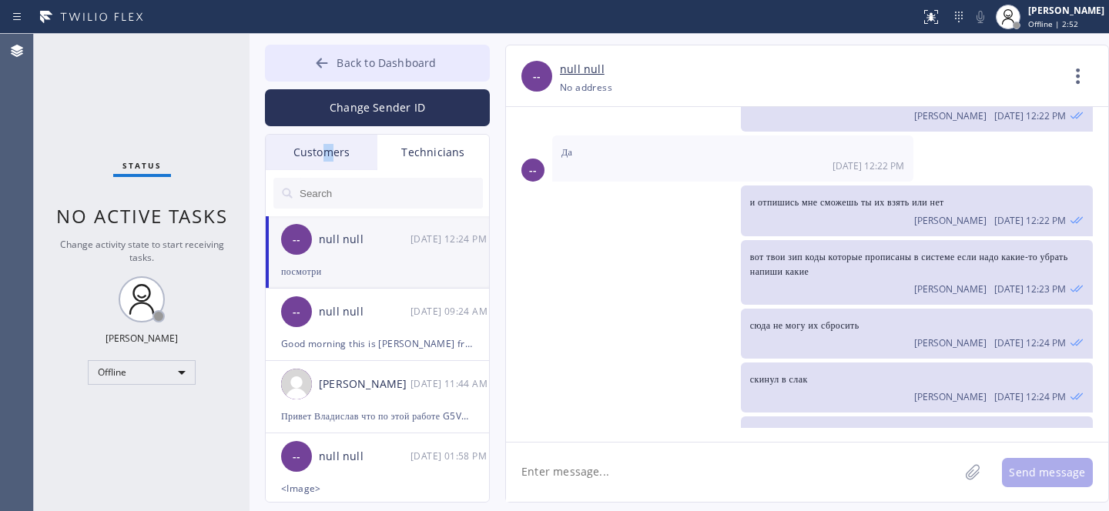
drag, startPoint x: 328, startPoint y: 147, endPoint x: 356, endPoint y: 53, distance: 98.0
click at [328, 147] on div "Customers" at bounding box center [322, 152] width 112 height 35
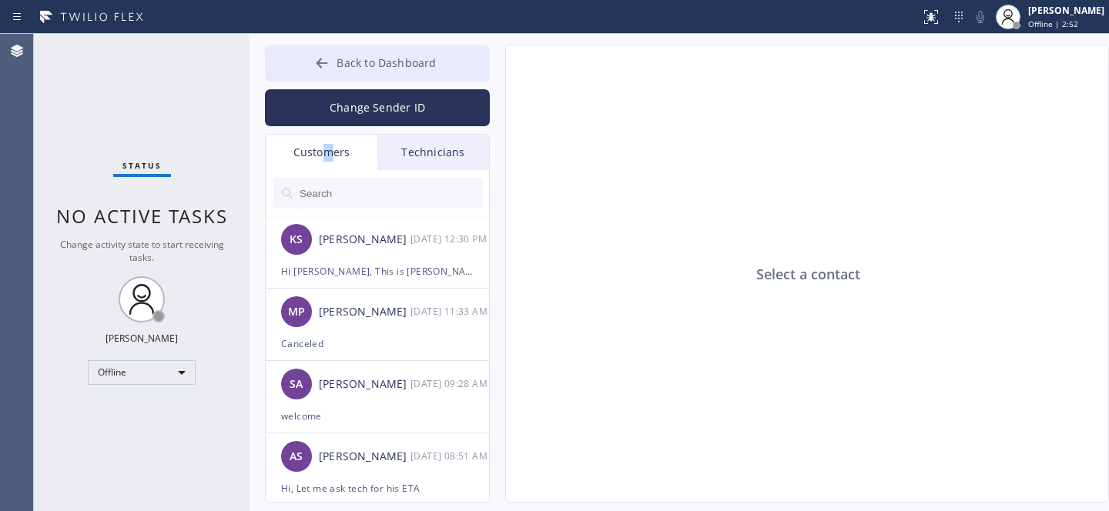
click at [356, 53] on button "Back to Dashboard" at bounding box center [377, 63] width 225 height 37
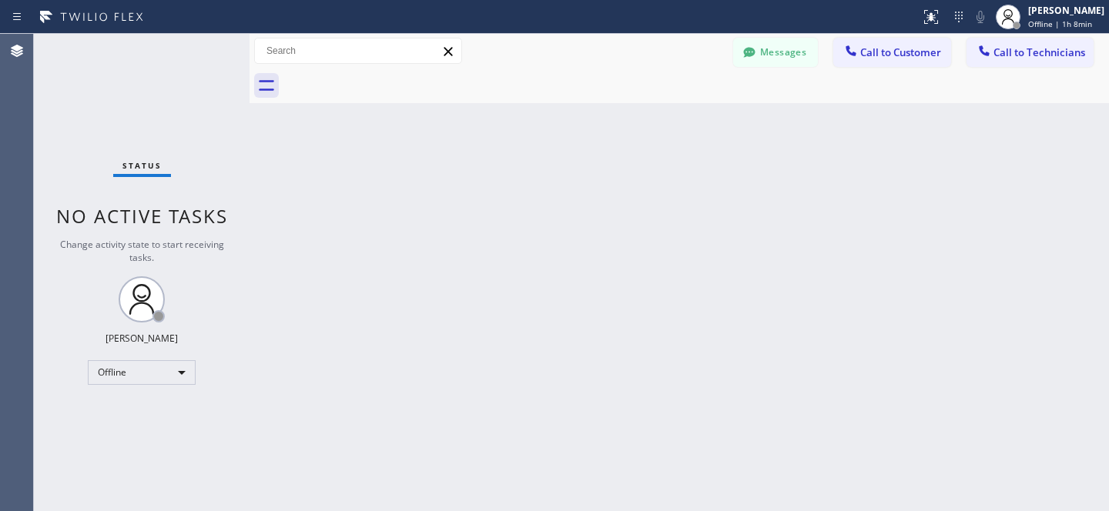
click at [770, 45] on button "Messages" at bounding box center [775, 52] width 85 height 29
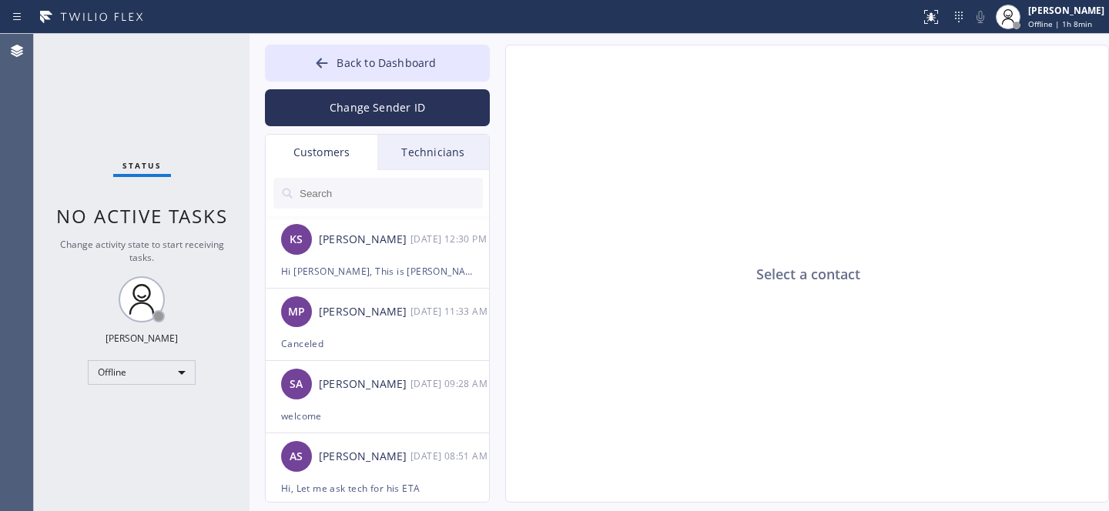
click at [340, 153] on div "Customers" at bounding box center [322, 152] width 112 height 35
click at [370, 83] on div "Change Sender ID" at bounding box center [377, 104] width 225 height 45
click at [360, 69] on span "Back to Dashboard" at bounding box center [386, 62] width 99 height 15
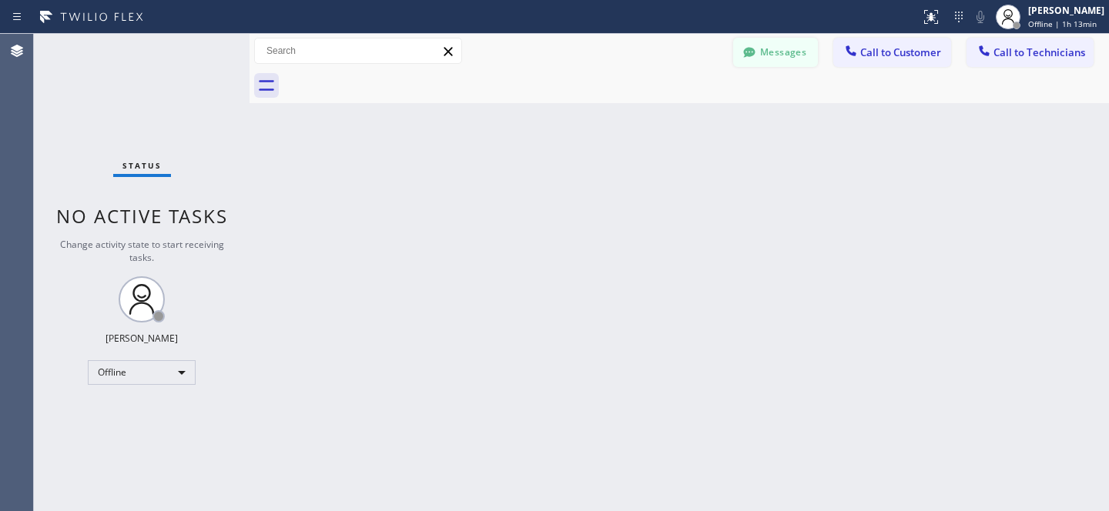
click at [746, 46] on icon at bounding box center [749, 52] width 15 height 15
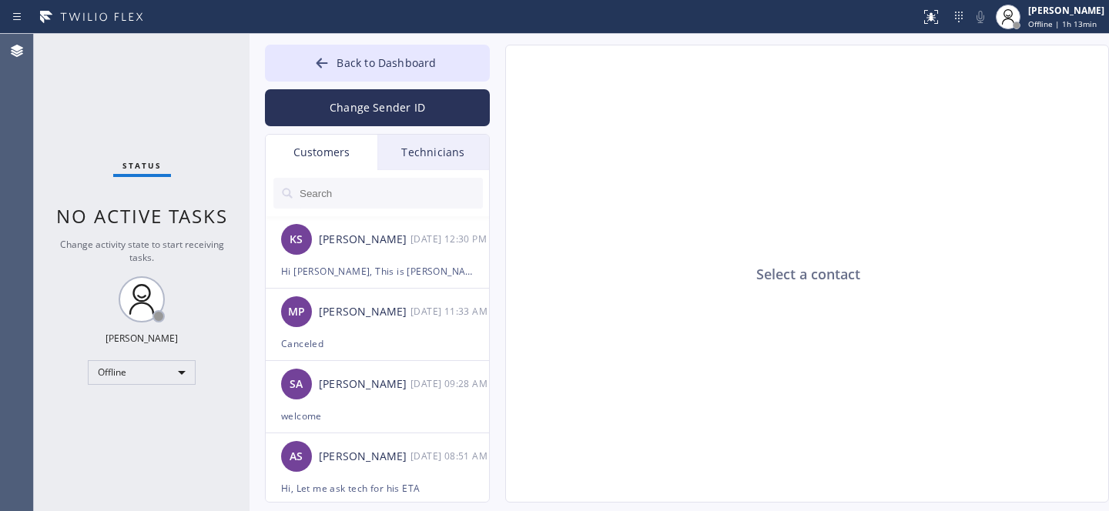
click at [424, 156] on div "Technicians" at bounding box center [433, 152] width 112 height 35
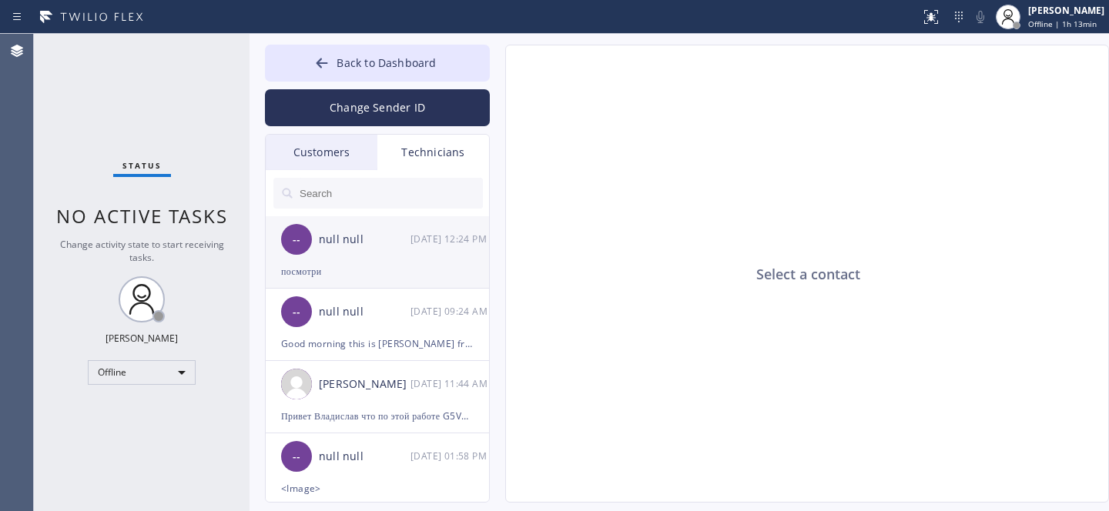
click at [366, 260] on div "-- null null [DATE] 12:24 PM" at bounding box center [378, 239] width 225 height 46
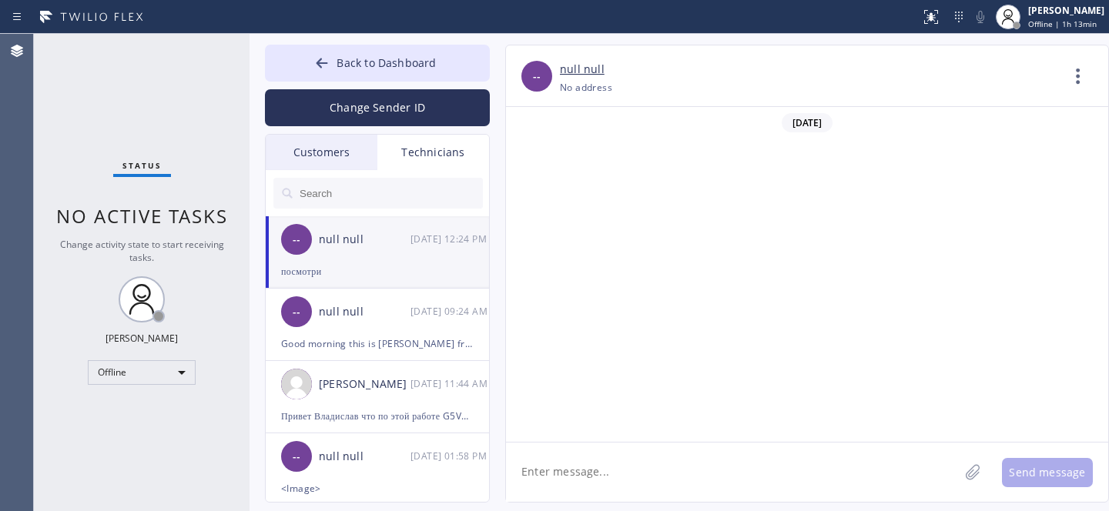
scroll to position [415, 0]
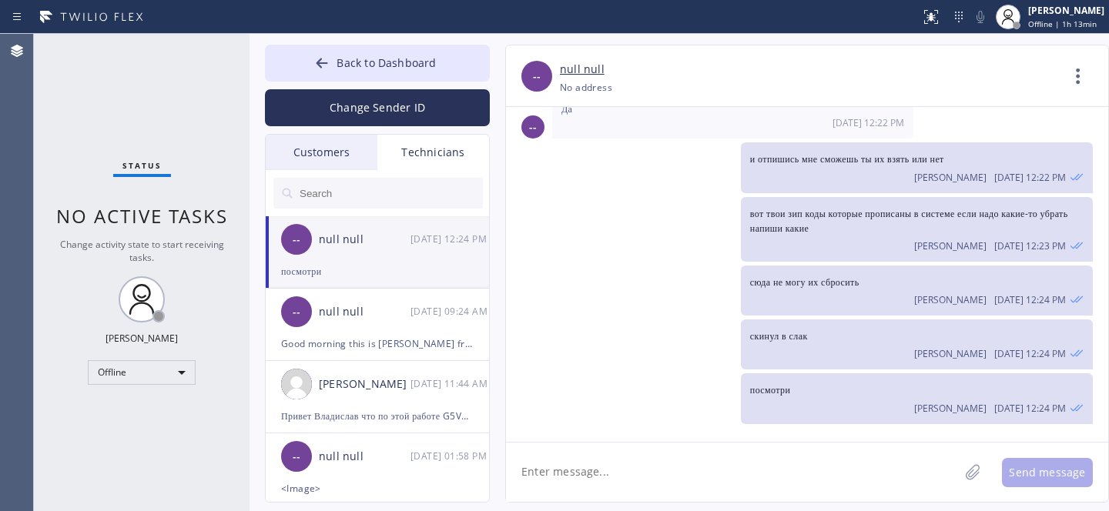
click at [666, 462] on textarea at bounding box center [732, 472] width 453 height 59
type textarea "[PERSON_NAME] загляни пожалуйста в слак я тебе там написал"
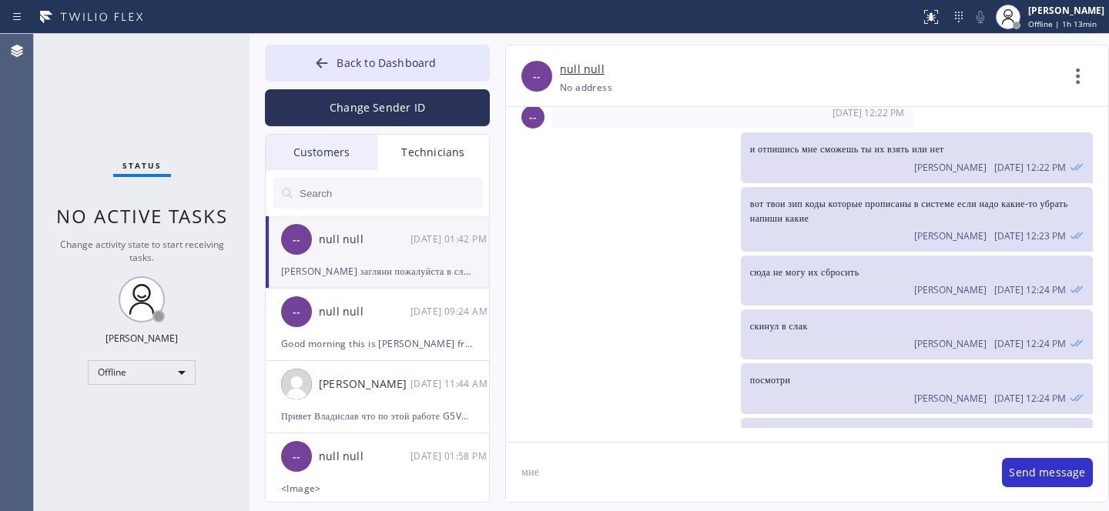
scroll to position [468, 0]
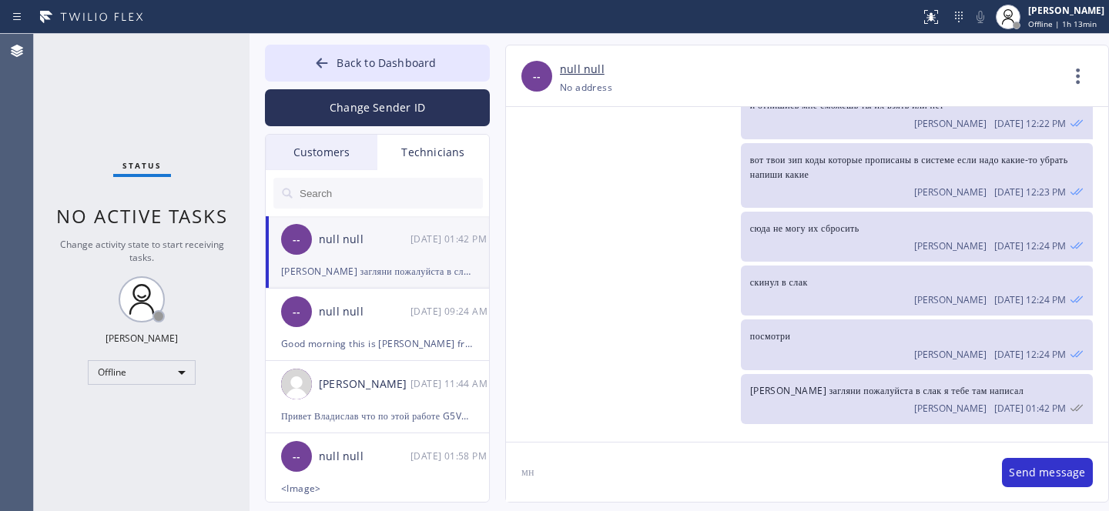
type textarea "м"
type textarea "ответь"
click at [320, 69] on icon at bounding box center [321, 62] width 15 height 15
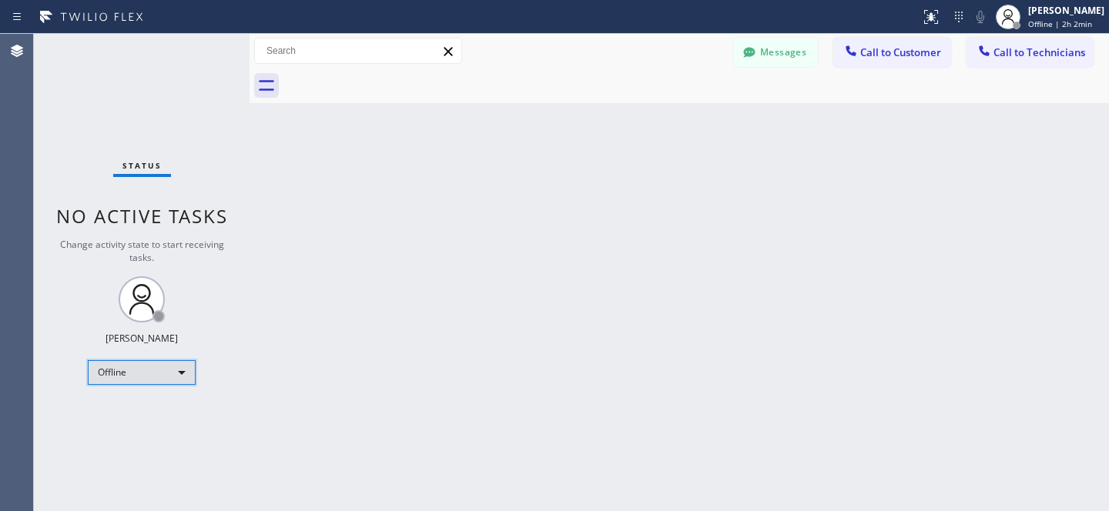
click at [138, 379] on div "Offline" at bounding box center [142, 372] width 108 height 25
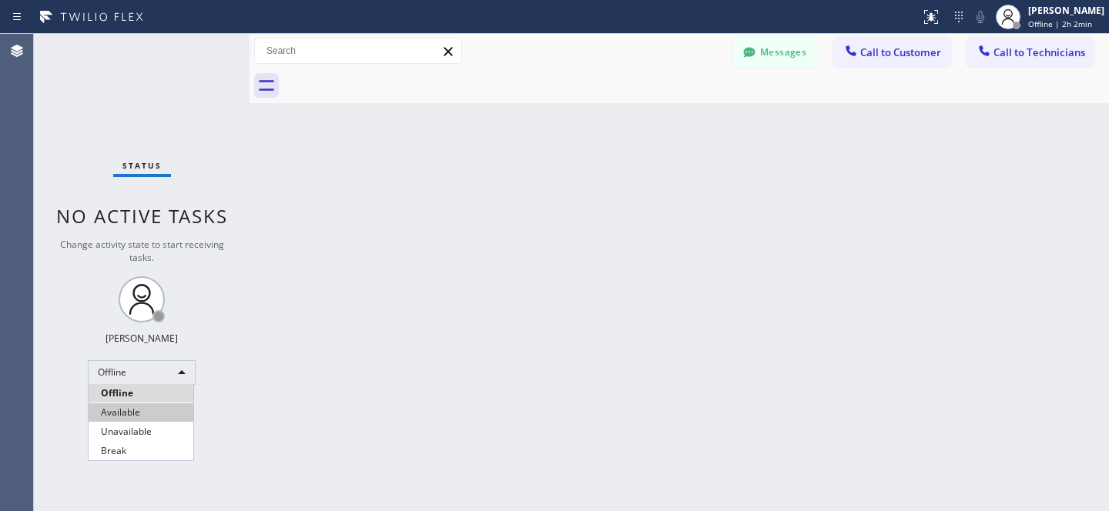
click at [141, 417] on li "Available" at bounding box center [141, 413] width 105 height 18
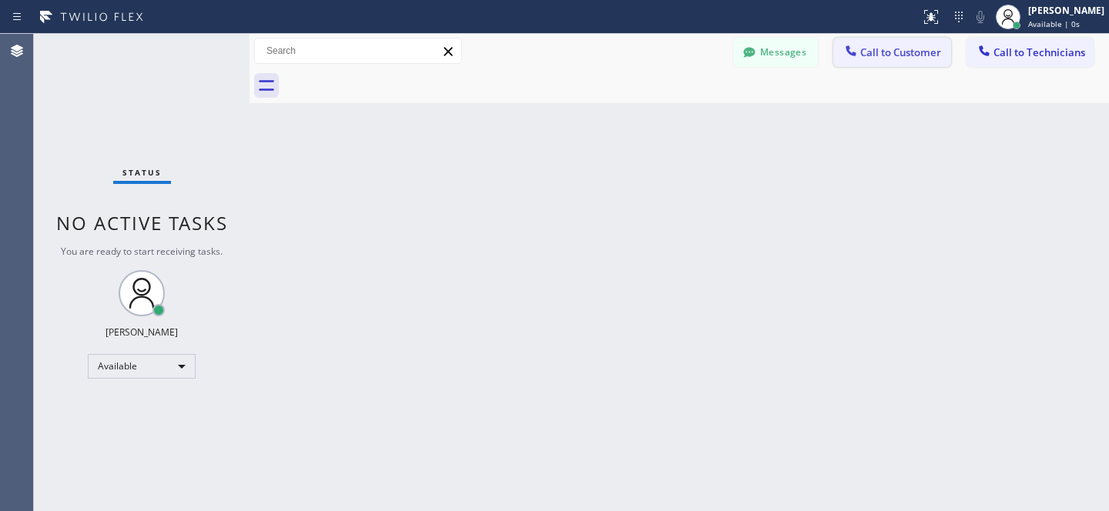
click at [888, 52] on span "Call to Customer" at bounding box center [900, 52] width 81 height 14
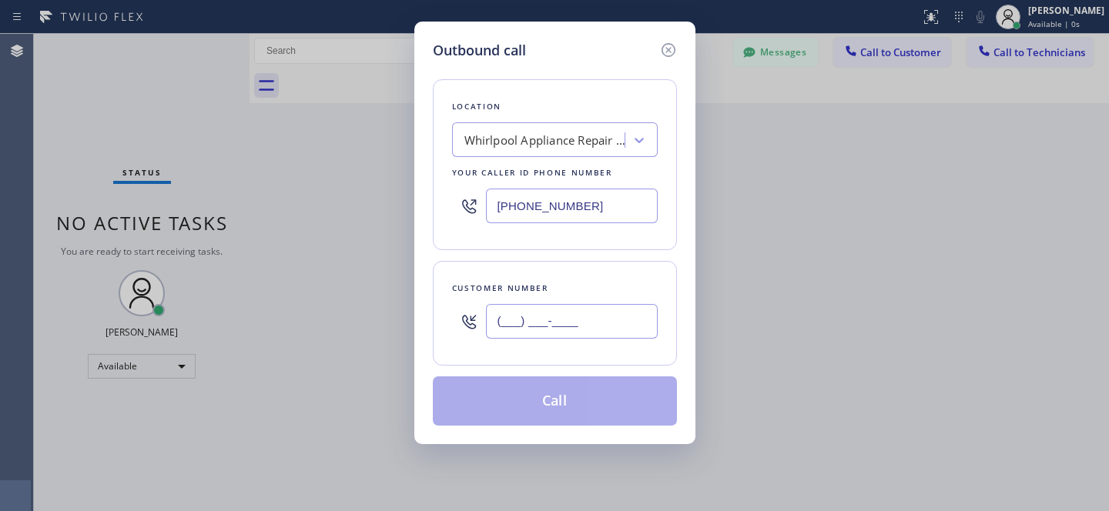
drag, startPoint x: 559, startPoint y: 334, endPoint x: 629, endPoint y: 314, distance: 72.9
click at [559, 334] on input "(___) ___-____" at bounding box center [572, 321] width 172 height 35
paste input "626) 523-4055"
type input "[PHONE_NUMBER]"
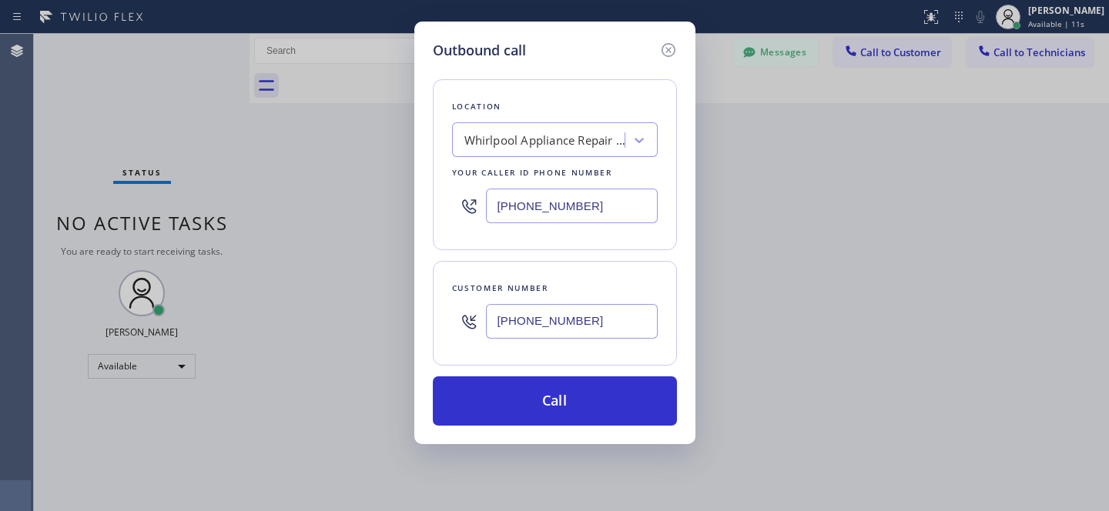
click at [558, 150] on div "Whirlpool Appliance Repair [GEOGRAPHIC_DATA]" at bounding box center [541, 140] width 168 height 27
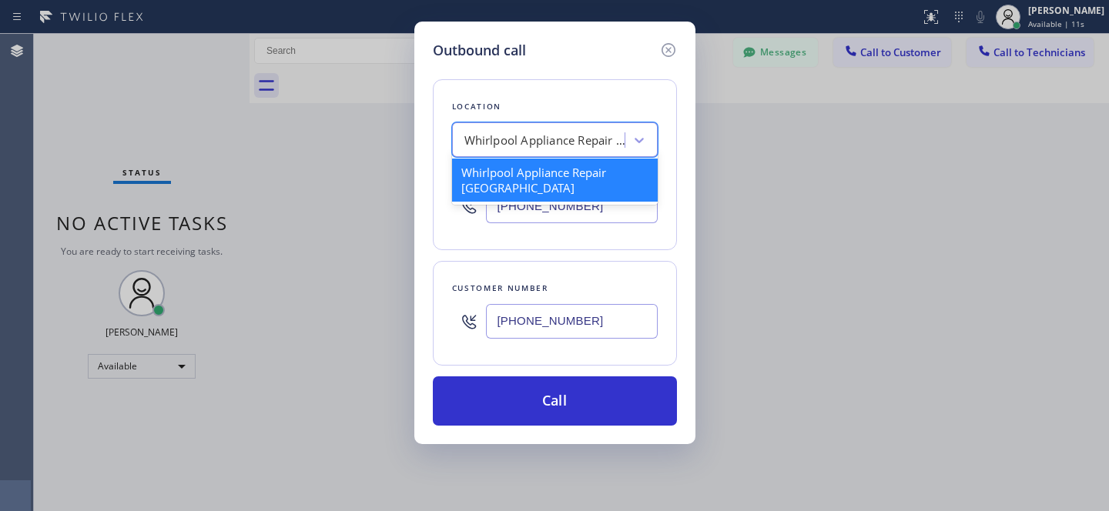
paste input "Wolf Appliance Expert"
type input "Wolf Appliance Expert"
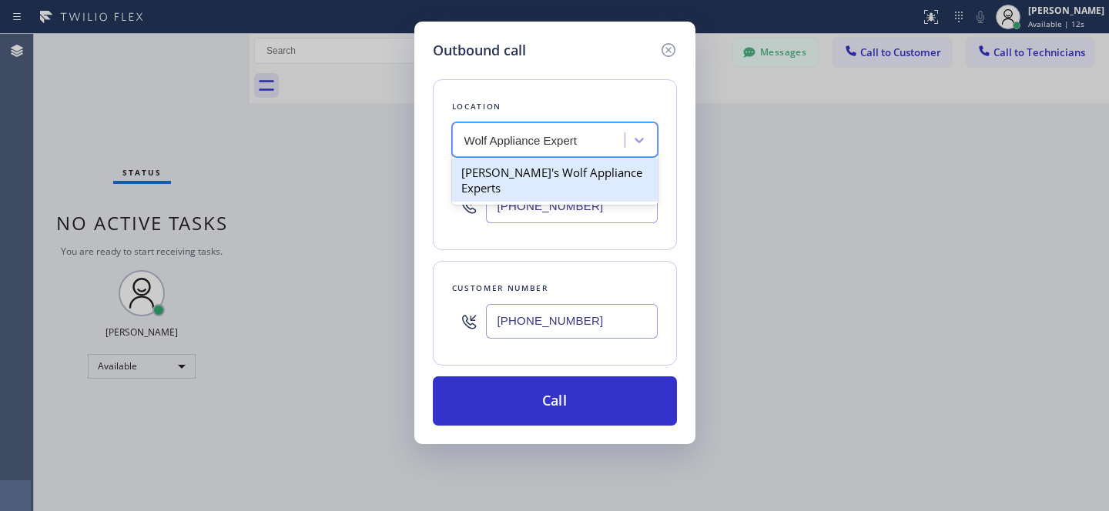
click at [533, 178] on div "[PERSON_NAME]'s Wolf Appliance Experts" at bounding box center [555, 180] width 206 height 43
type input "[PHONE_NUMBER]"
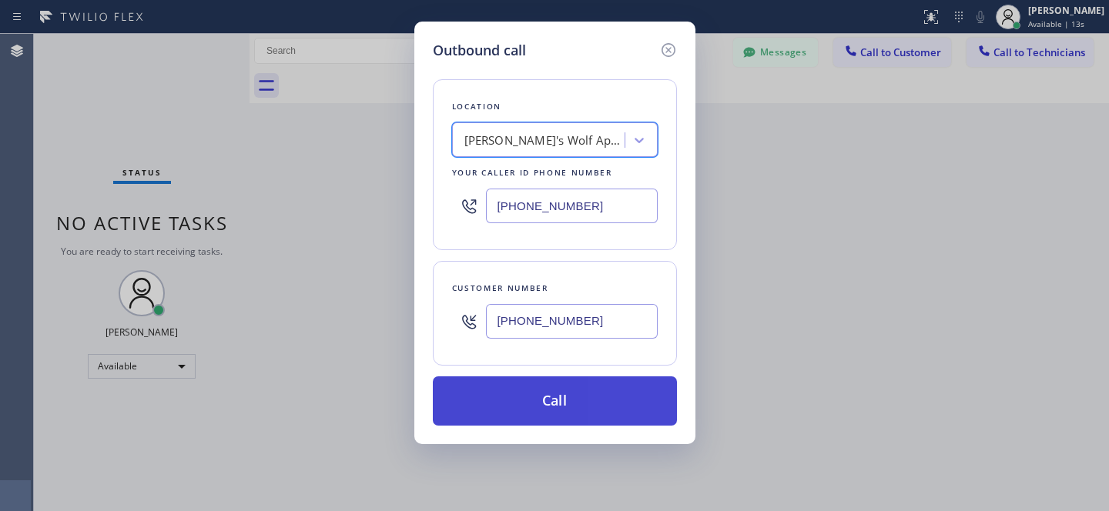
click at [582, 420] on button "Call" at bounding box center [555, 401] width 244 height 49
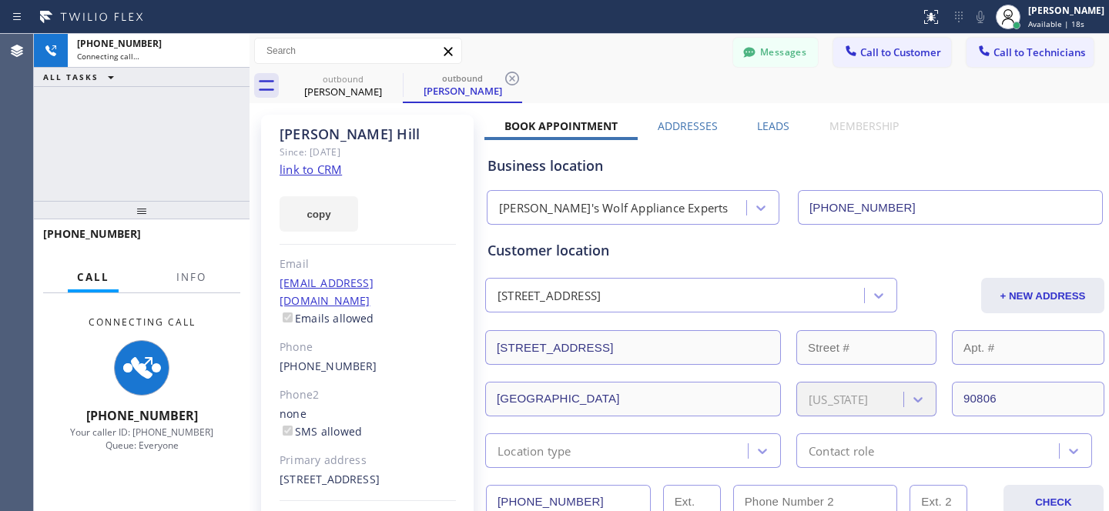
type input "[PHONE_NUMBER]"
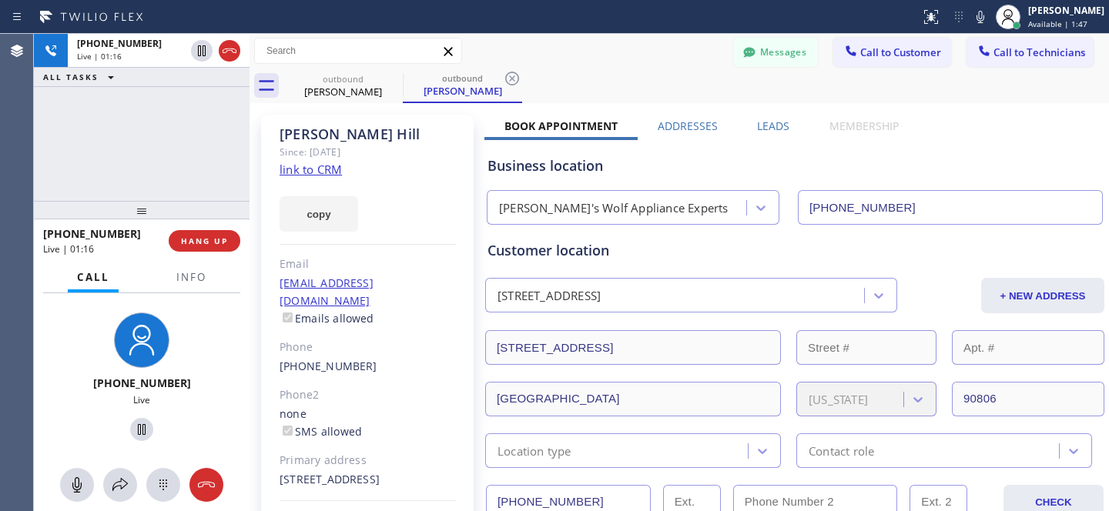
click at [583, 62] on div "Messages Call to Customer Call to Technicians Outbound call Location [PERSON_NA…" at bounding box center [680, 51] width 860 height 27
click at [199, 240] on span "HANG UP" at bounding box center [204, 241] width 47 height 11
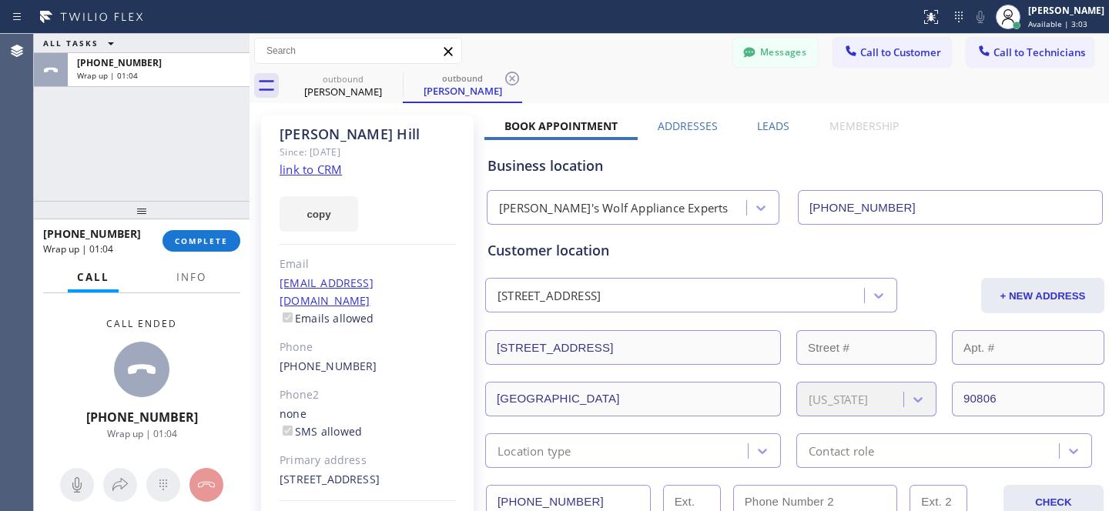
drag, startPoint x: 512, startPoint y: 81, endPoint x: 427, endPoint y: 77, distance: 84.8
click at [512, 81] on icon at bounding box center [512, 78] width 18 height 18
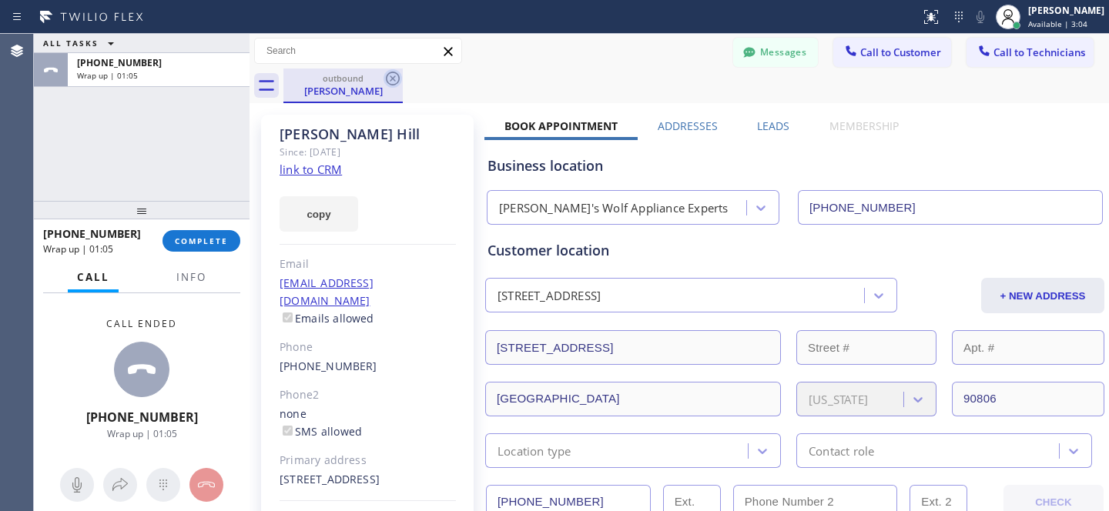
click at [387, 75] on icon at bounding box center [393, 78] width 18 height 18
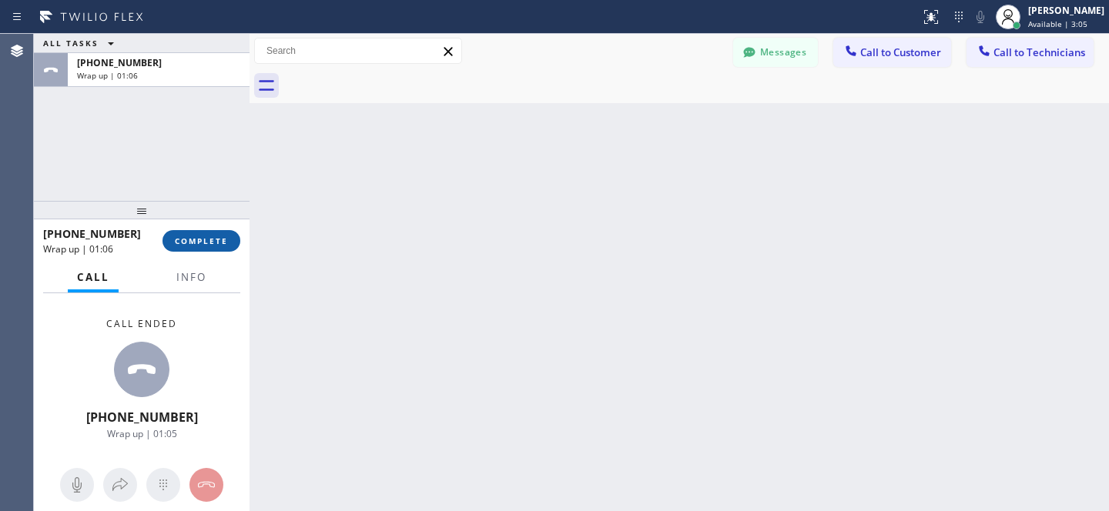
click at [231, 240] on button "COMPLETE" at bounding box center [202, 241] width 78 height 22
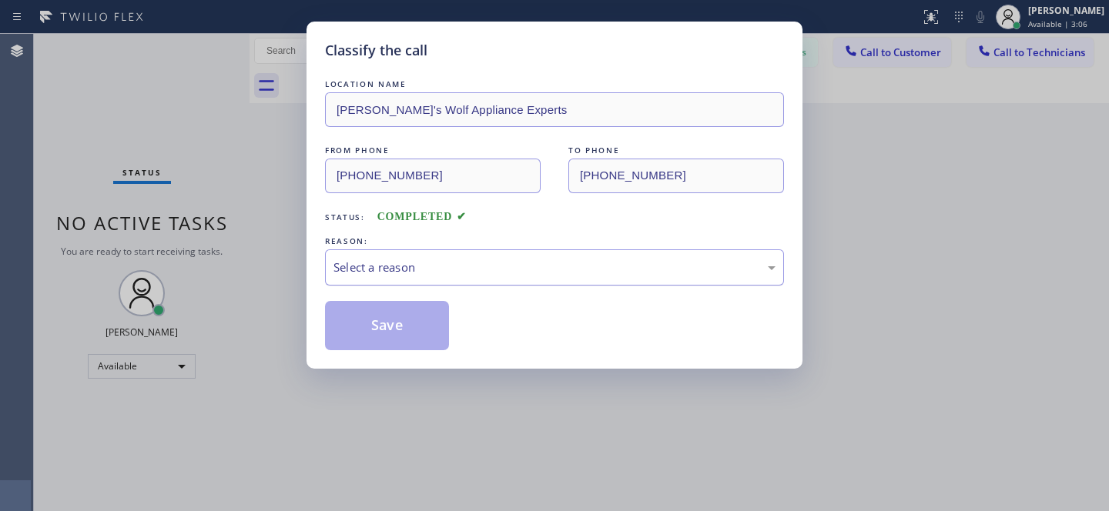
click at [399, 283] on div "Select a reason" at bounding box center [554, 268] width 459 height 36
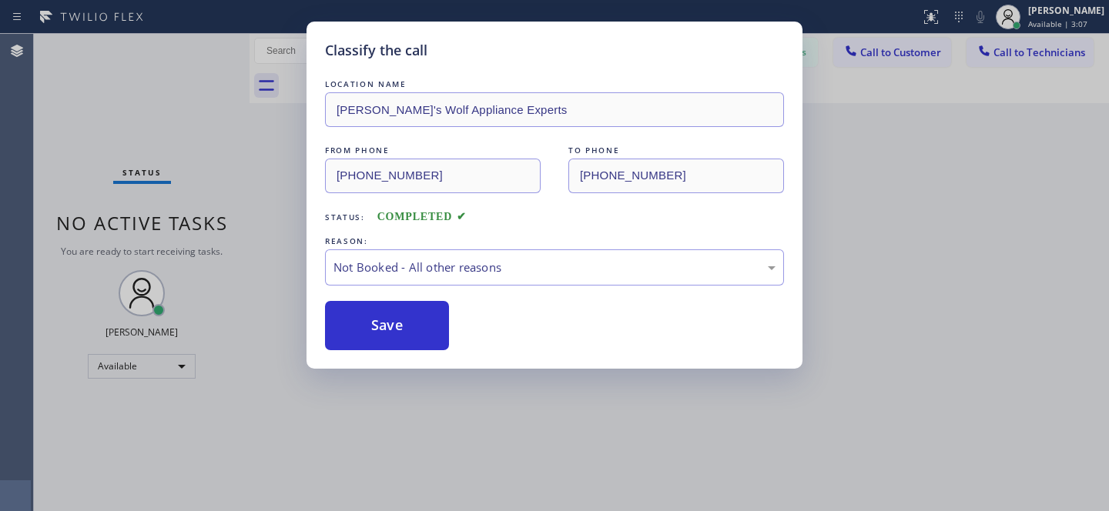
drag, startPoint x: 380, startPoint y: 336, endPoint x: 251, endPoint y: 351, distance: 130.3
click at [380, 336] on button "Save" at bounding box center [387, 325] width 124 height 49
click at [129, 370] on div "Classify the call LOCATION NAME [PERSON_NAME]'s Wolf Appliance Experts FROM PHO…" at bounding box center [554, 255] width 1109 height 511
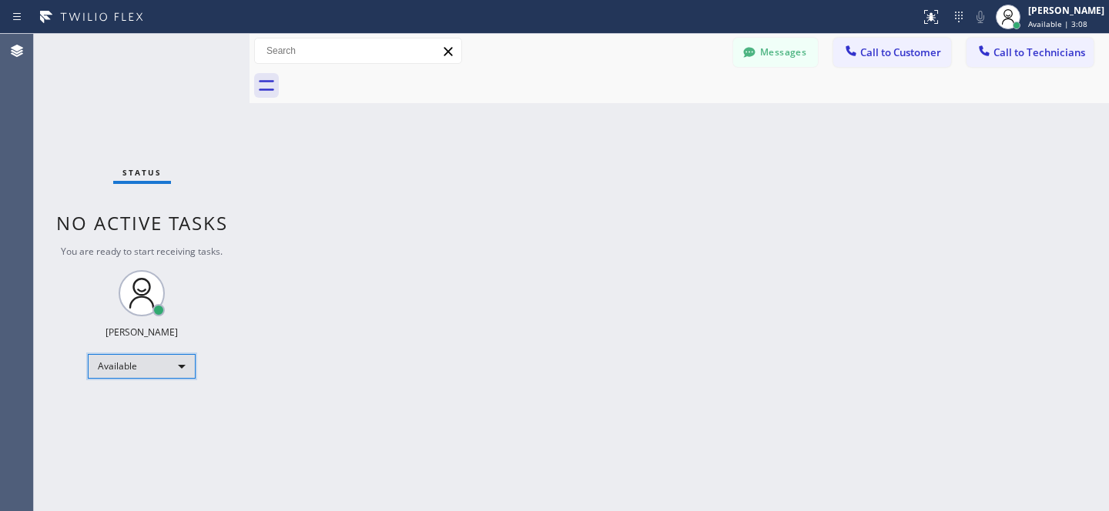
click at [127, 366] on div "Available" at bounding box center [142, 366] width 108 height 25
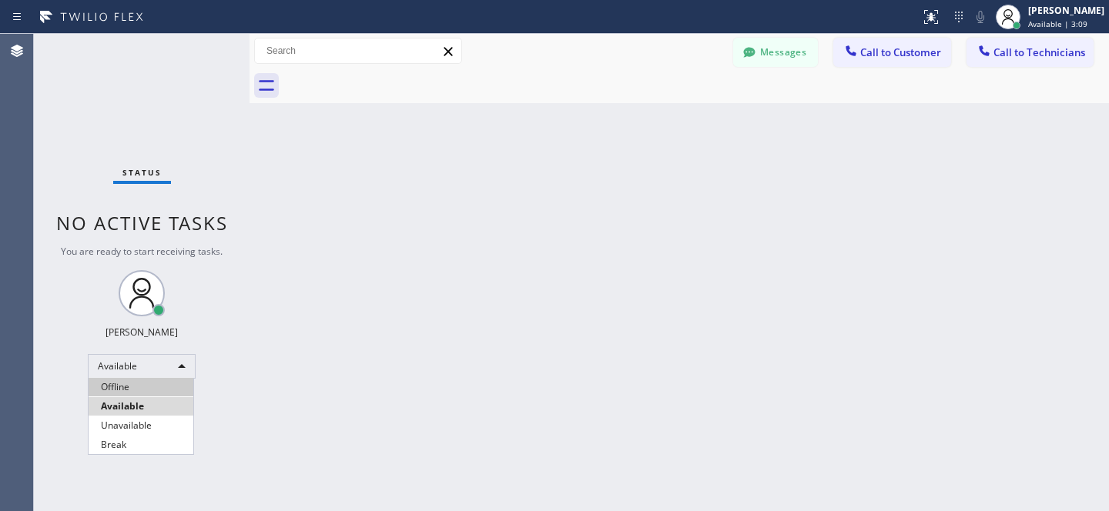
click at [122, 383] on li "Offline" at bounding box center [141, 387] width 105 height 18
